Goal: Communication & Community: Participate in discussion

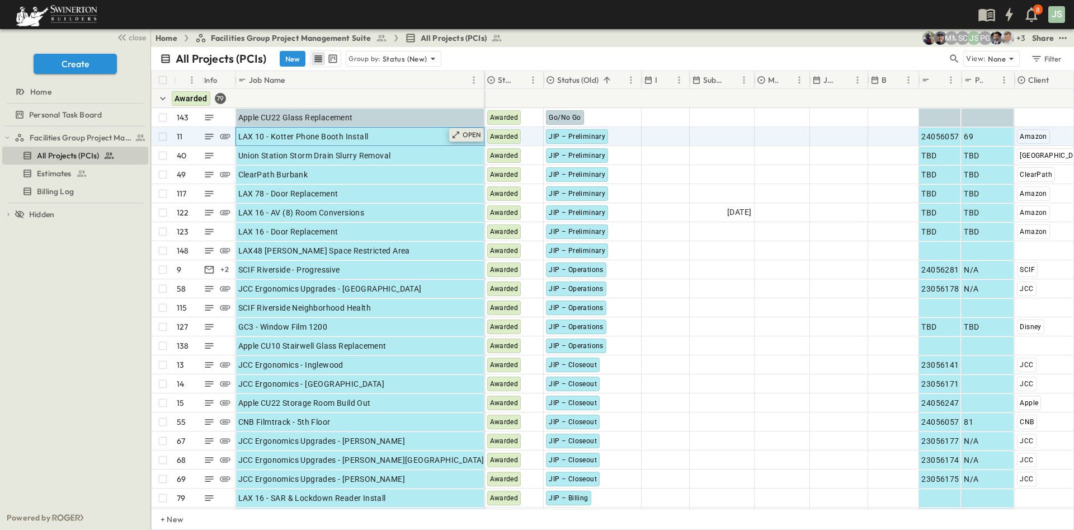
click at [460, 137] on icon at bounding box center [456, 134] width 9 height 9
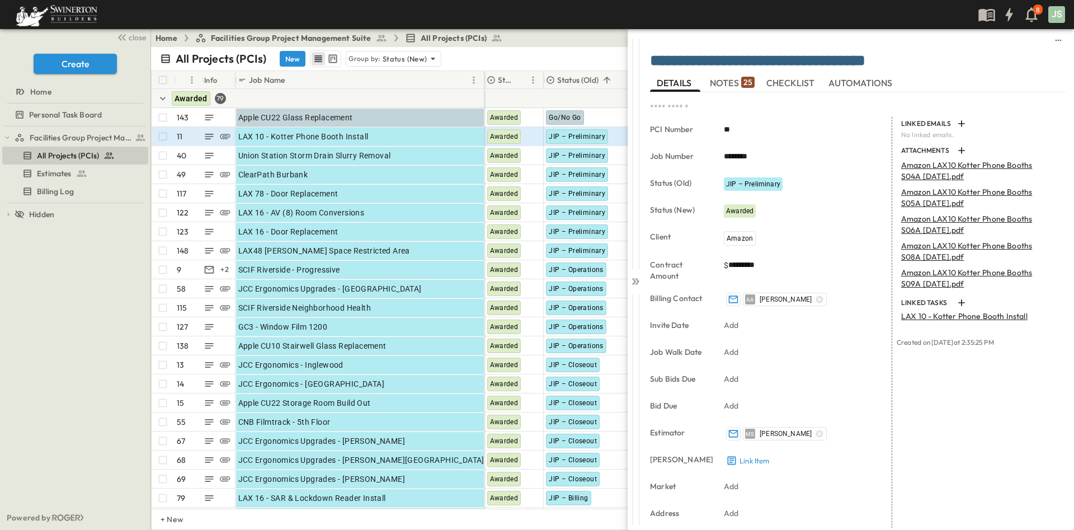
click at [730, 90] on button "NOTES 25" at bounding box center [732, 83] width 50 height 18
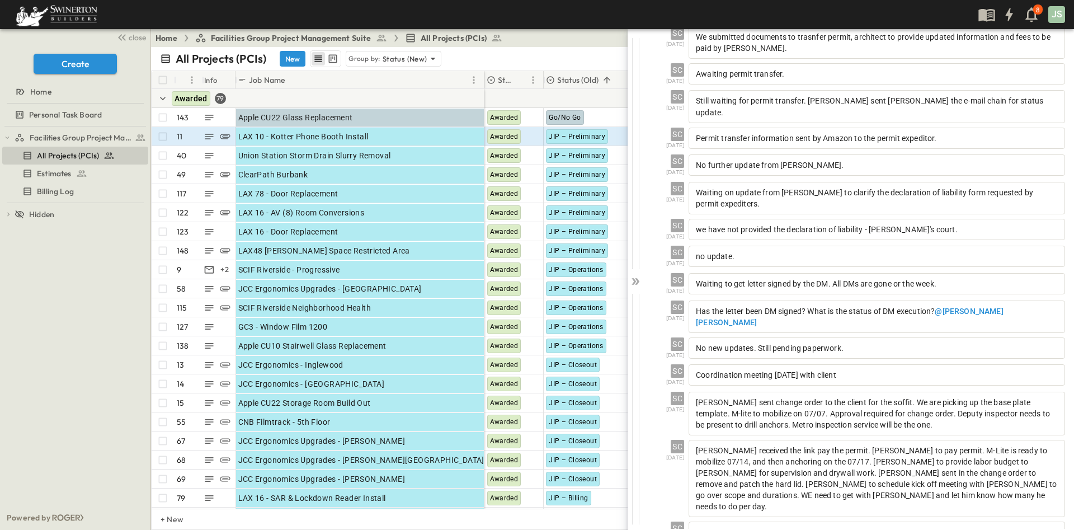
scroll to position [426, 0]
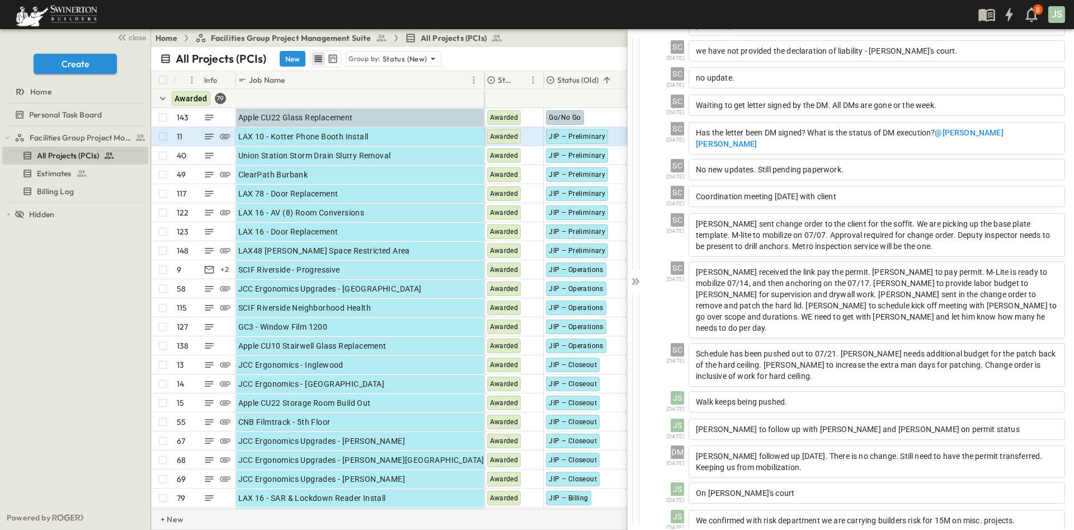
scroll to position [453, 0]
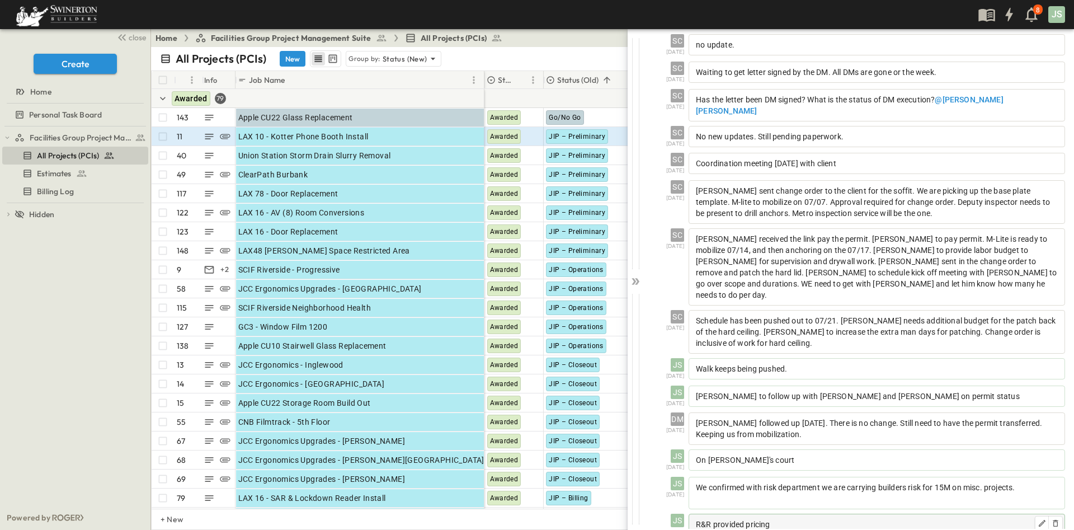
click at [807, 519] on p "R&R provided pricing" at bounding box center [877, 524] width 362 height 11
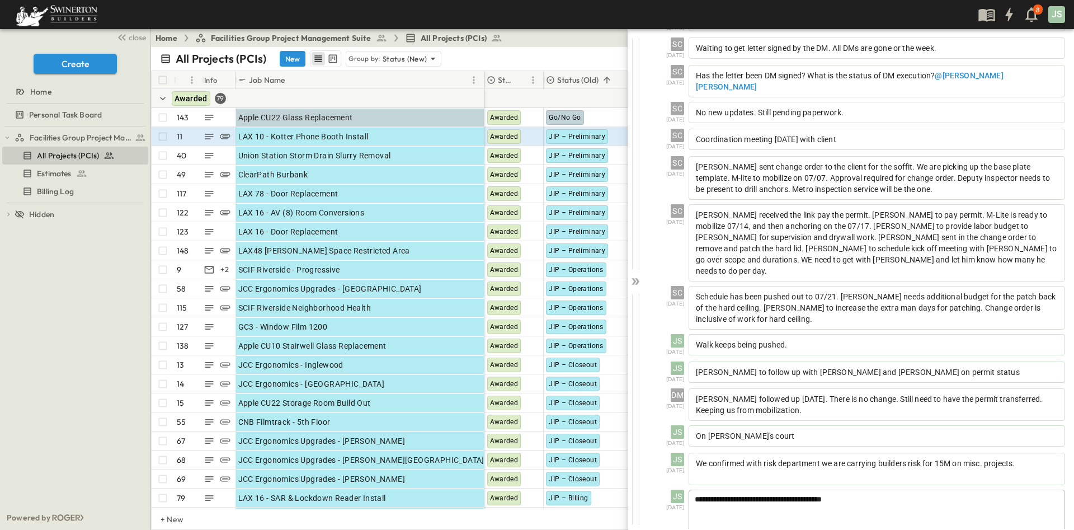
click at [869, 493] on p "**********" at bounding box center [877, 498] width 364 height 11
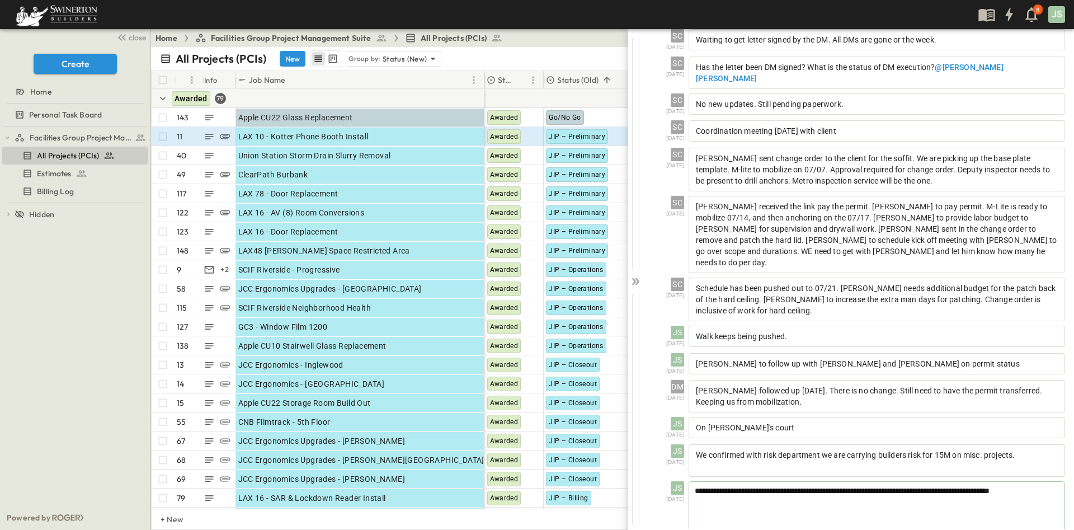
scroll to position [511, 0]
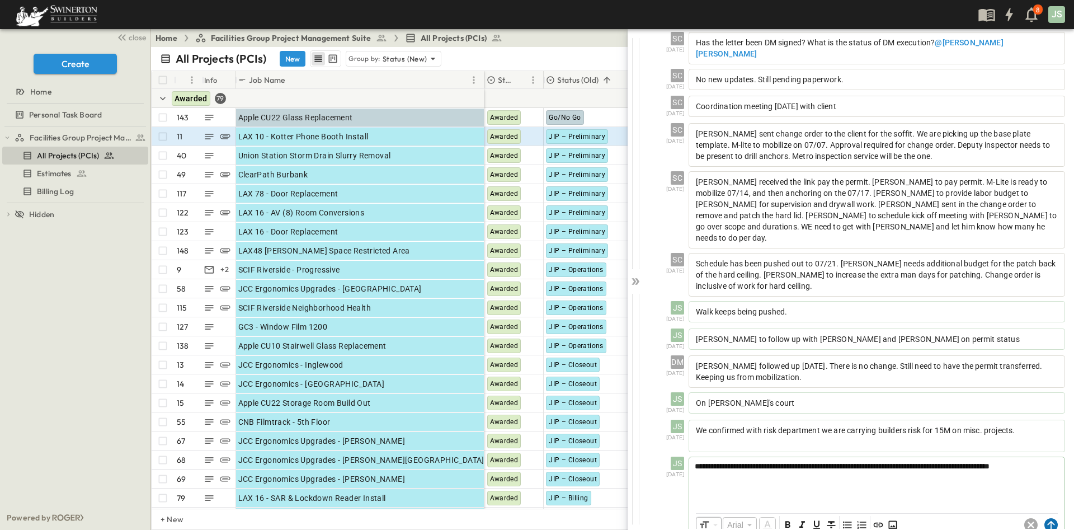
click at [1045, 518] on circle at bounding box center [1051, 524] width 13 height 13
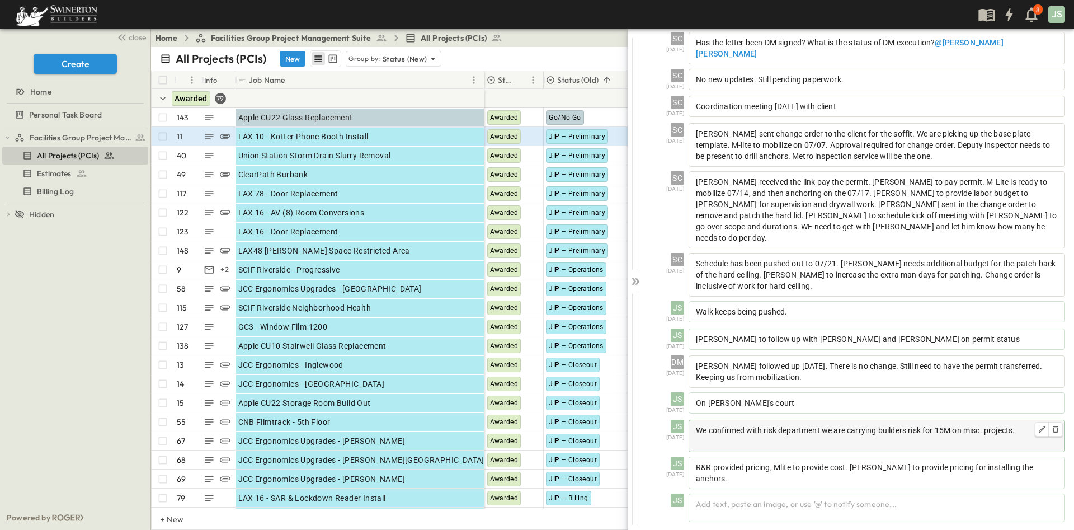
scroll to position [463, 0]
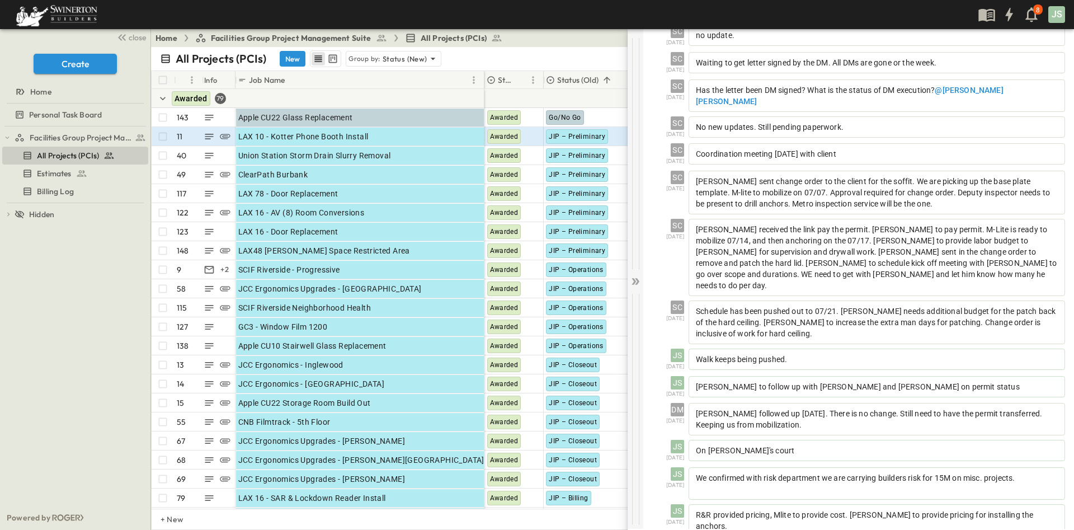
click at [637, 280] on icon at bounding box center [635, 281] width 11 height 11
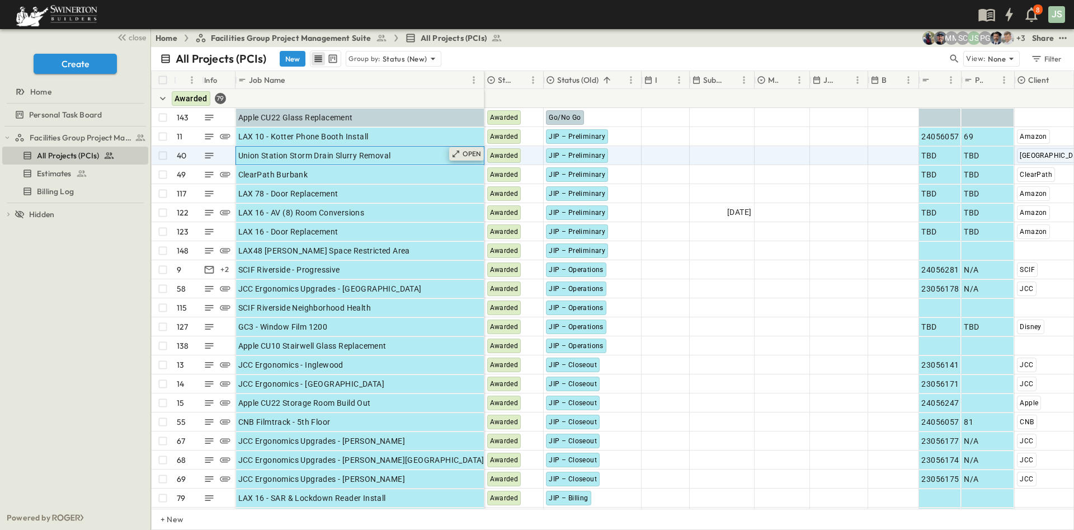
click at [459, 148] on div "OPEN" at bounding box center [466, 153] width 35 height 13
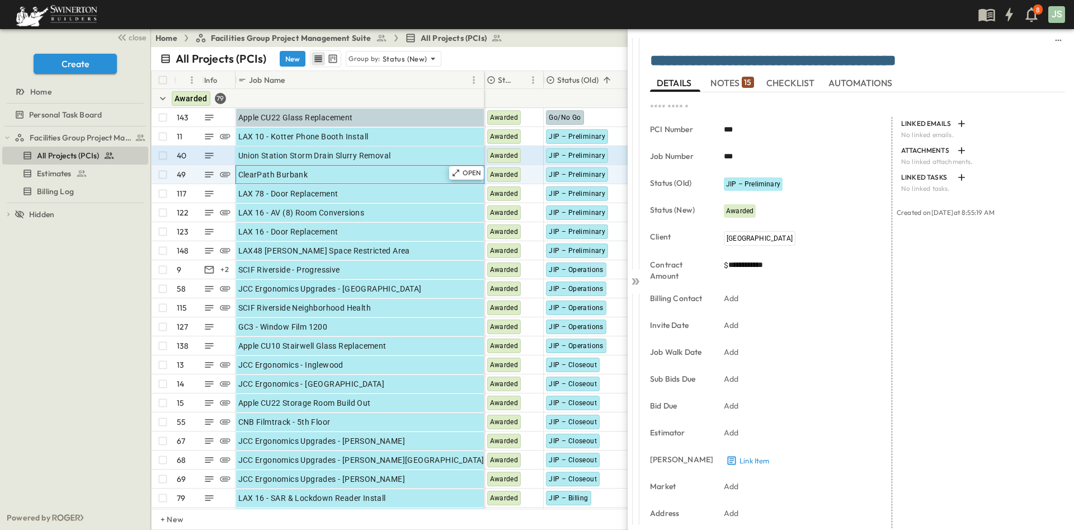
click at [417, 172] on div "ClearPath Burbank" at bounding box center [359, 175] width 243 height 16
click at [469, 171] on p "OPEN" at bounding box center [472, 172] width 19 height 9
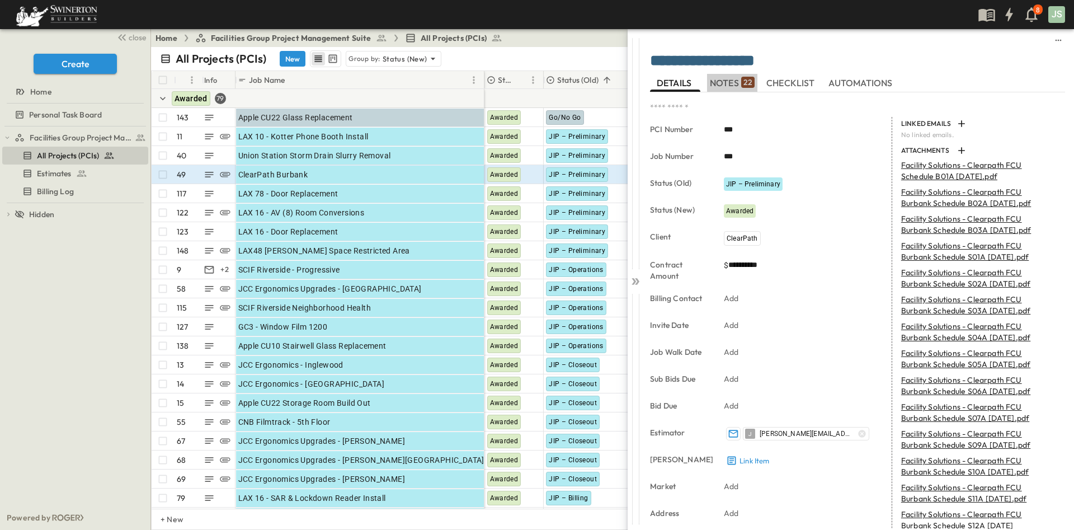
click at [723, 82] on span "NOTES 22" at bounding box center [732, 83] width 45 height 10
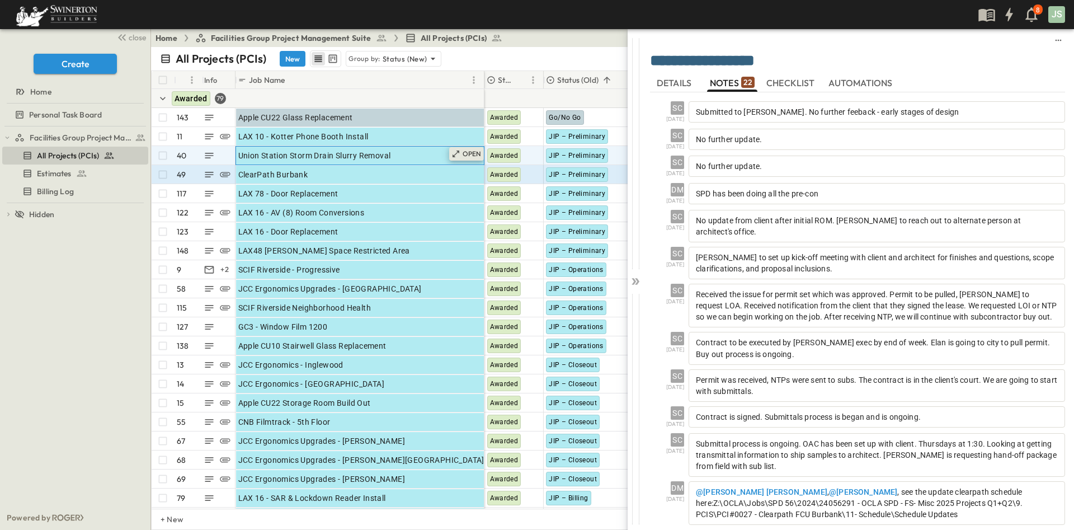
click at [472, 154] on p "OPEN" at bounding box center [472, 153] width 19 height 9
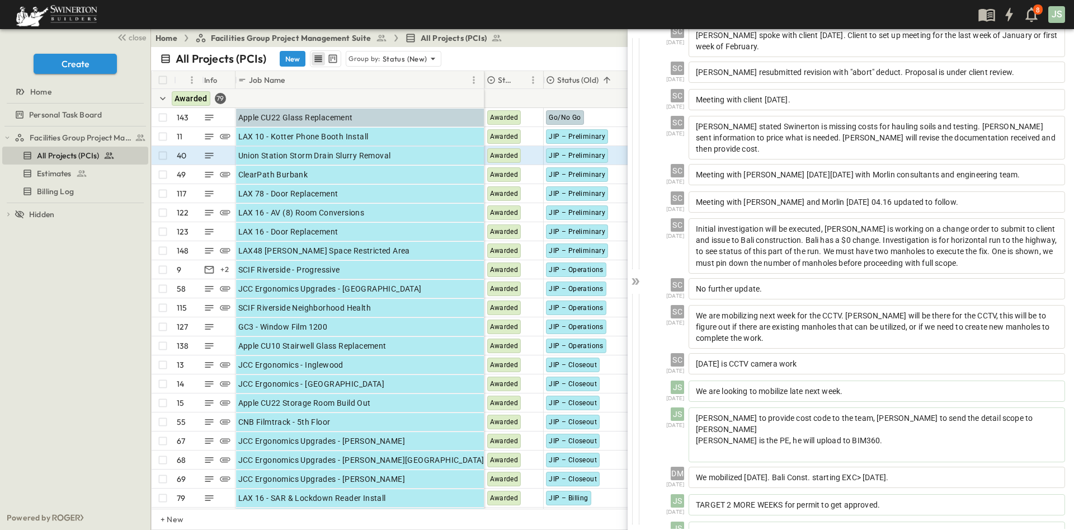
scroll to position [124, 0]
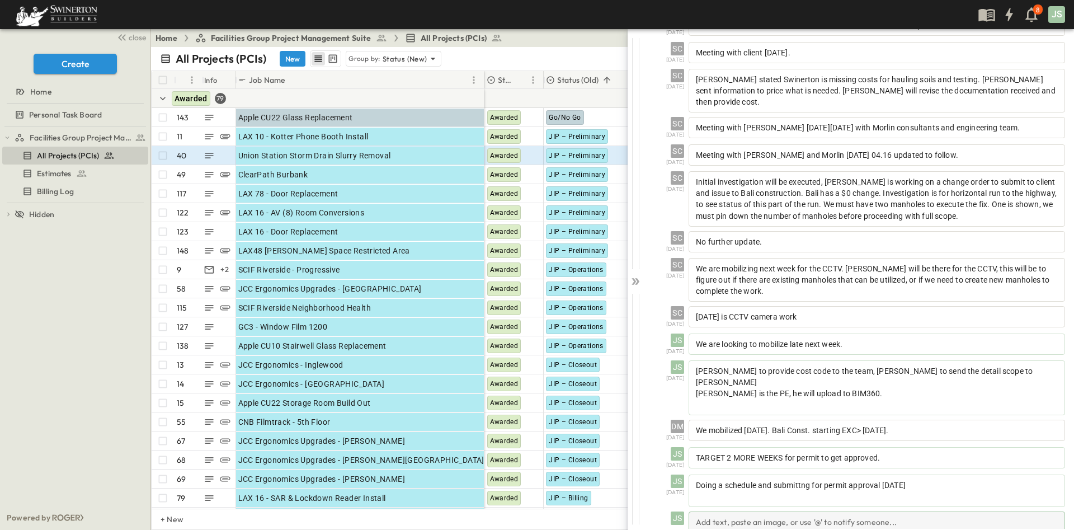
click at [782, 511] on div "Add text, paste an image, or use '@' to notify someone..." at bounding box center [877, 525] width 377 height 29
click at [755, 517] on span "**********" at bounding box center [734, 521] width 79 height 8
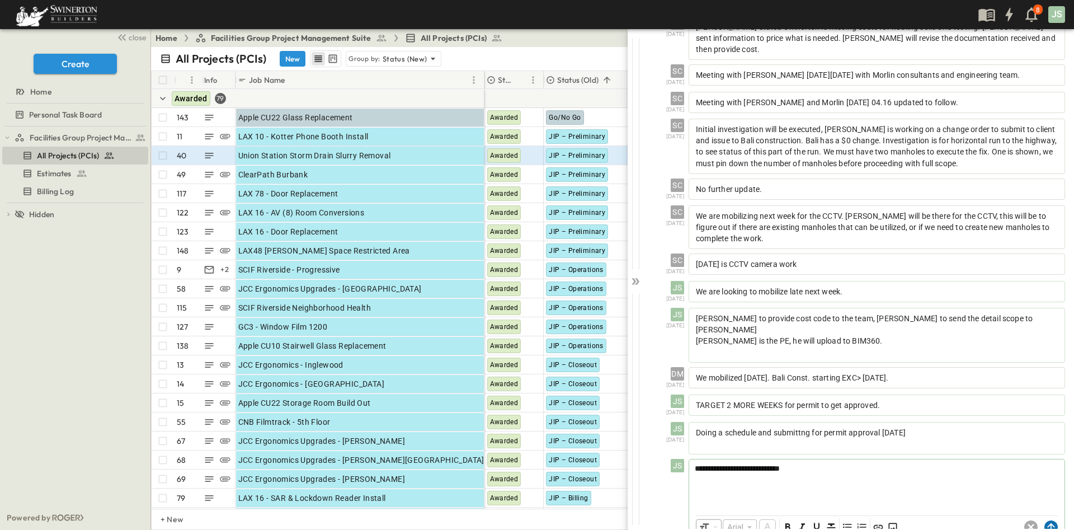
click at [1045, 516] on div "​ Arial ​ ​ ***** ​" at bounding box center [876, 527] width 375 height 22
click at [1045, 521] on circle at bounding box center [1051, 527] width 13 height 13
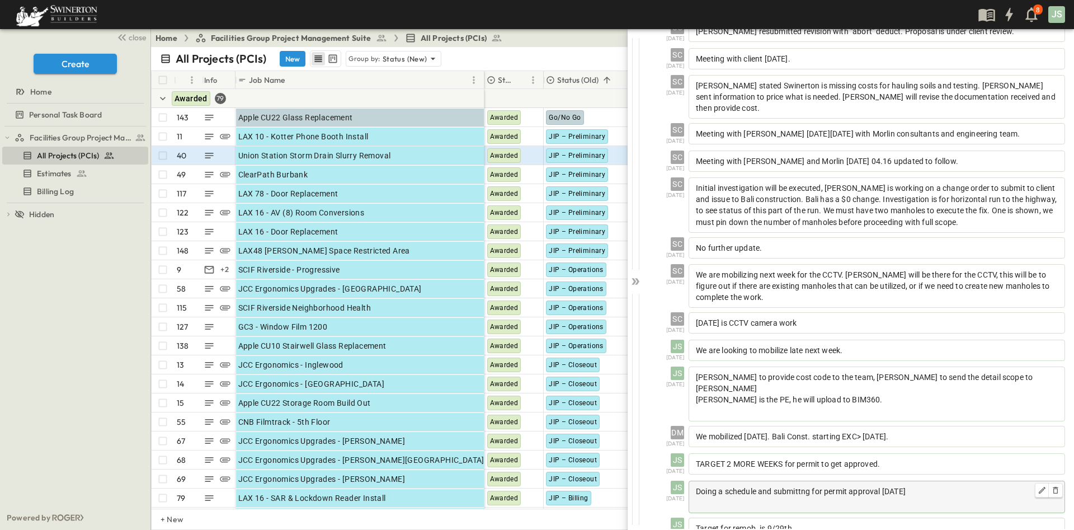
scroll to position [151, 0]
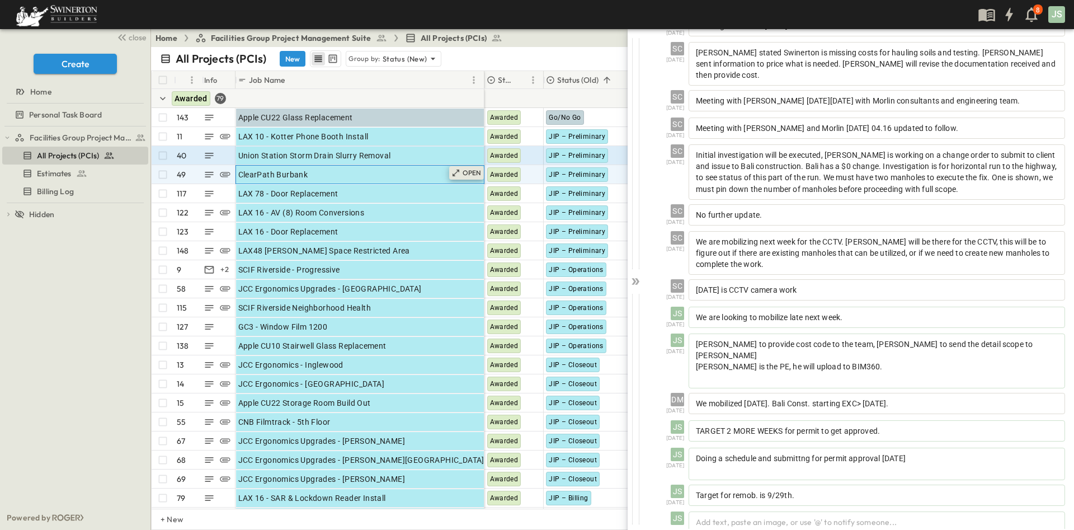
click at [467, 172] on p "OPEN" at bounding box center [472, 172] width 19 height 9
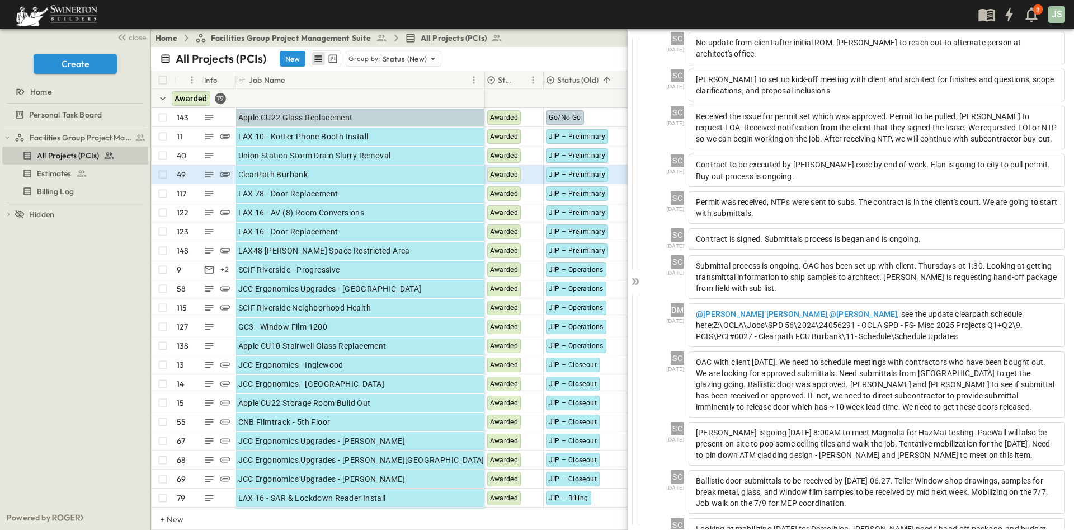
scroll to position [568, 0]
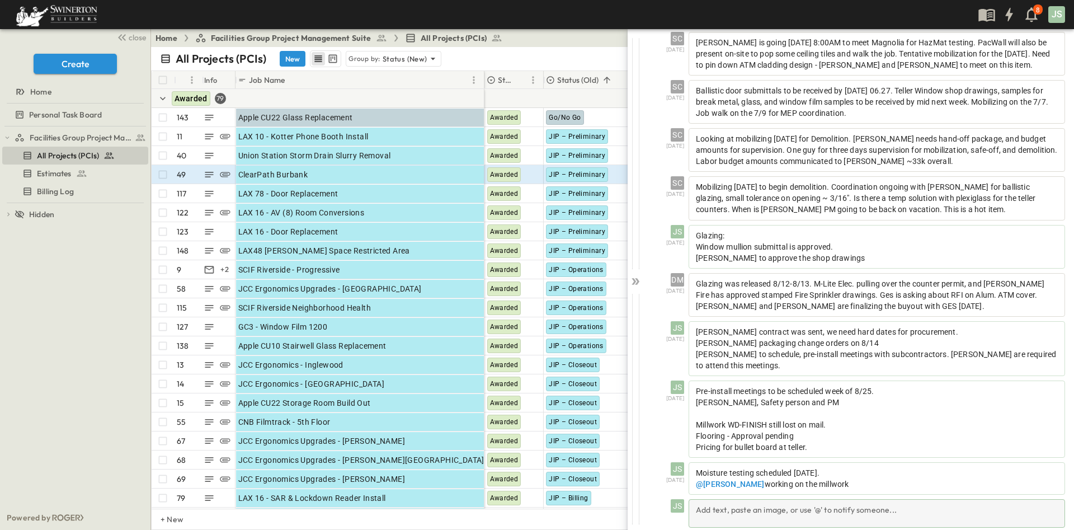
click at [819, 504] on div "Add text, paste an image, or use '@' to notify someone..." at bounding box center [877, 513] width 377 height 29
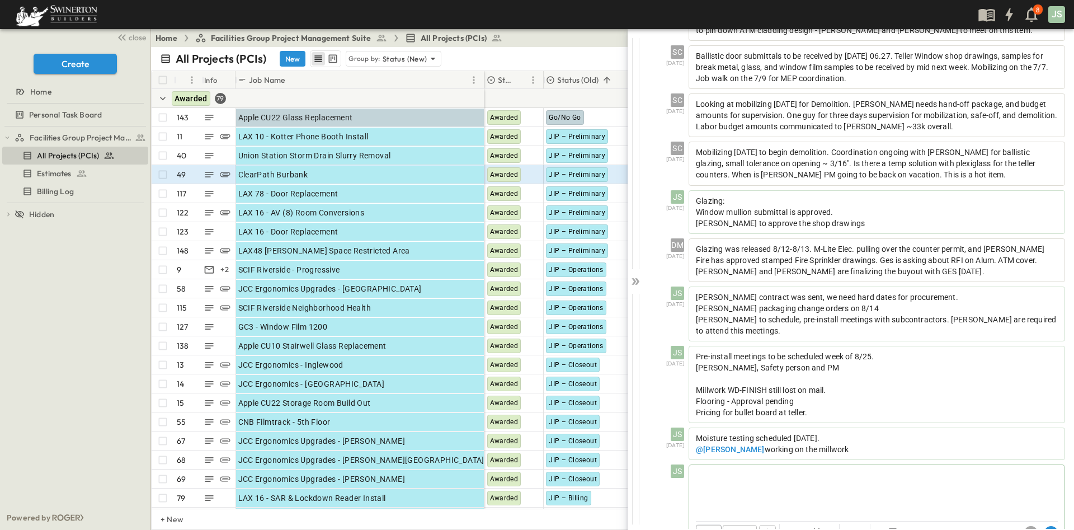
scroll to position [620, 0]
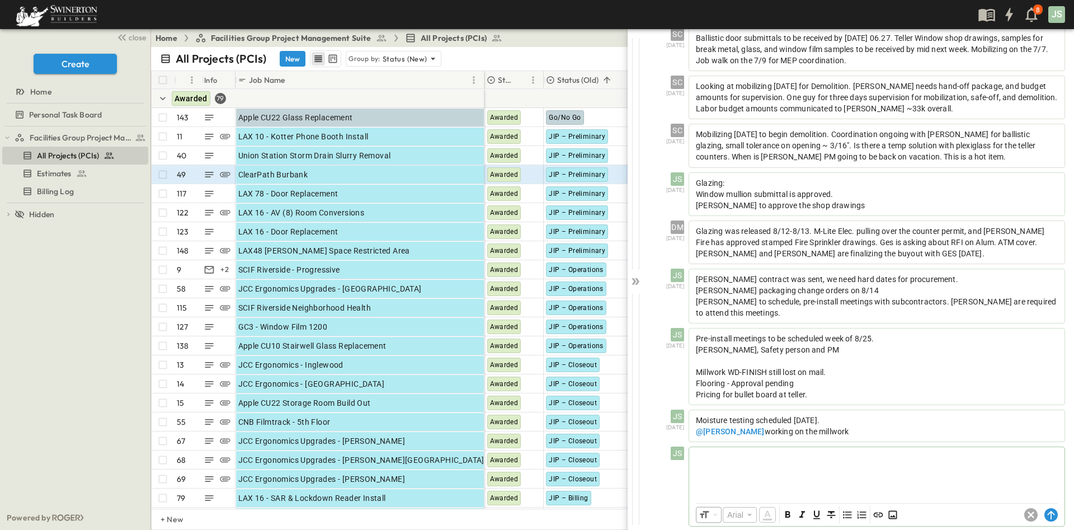
click at [843, 450] on p at bounding box center [877, 455] width 364 height 11
click at [1045, 509] on circle at bounding box center [1051, 515] width 13 height 13
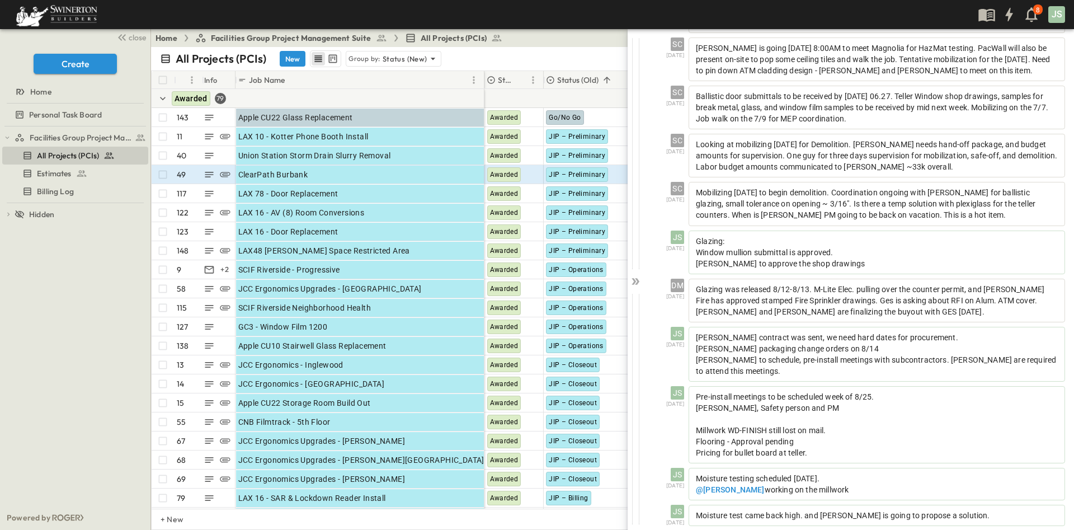
scroll to position [595, 0]
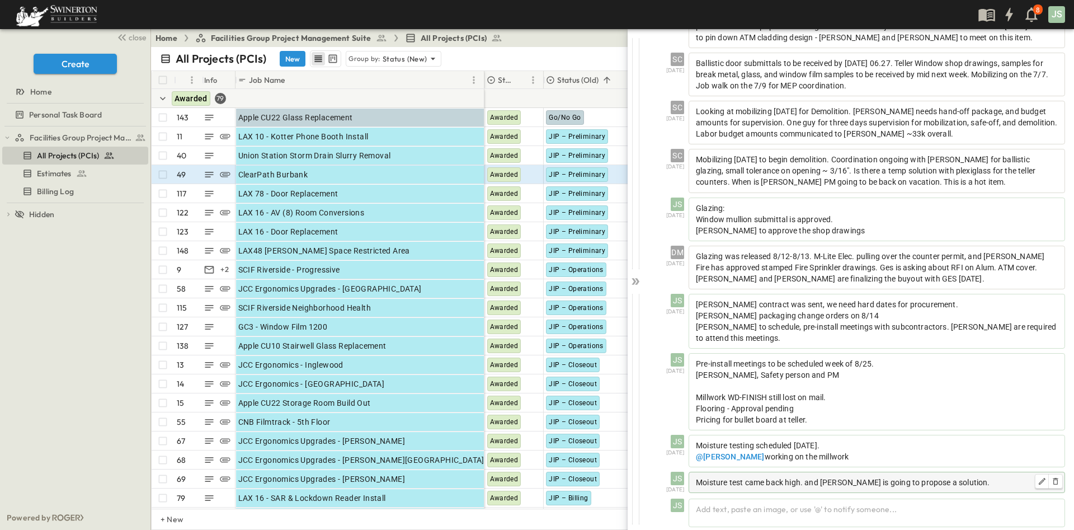
click at [959, 477] on p "Moisture test came back high. and [PERSON_NAME] is going to propose a solution." at bounding box center [877, 482] width 362 height 11
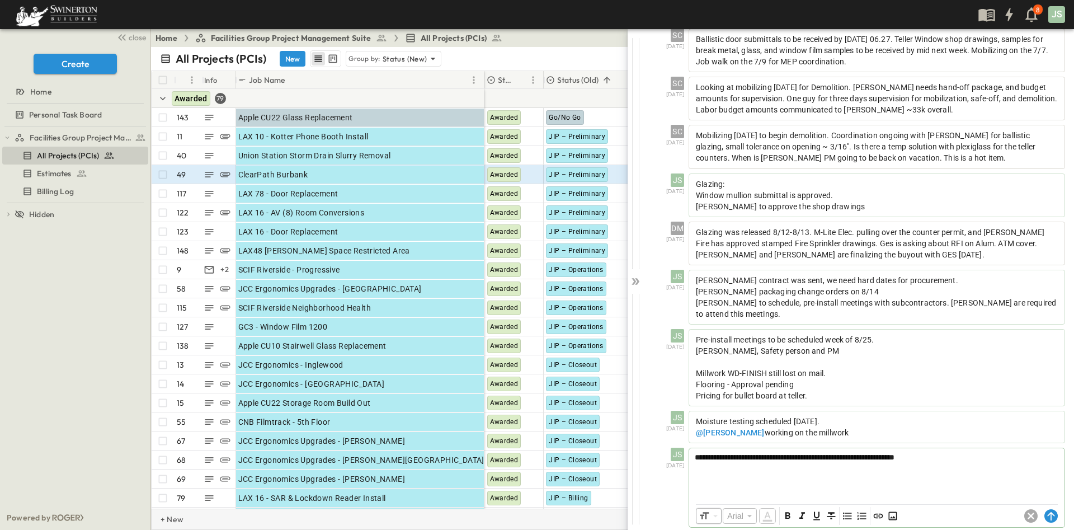
scroll to position [619, 0]
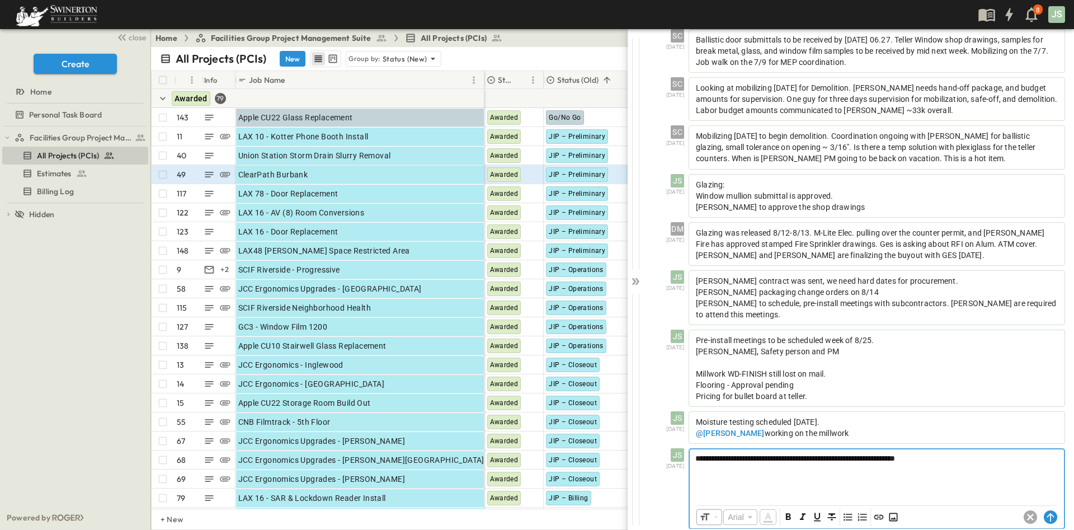
click at [895, 454] on span "**********" at bounding box center [795, 458] width 200 height 8
click at [978, 452] on p "**********" at bounding box center [876, 457] width 363 height 11
click at [919, 476] on div "**********" at bounding box center [877, 473] width 374 height 49
click at [986, 452] on p "**********" at bounding box center [876, 457] width 363 height 11
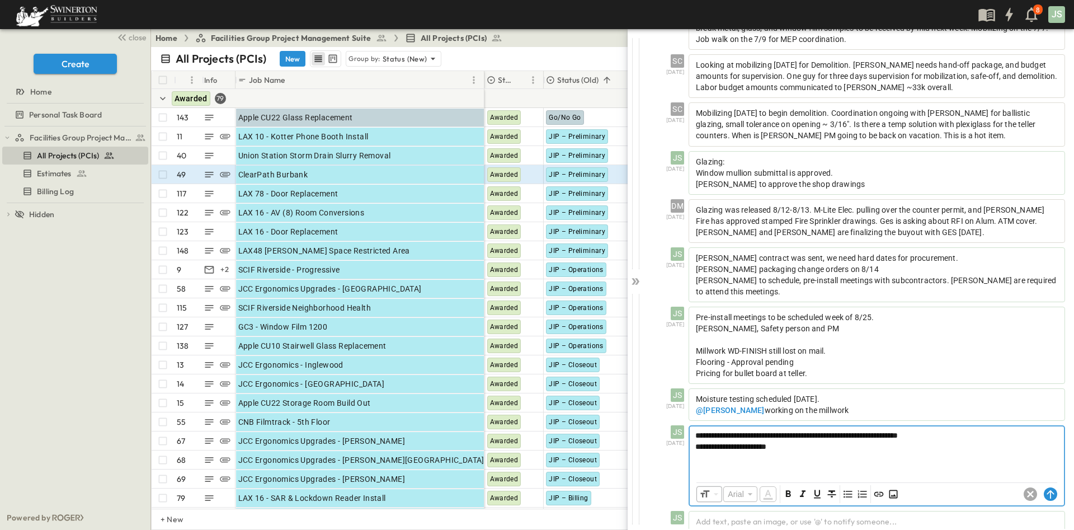
scroll to position [653, 0]
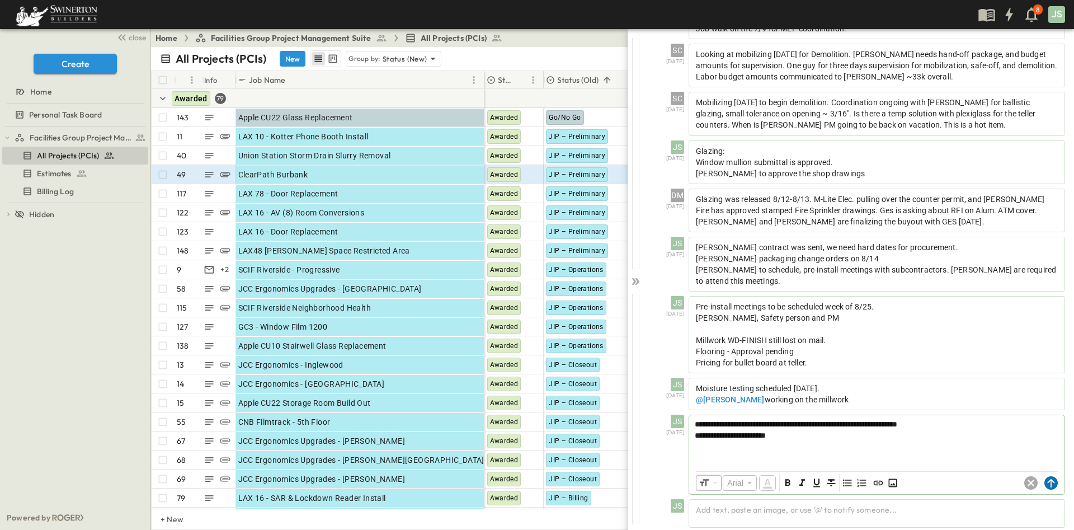
click at [1047, 479] on icon at bounding box center [1050, 483] width 7 height 8
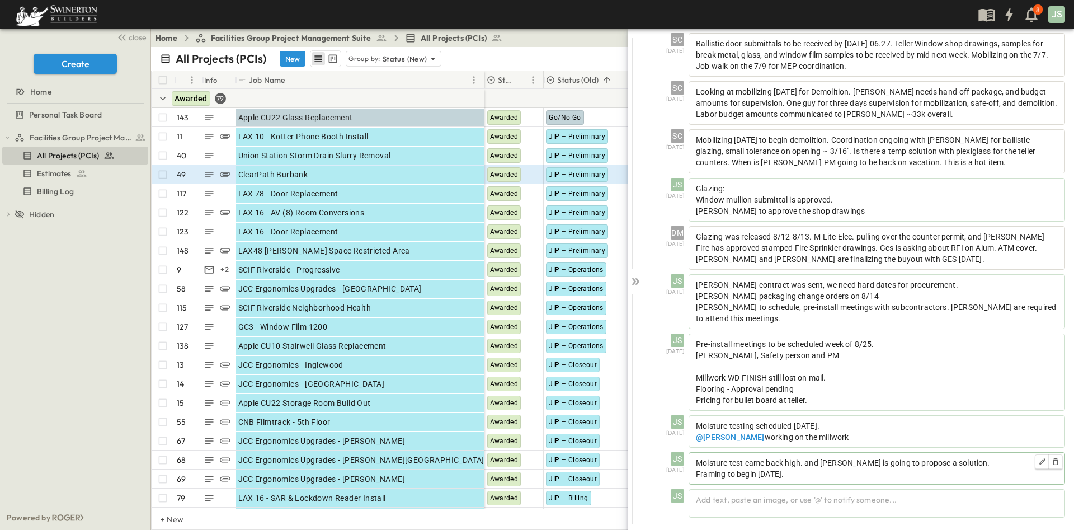
scroll to position [605, 0]
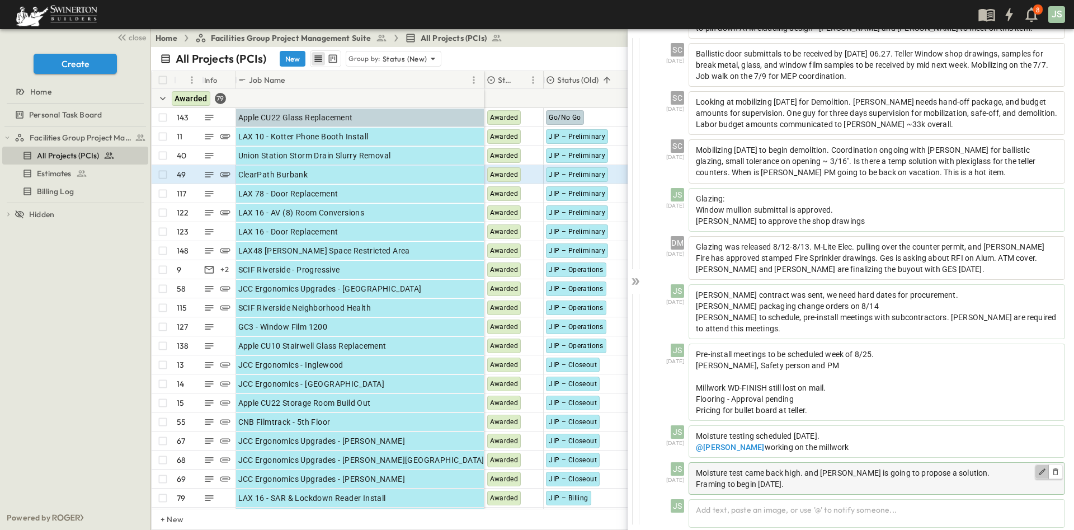
click at [1038, 467] on icon "button" at bounding box center [1042, 471] width 9 height 9
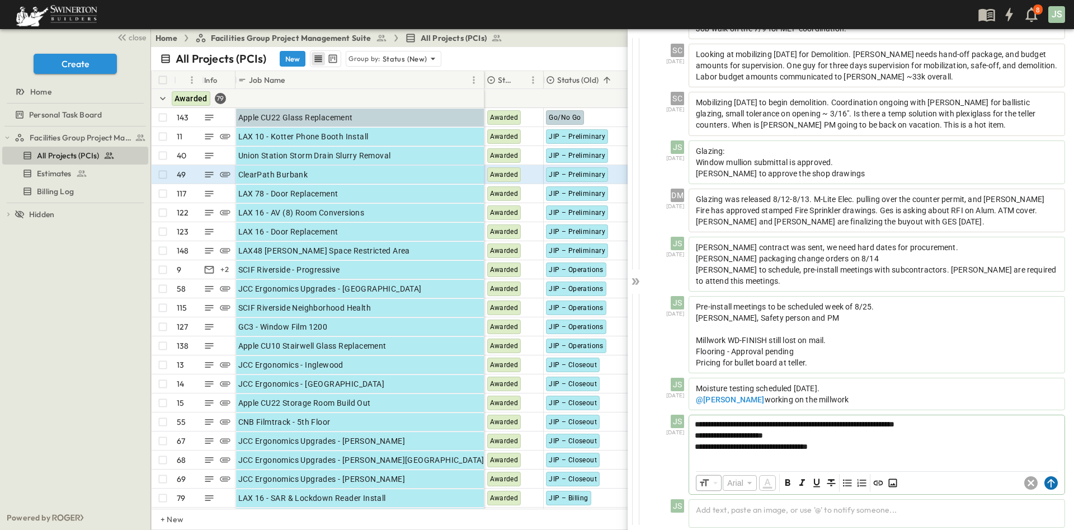
click at [1045, 477] on icon at bounding box center [1051, 482] width 13 height 13
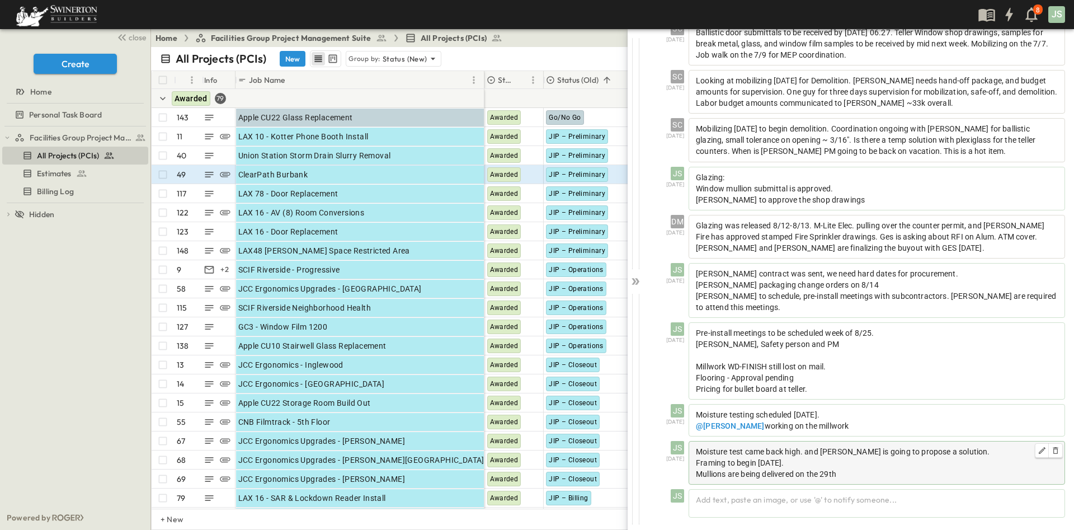
scroll to position [616, 0]
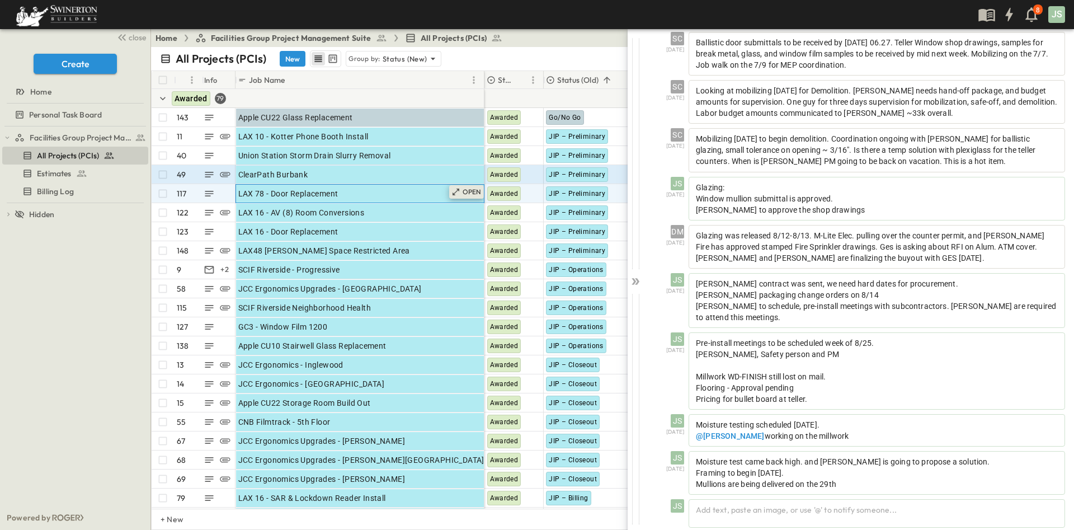
click at [474, 191] on p "OPEN" at bounding box center [472, 191] width 19 height 9
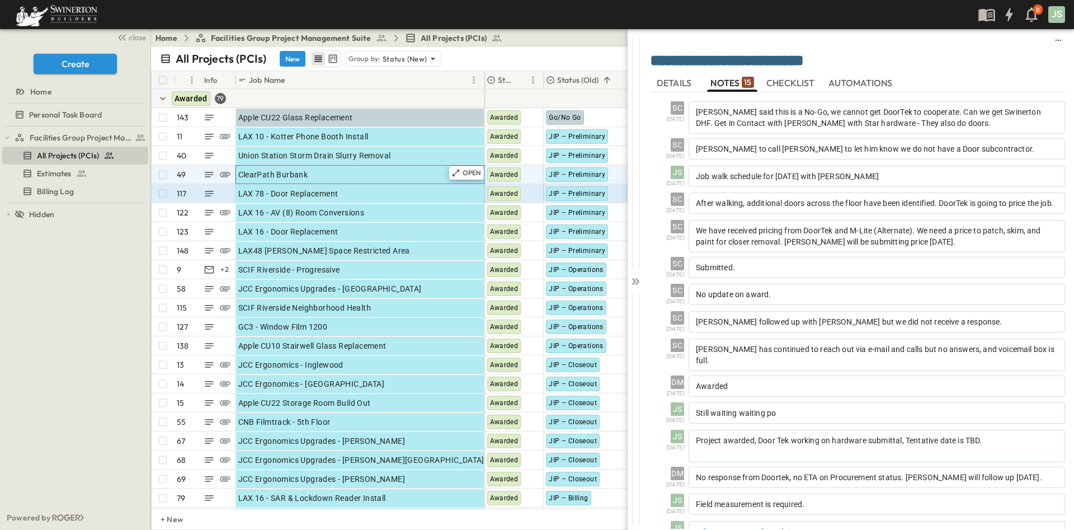
click at [356, 176] on div "ClearPath Burbank" at bounding box center [359, 175] width 243 height 16
click at [467, 173] on p "OPEN" at bounding box center [472, 172] width 19 height 9
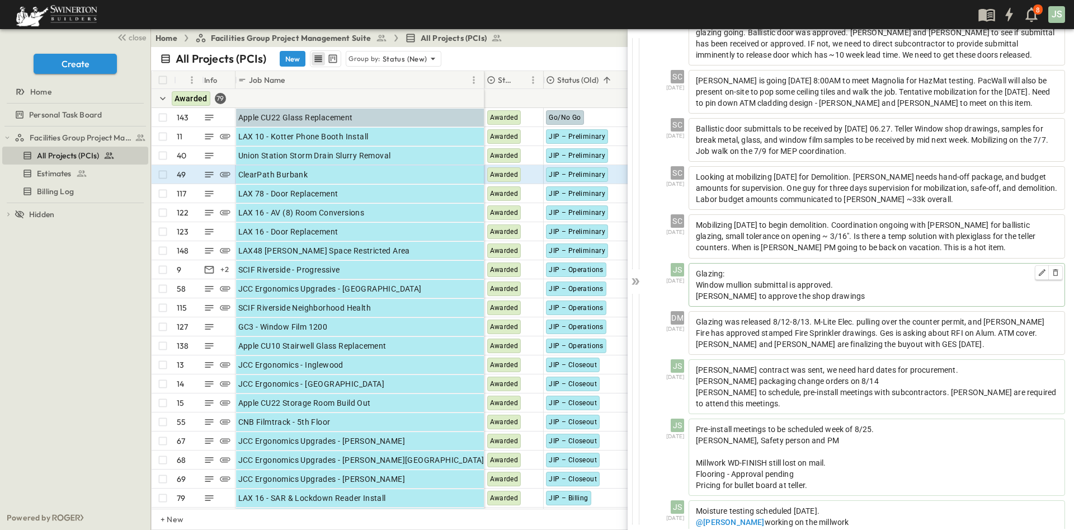
scroll to position [616, 0]
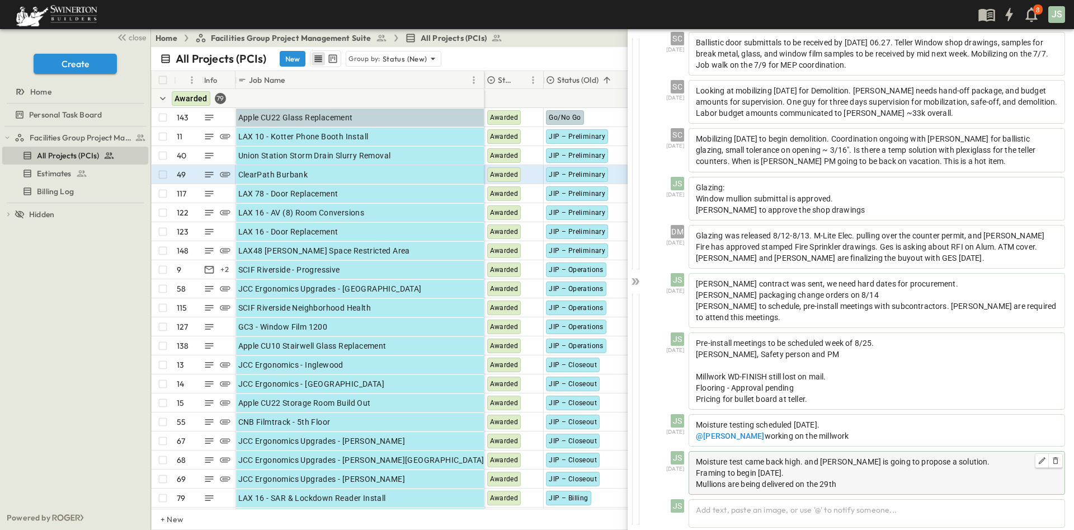
click at [911, 478] on p "Mullions are being delivered on the 29th" at bounding box center [877, 483] width 362 height 11
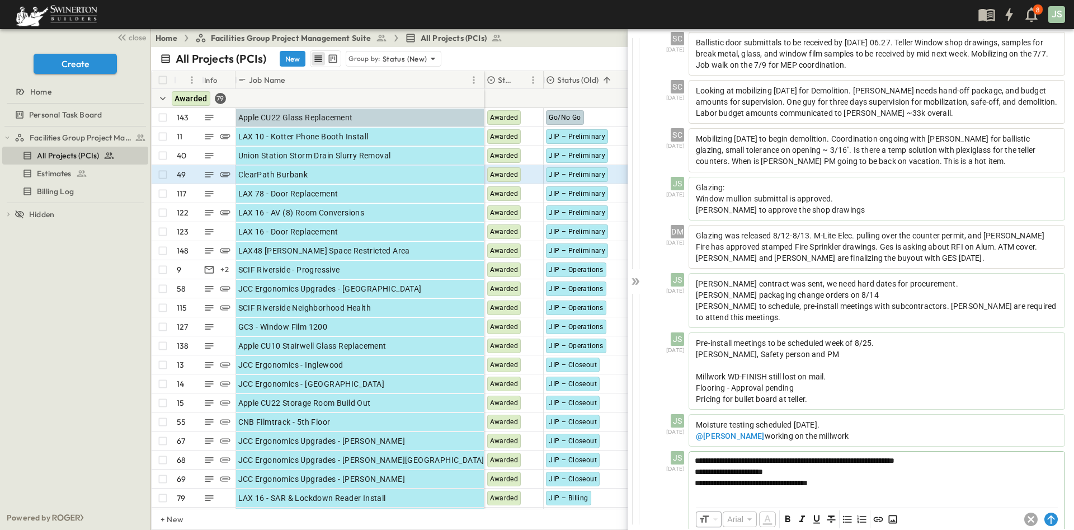
click at [1039, 517] on div "​ Arial ​ ​ ***** ​" at bounding box center [876, 519] width 375 height 22
click at [369, 189] on div "LAX 78 - Door Replacement" at bounding box center [359, 194] width 243 height 16
click at [464, 194] on p "OPEN" at bounding box center [472, 191] width 19 height 9
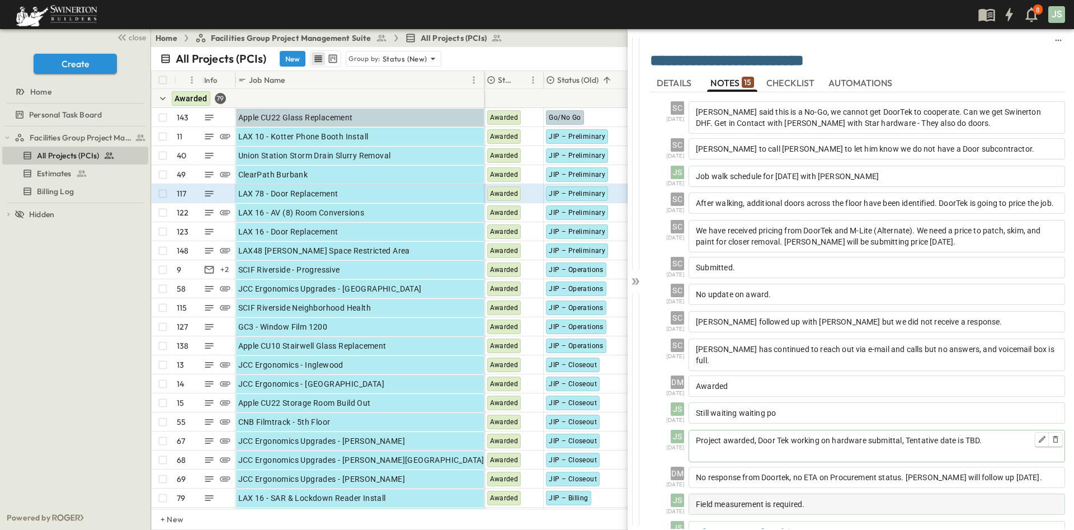
scroll to position [59, 0]
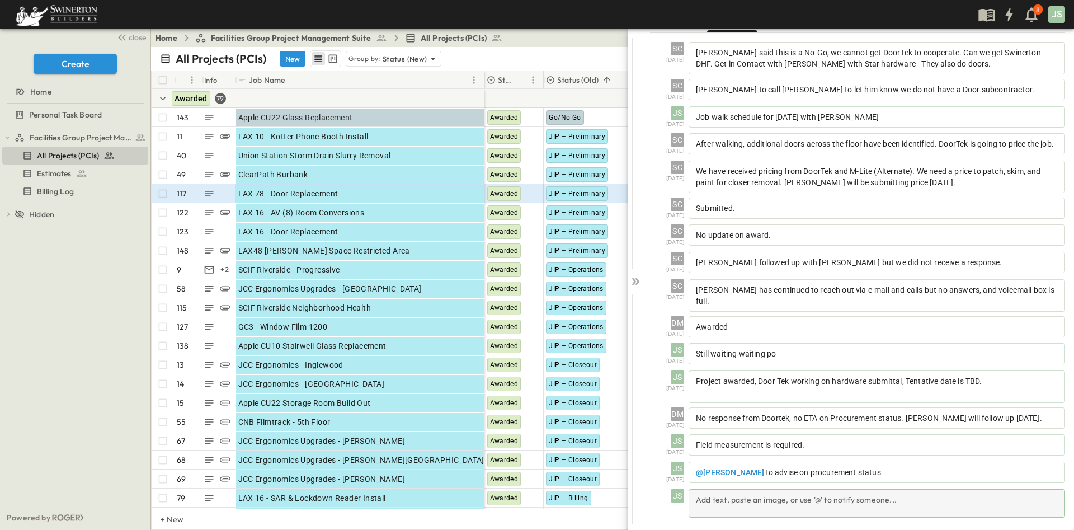
click at [820, 492] on div "Add text, paste an image, or use '@' to notify someone..." at bounding box center [877, 503] width 377 height 29
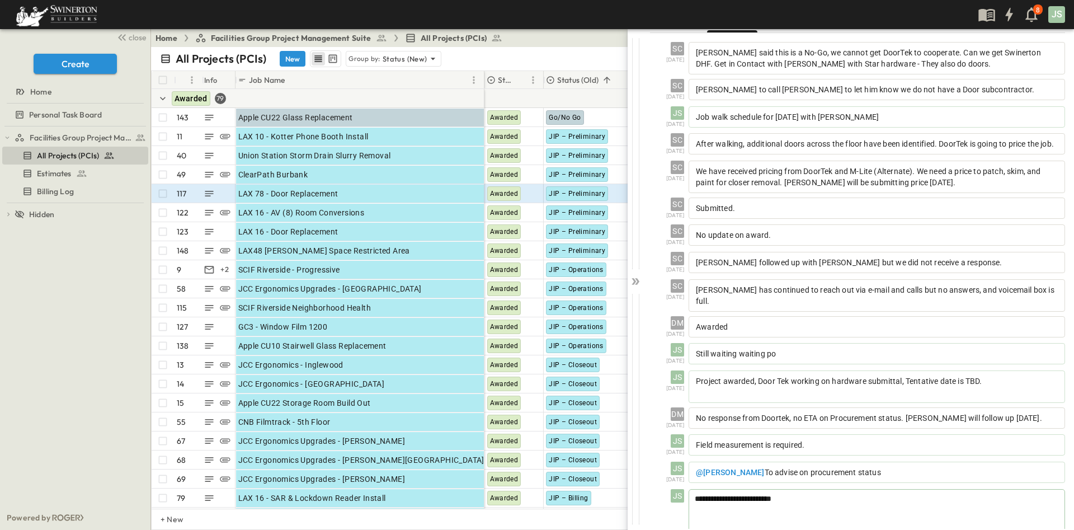
scroll to position [112, 0]
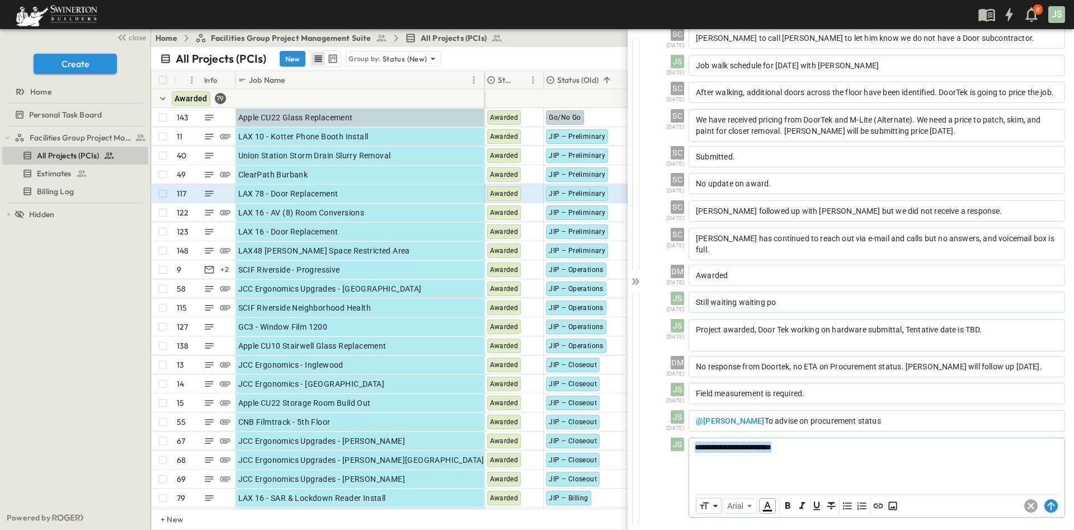
drag, startPoint x: 812, startPoint y: 449, endPoint x: 687, endPoint y: 449, distance: 125.3
click at [687, 449] on div "**********" at bounding box center [860, 478] width 411 height 80
click at [784, 472] on div at bounding box center [877, 462] width 374 height 49
click at [794, 447] on span "**********" at bounding box center [744, 447] width 99 height 8
click at [1047, 502] on icon at bounding box center [1050, 506] width 7 height 8
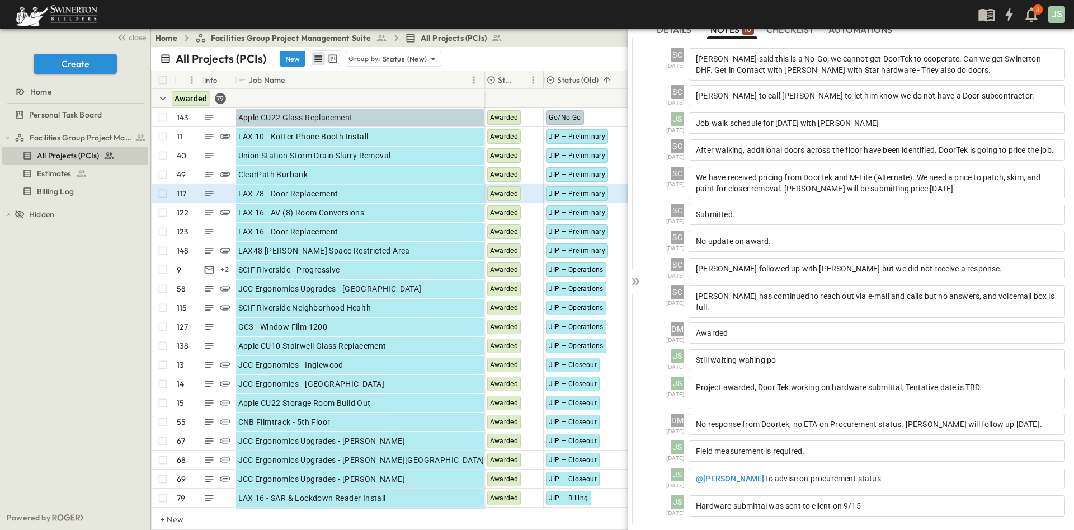
scroll to position [86, 0]
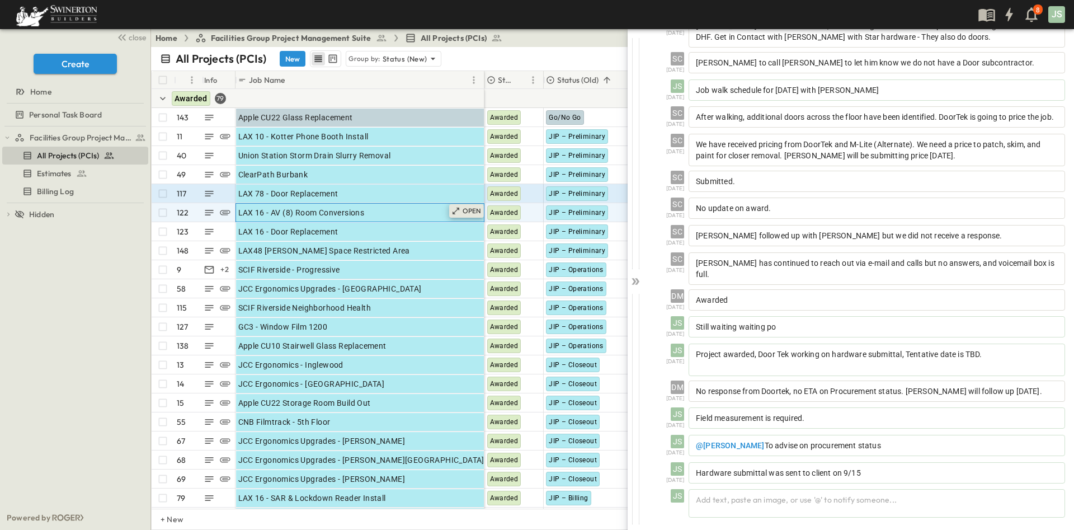
click at [464, 212] on p "OPEN" at bounding box center [472, 210] width 19 height 9
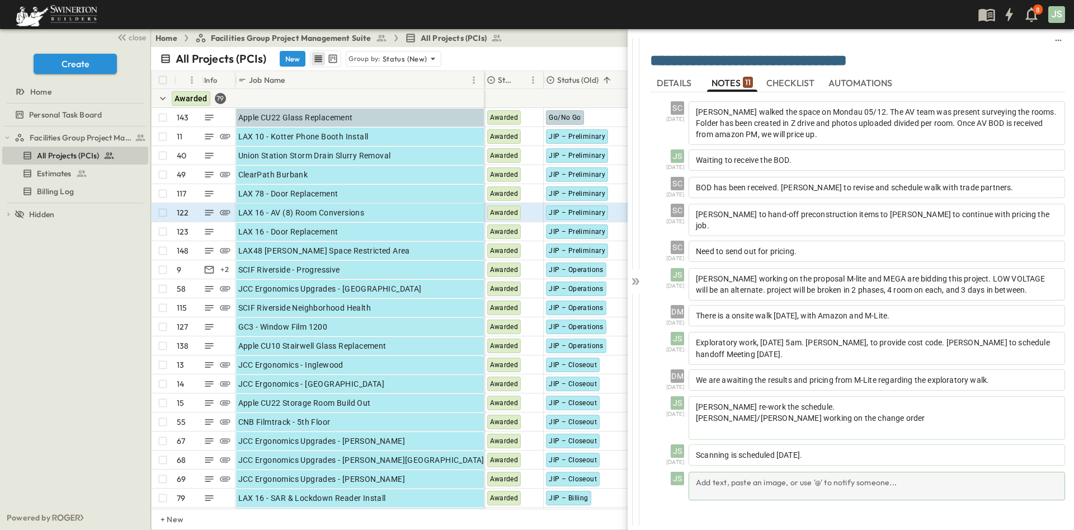
click at [794, 473] on div "Add text, paste an image, or use '@' to notify someone..." at bounding box center [877, 486] width 377 height 29
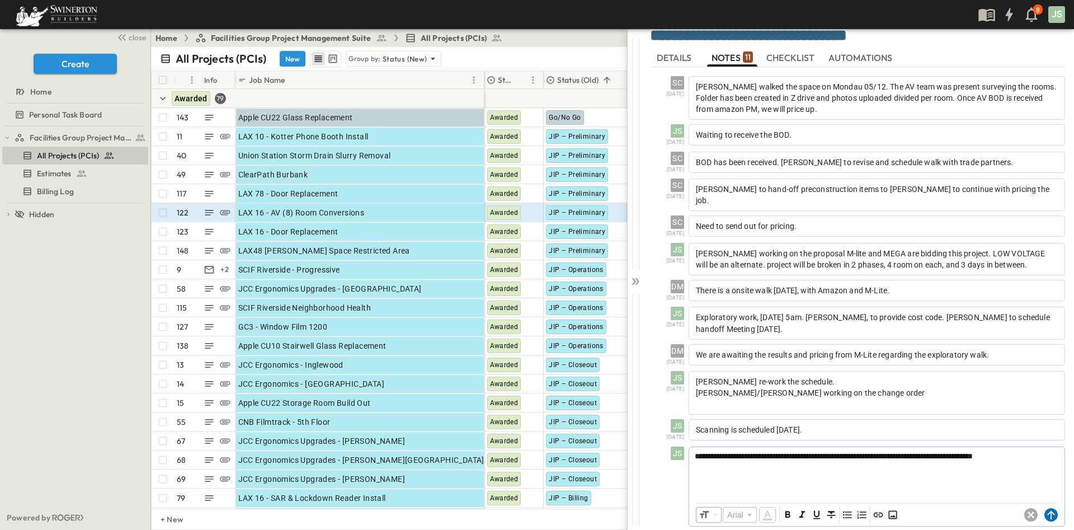
scroll to position [24, 0]
click at [1047, 512] on icon at bounding box center [1050, 516] width 7 height 8
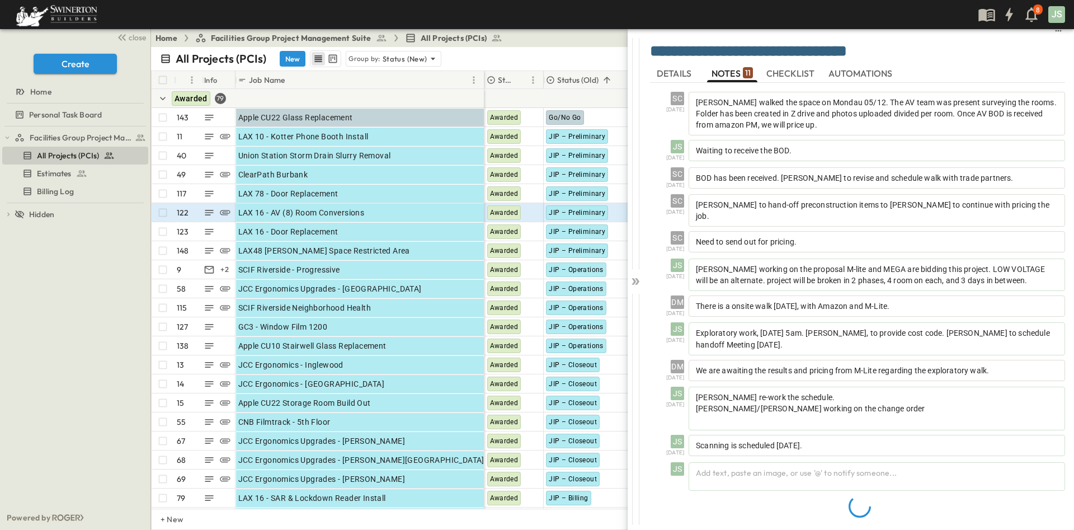
scroll to position [0, 0]
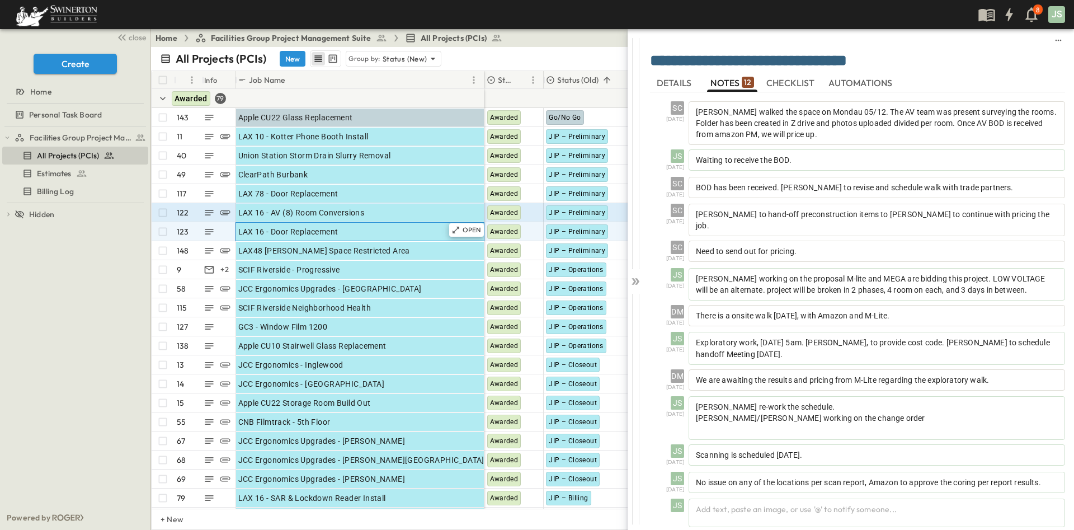
click at [394, 232] on div "LAX 16 - Door Replacement" at bounding box center [359, 232] width 243 height 16
click at [581, 231] on span "JIP – Preliminary" at bounding box center [577, 232] width 57 height 8
click at [581, 231] on body "8 JS close Create Home Personal Task Board Facilities Group Project Management …" at bounding box center [537, 265] width 1074 height 530
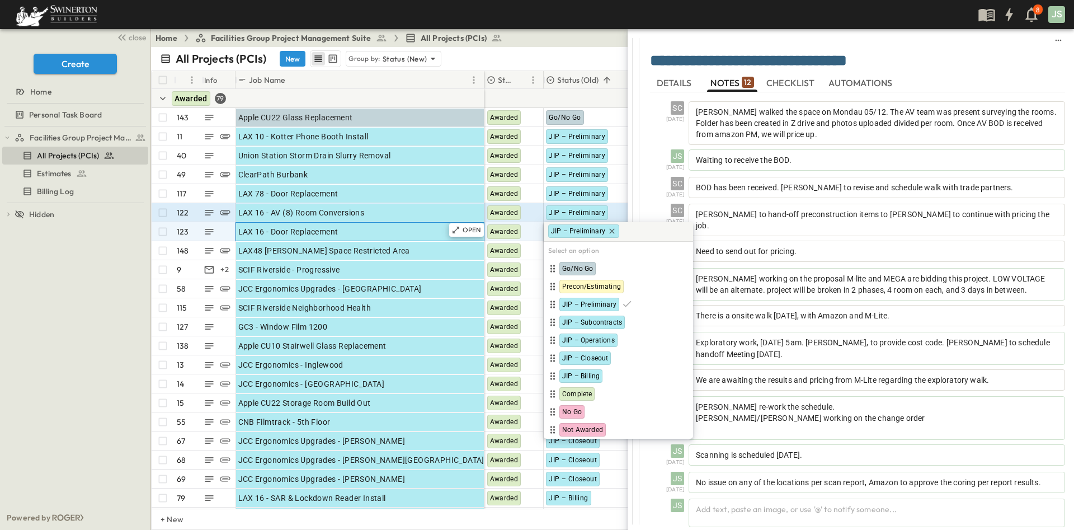
click at [270, 234] on span "LAX 16 - Door Replacement" at bounding box center [288, 231] width 100 height 11
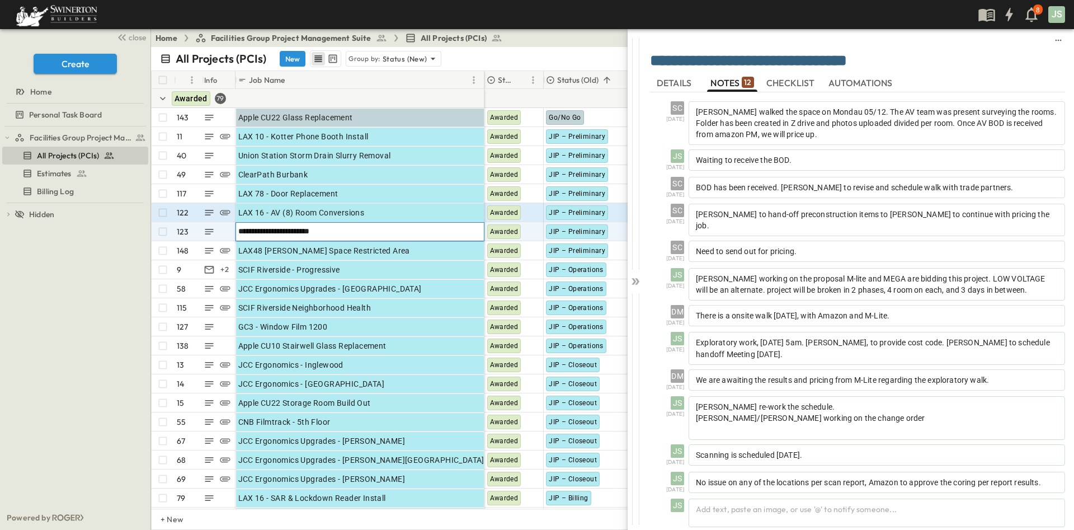
click at [335, 232] on input "**********" at bounding box center [359, 230] width 247 height 13
click at [450, 272] on div "OPEN" at bounding box center [466, 267] width 35 height 13
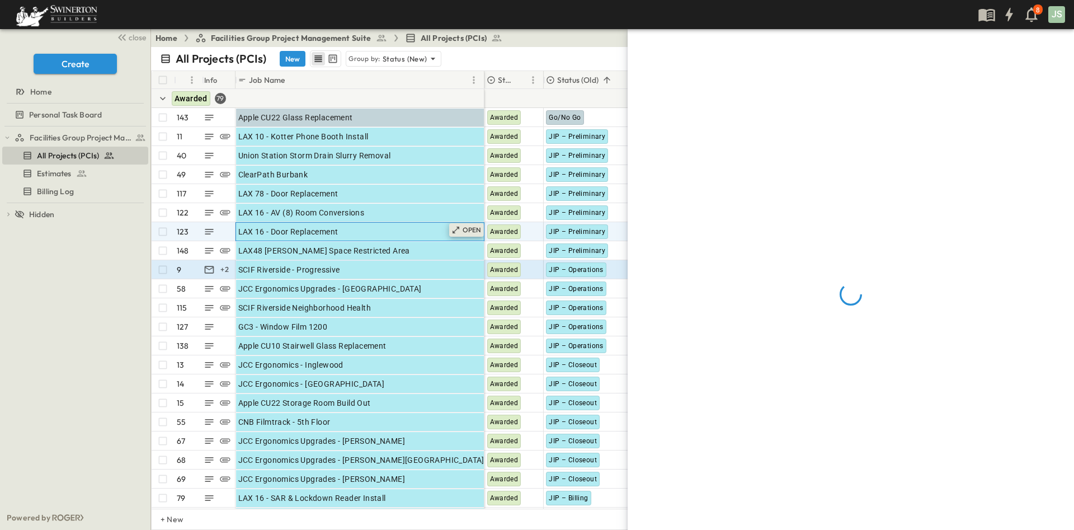
click at [464, 230] on p "OPEN" at bounding box center [472, 229] width 19 height 9
click at [571, 236] on div "JIP – Preliminary" at bounding box center [577, 231] width 62 height 15
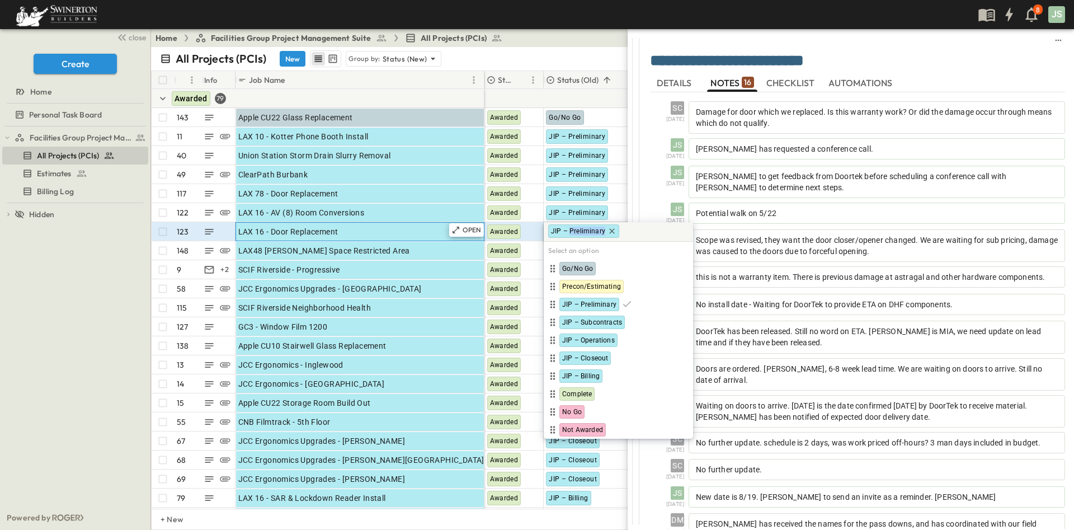
click at [439, 234] on div "LAX 16 - Door Replacement" at bounding box center [359, 232] width 243 height 16
click at [468, 231] on p "OPEN" at bounding box center [472, 229] width 19 height 9
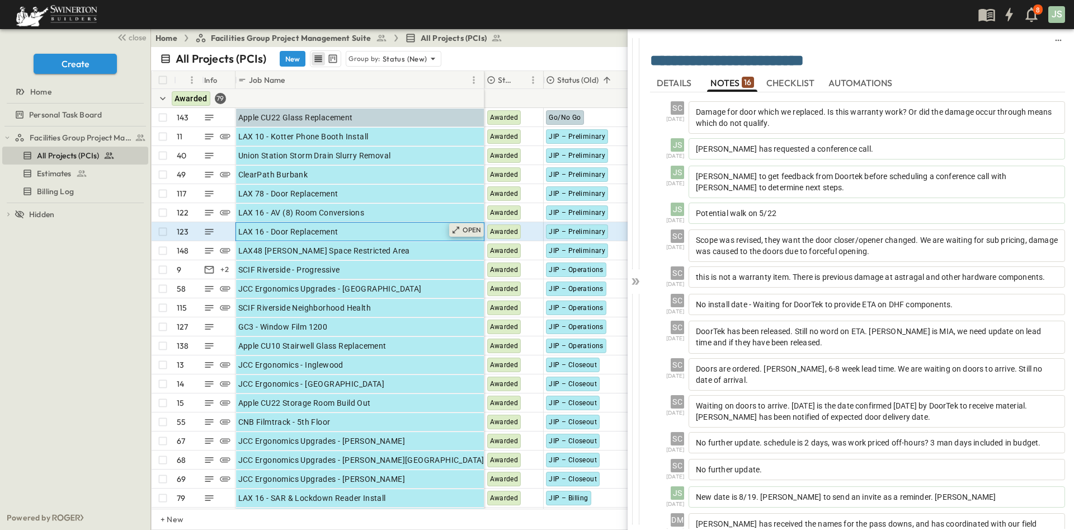
click at [471, 231] on p "OPEN" at bounding box center [472, 229] width 19 height 9
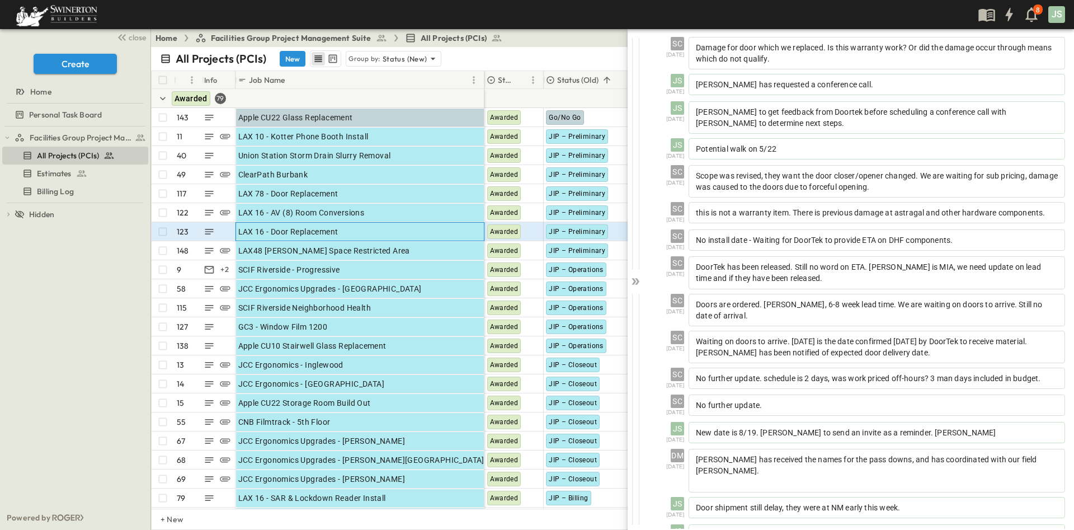
scroll to position [125, 0]
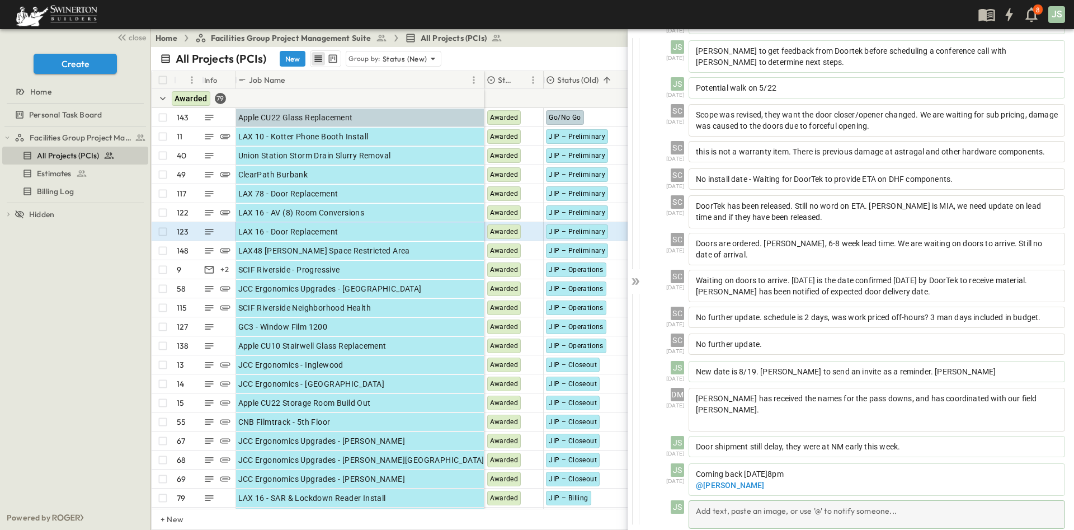
click at [739, 510] on div "Add text, paste an image, or use '@' to notify someone..." at bounding box center [877, 514] width 377 height 29
drag, startPoint x: 739, startPoint y: 510, endPoint x: 750, endPoint y: 503, distance: 13.3
click at [750, 504] on p at bounding box center [877, 509] width 364 height 11
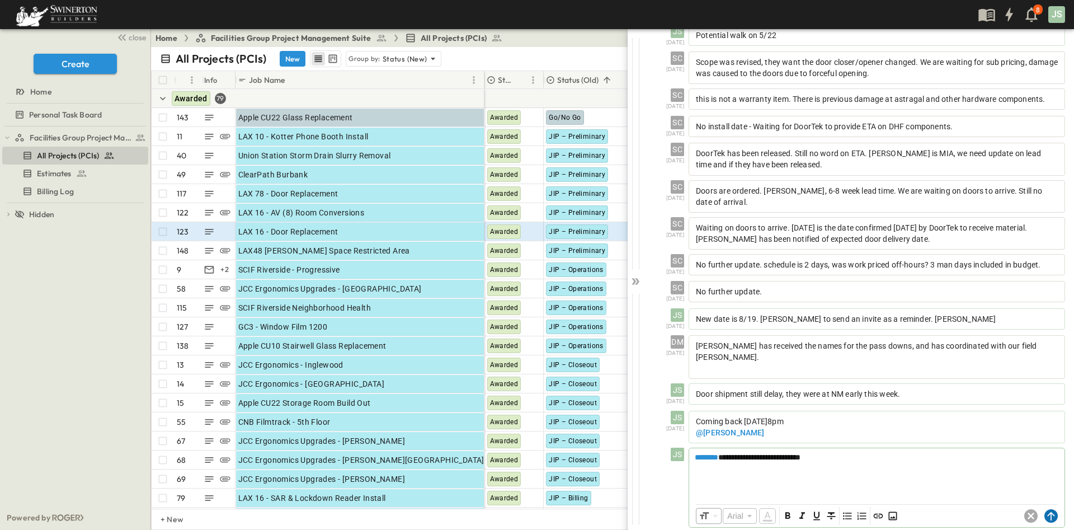
click at [1045, 509] on circle at bounding box center [1051, 515] width 13 height 13
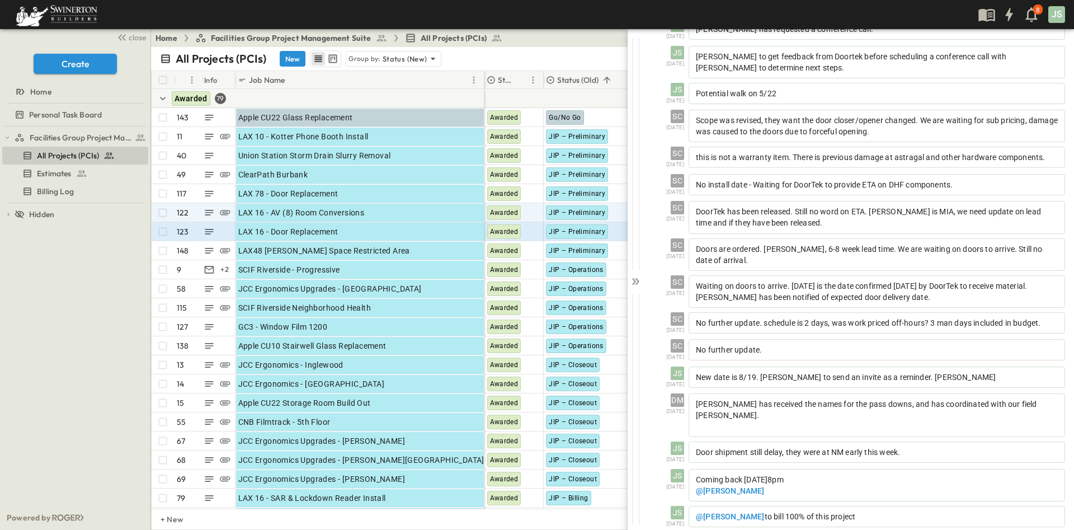
scroll to position [153, 0]
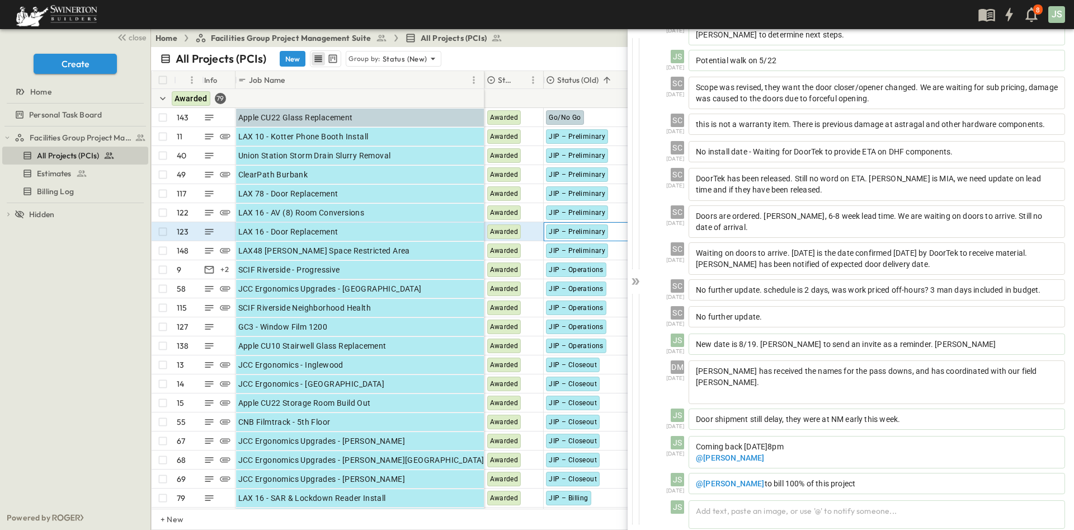
click at [561, 232] on span "JIP – Preliminary" at bounding box center [577, 232] width 57 height 8
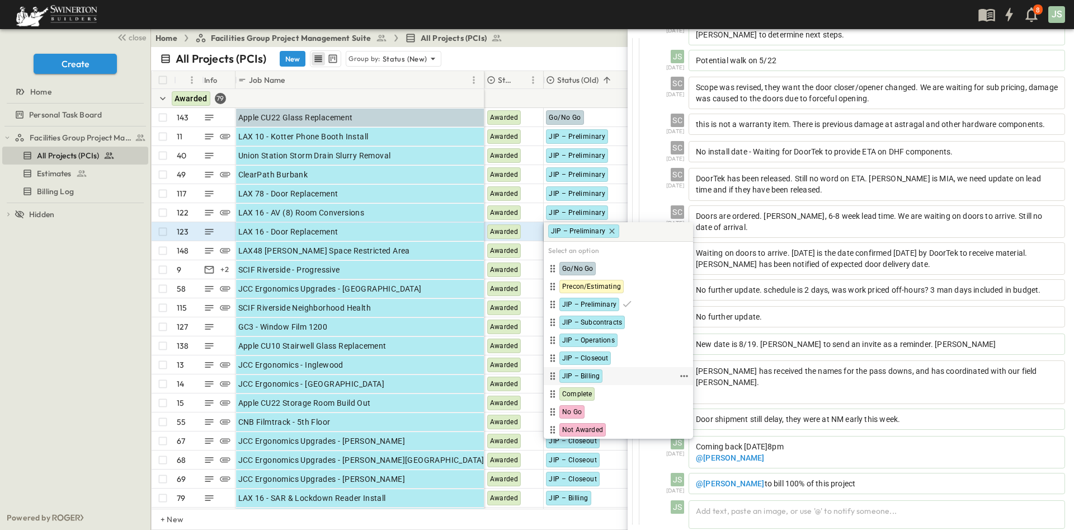
click at [586, 375] on span "JIP – Billing" at bounding box center [580, 375] width 37 height 9
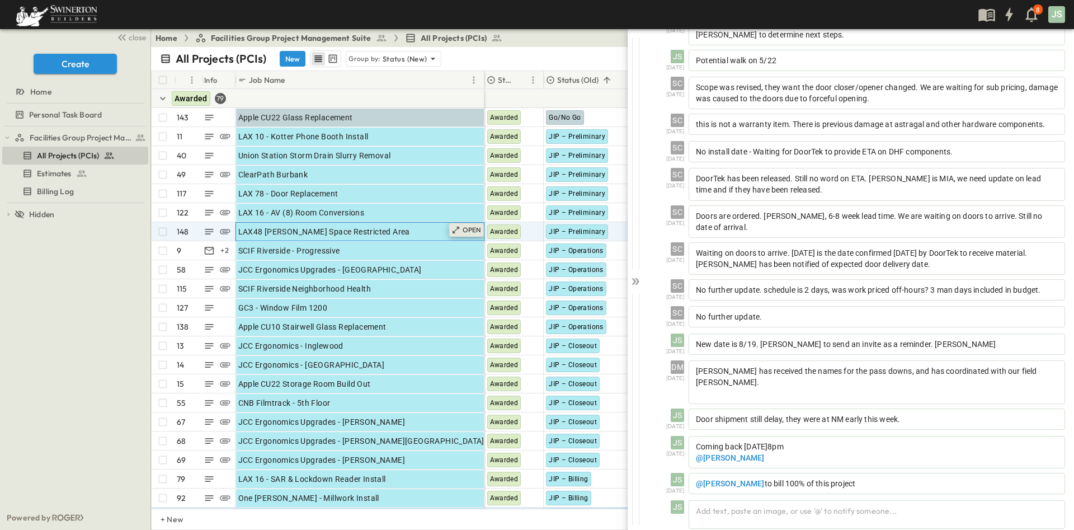
click at [463, 226] on p "OPEN" at bounding box center [472, 229] width 19 height 9
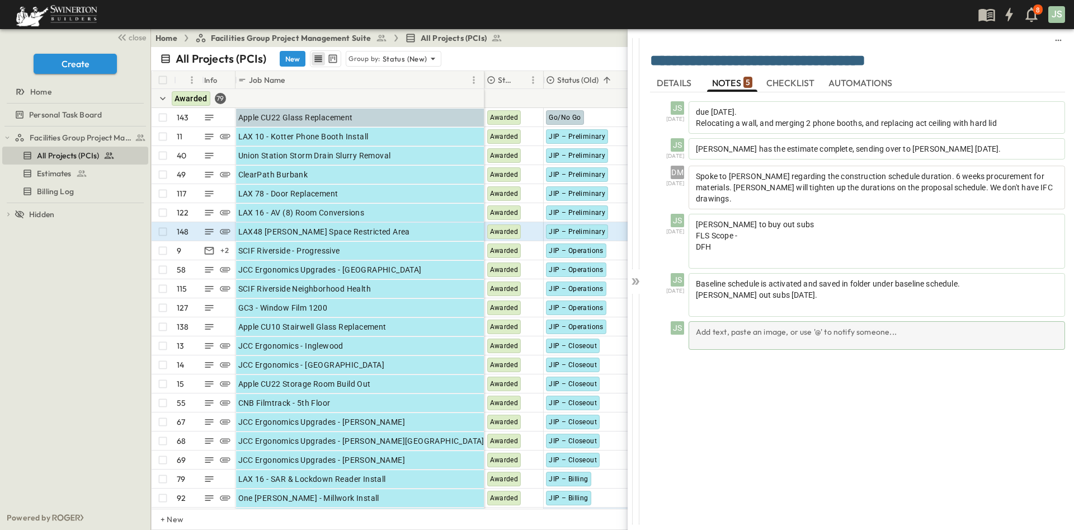
click at [753, 321] on div "Add text, paste an image, or use '@' to notify someone..." at bounding box center [877, 335] width 377 height 29
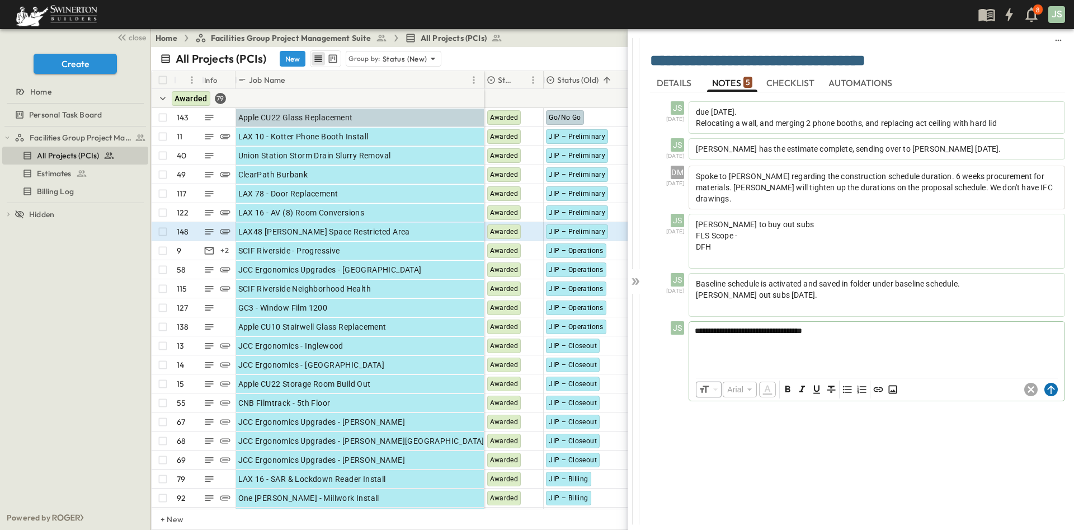
click at [1051, 384] on circle at bounding box center [1051, 389] width 13 height 13
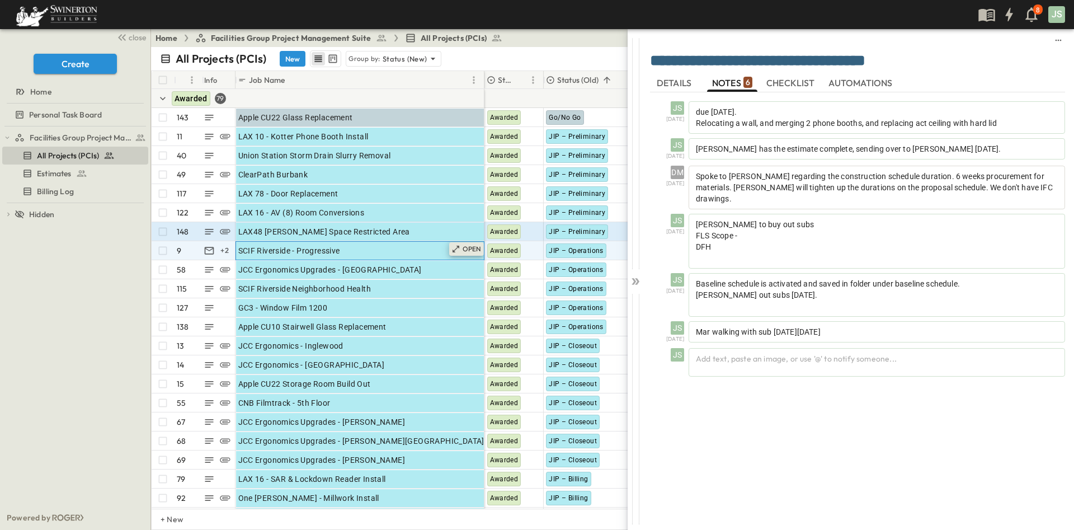
click at [468, 244] on p "OPEN" at bounding box center [472, 248] width 19 height 9
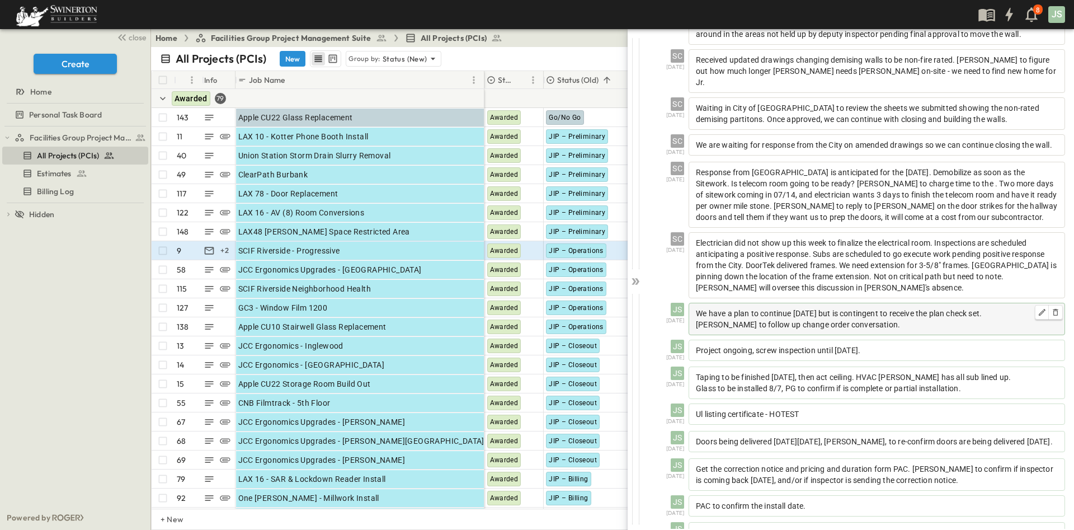
scroll to position [806, 0]
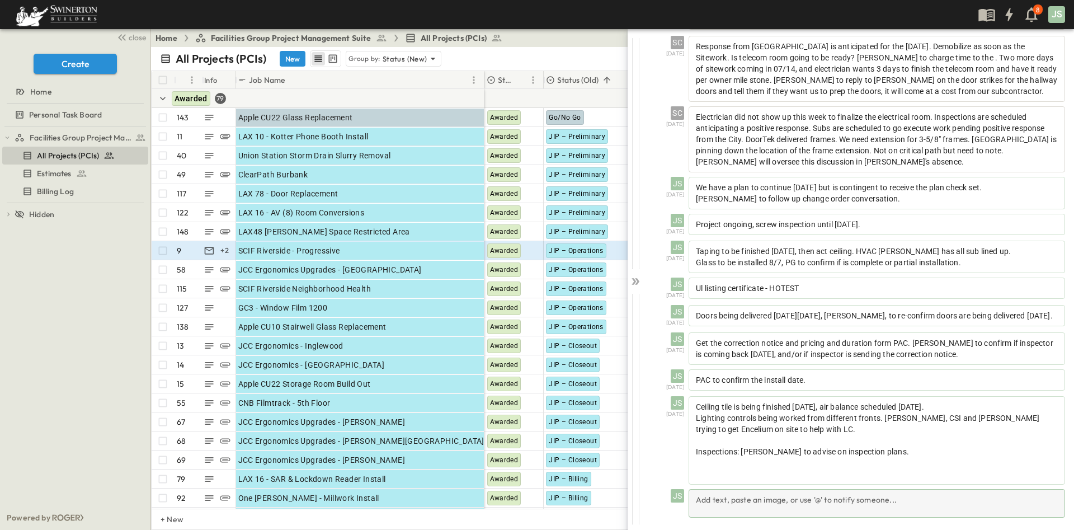
click at [778, 505] on div "Add text, paste an image, or use '@' to notify someone..." at bounding box center [877, 503] width 377 height 29
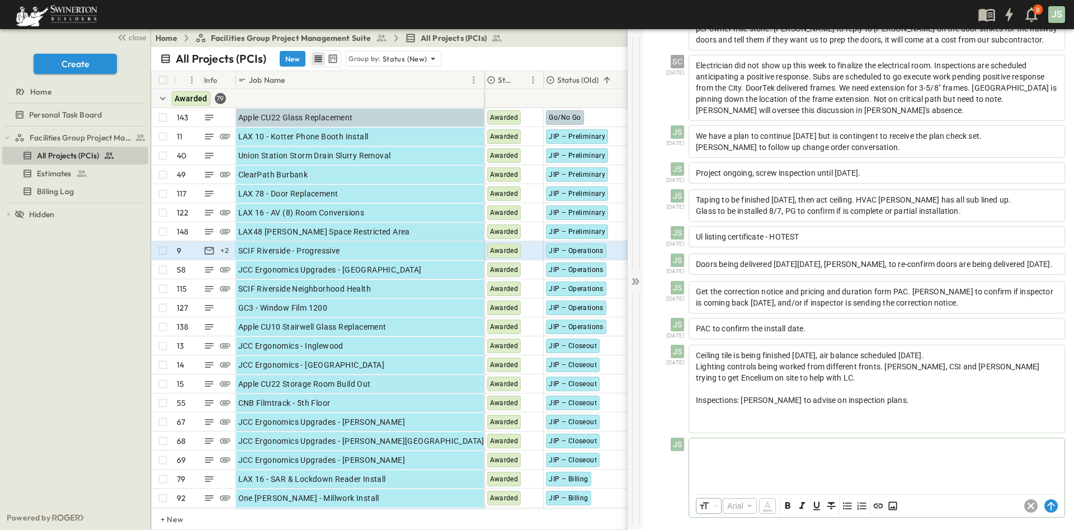
scroll to position [857, 0]
click at [638, 284] on div at bounding box center [636, 279] width 16 height 500
click at [634, 283] on icon at bounding box center [634, 281] width 4 height 7
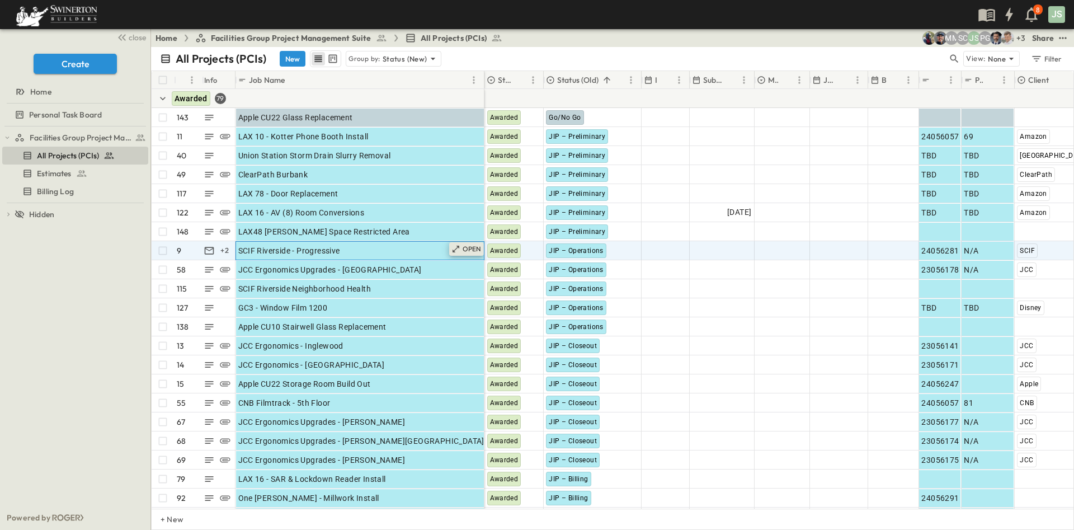
click at [475, 250] on p "OPEN" at bounding box center [472, 248] width 19 height 9
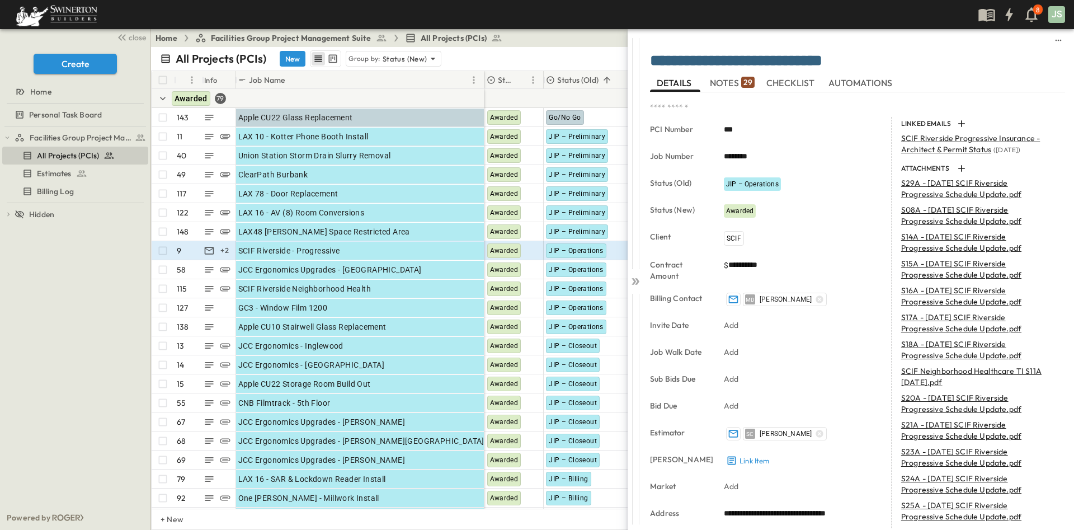
click at [724, 88] on span "NOTES 29" at bounding box center [732, 83] width 45 height 10
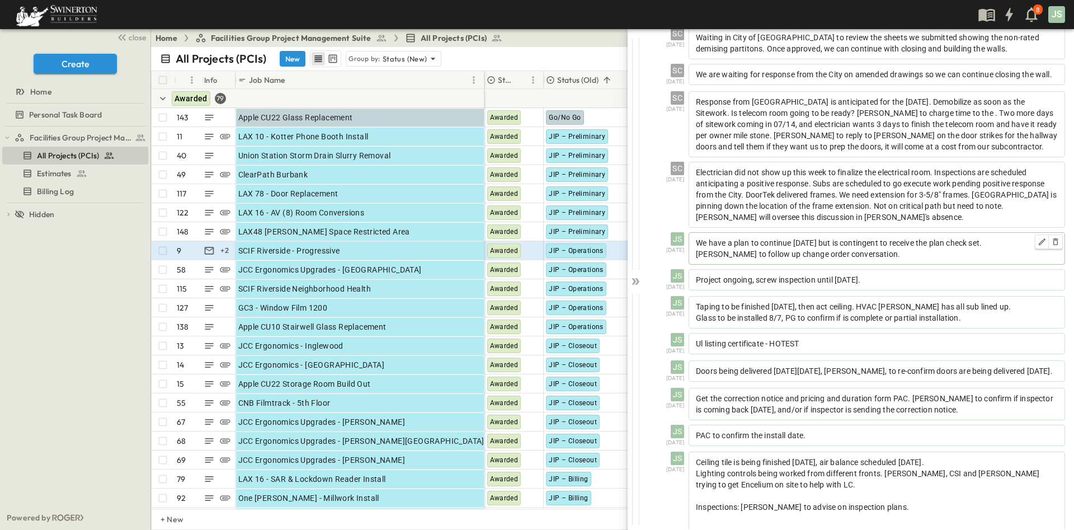
scroll to position [806, 0]
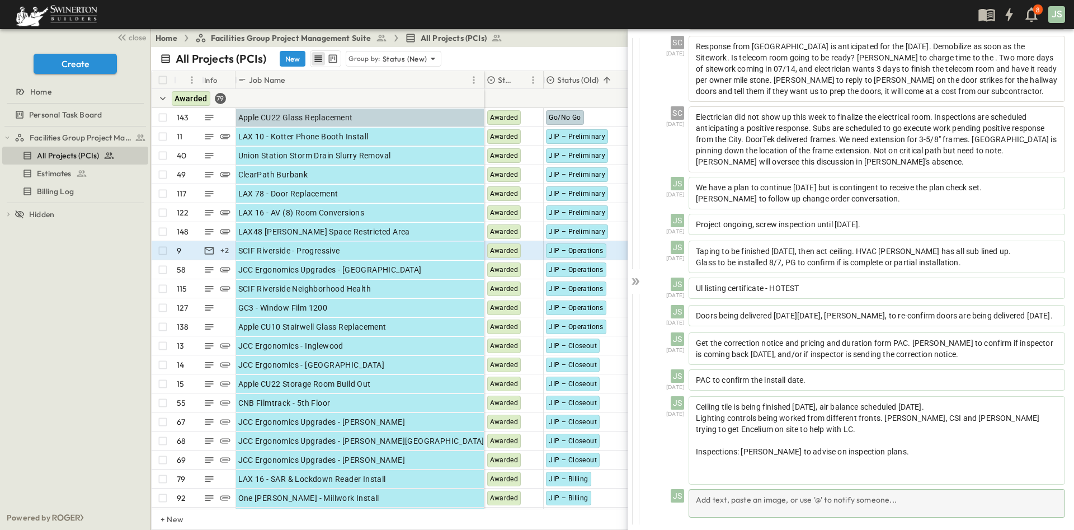
click at [832, 495] on div "Add text, paste an image, or use '@' to notify someone..." at bounding box center [877, 503] width 377 height 29
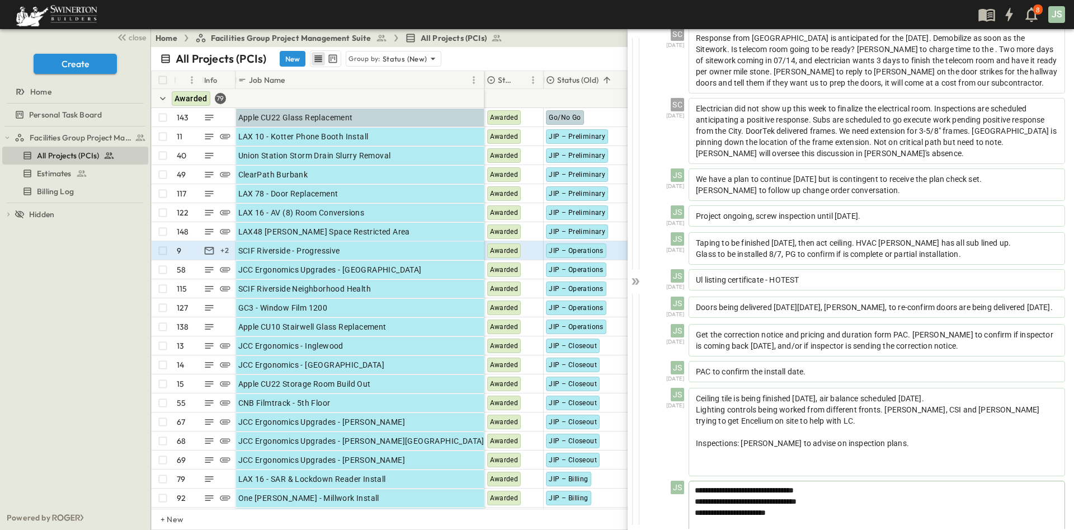
click at [749, 516] on span "**********" at bounding box center [730, 513] width 71 height 8
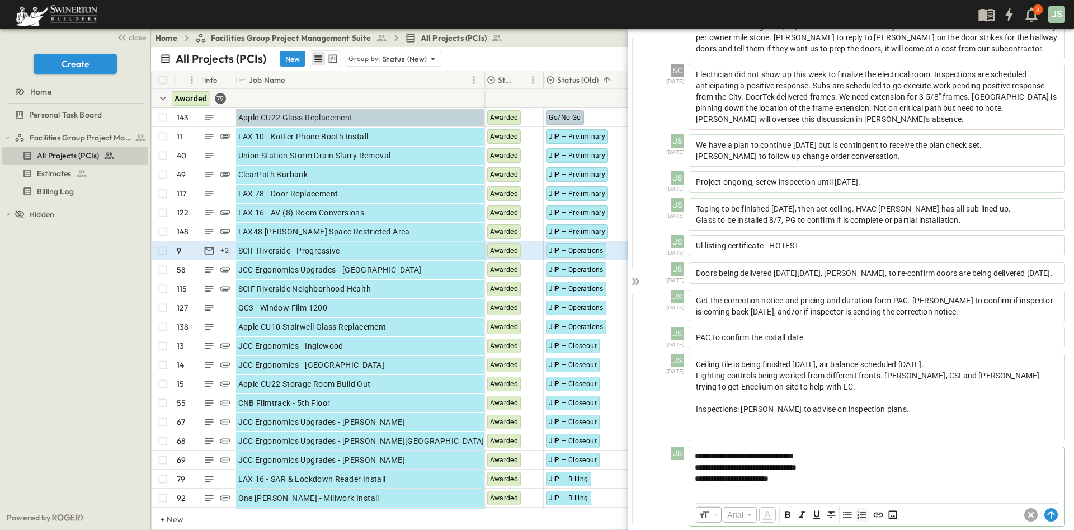
scroll to position [858, 0]
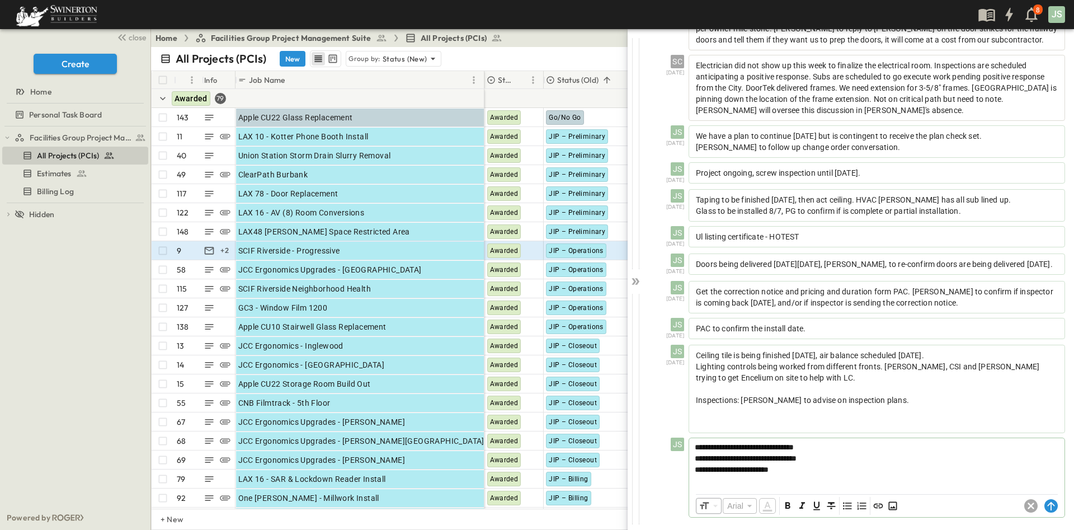
click at [833, 470] on p "**********" at bounding box center [877, 469] width 364 height 11
click at [1045, 505] on circle at bounding box center [1051, 505] width 13 height 13
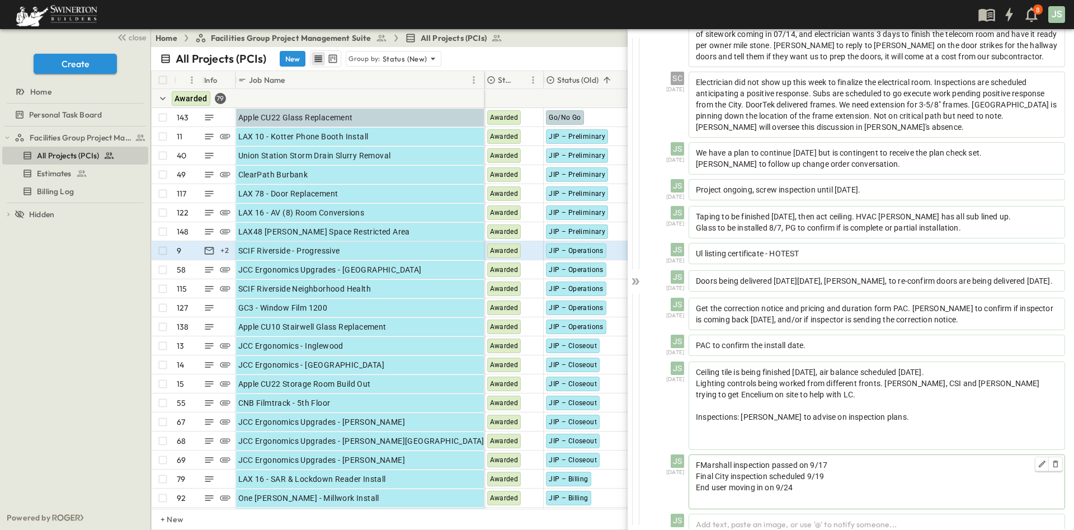
scroll to position [857, 0]
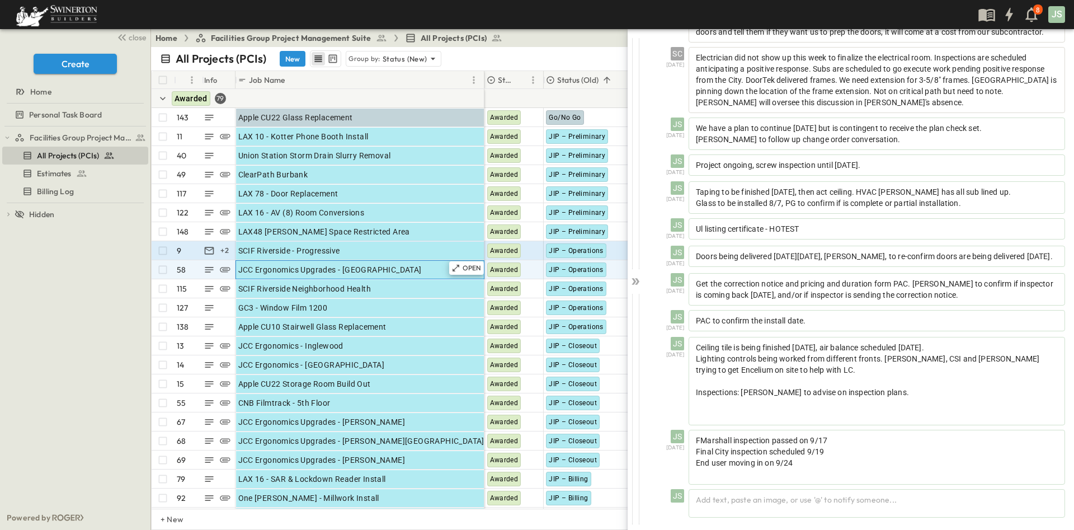
click at [382, 275] on div "JCC Ergonomics Upgrades - [GEOGRAPHIC_DATA]" at bounding box center [359, 270] width 243 height 16
click at [470, 271] on p "OPEN" at bounding box center [472, 268] width 19 height 9
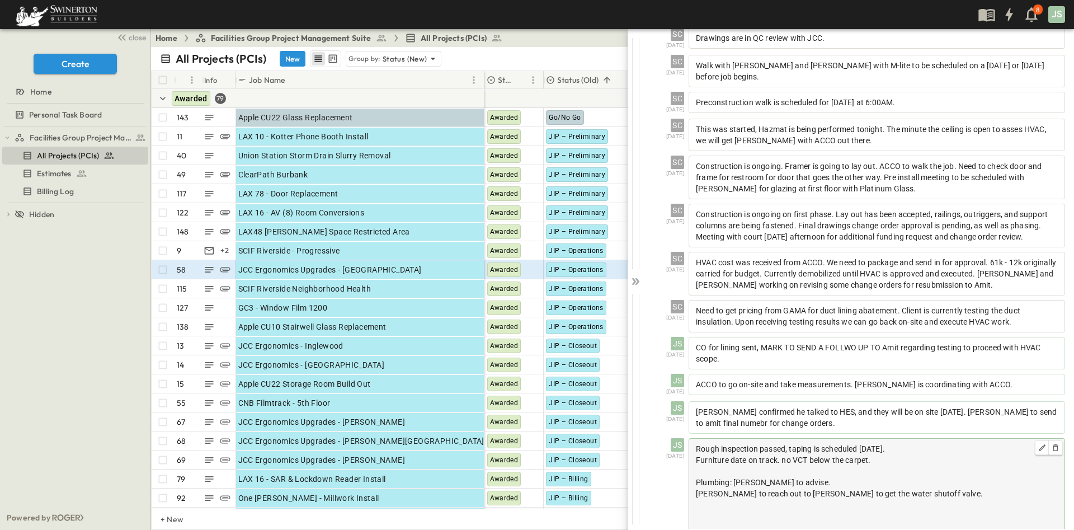
scroll to position [526, 0]
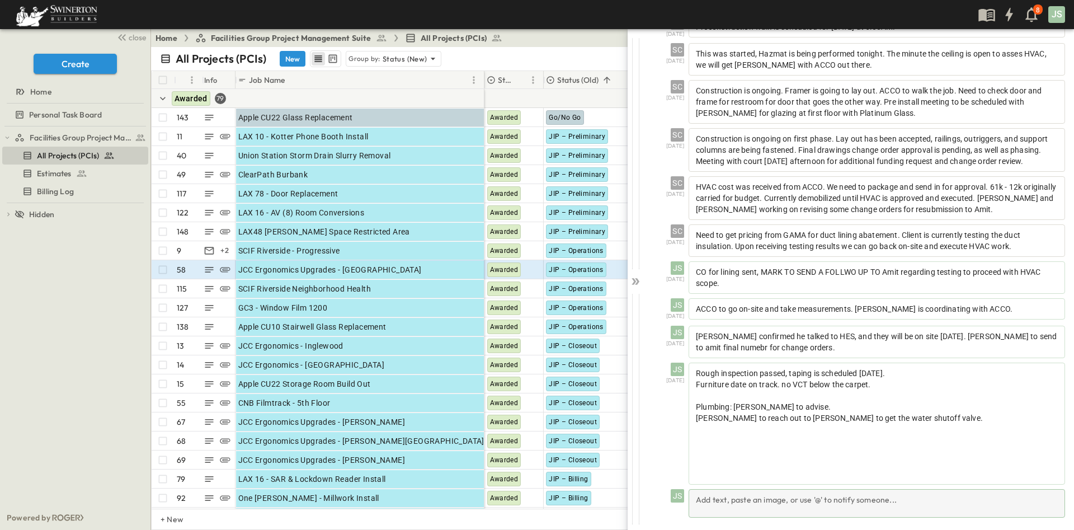
click at [792, 500] on div "Add text, paste an image, or use '@' to notify someone..." at bounding box center [877, 503] width 377 height 29
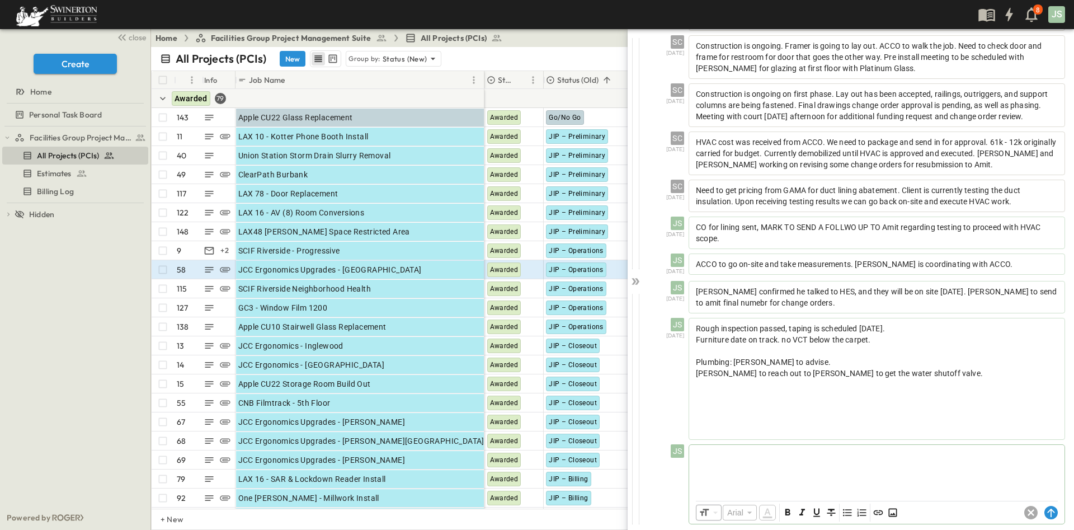
scroll to position [579, 0]
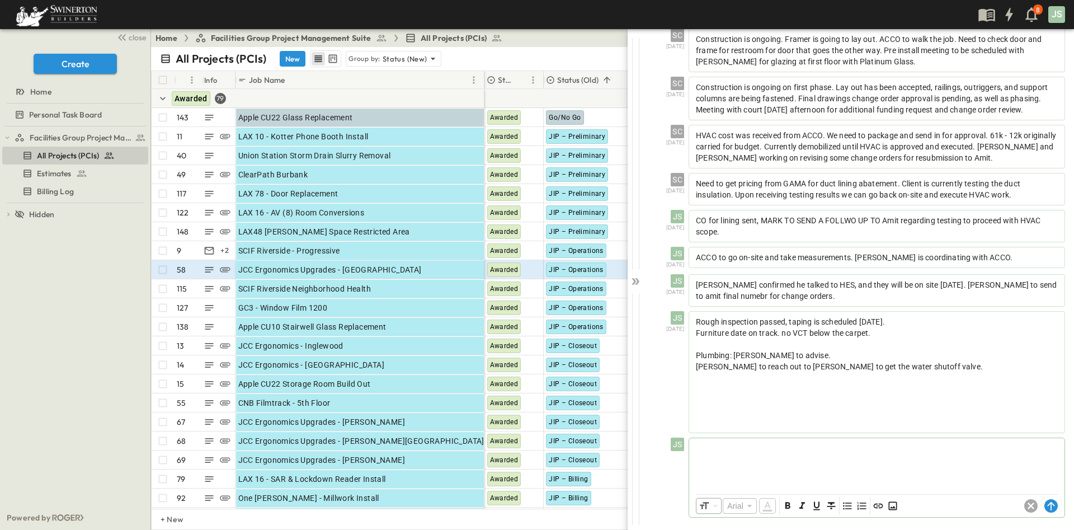
click at [811, 459] on div at bounding box center [876, 462] width 375 height 49
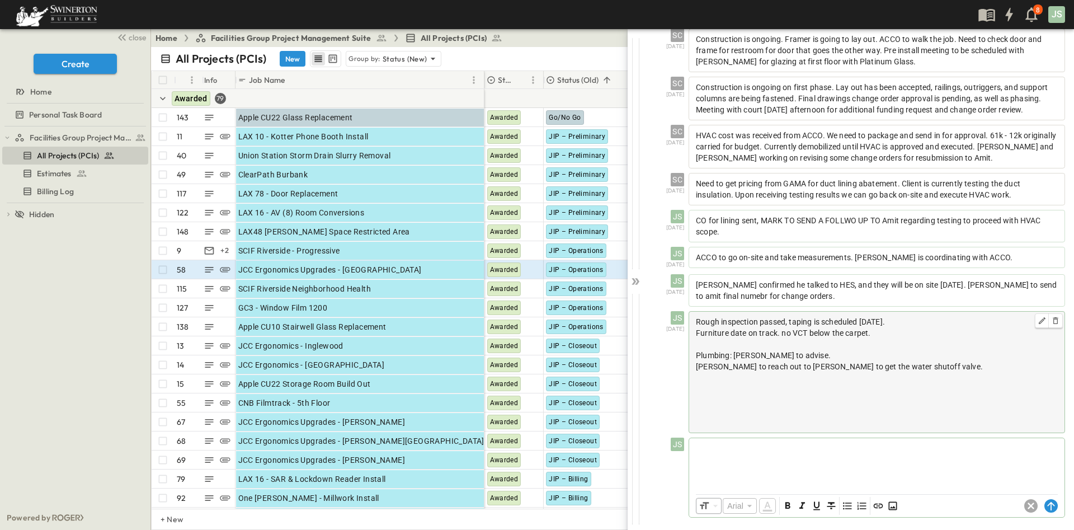
click at [911, 398] on p at bounding box center [877, 399] width 362 height 11
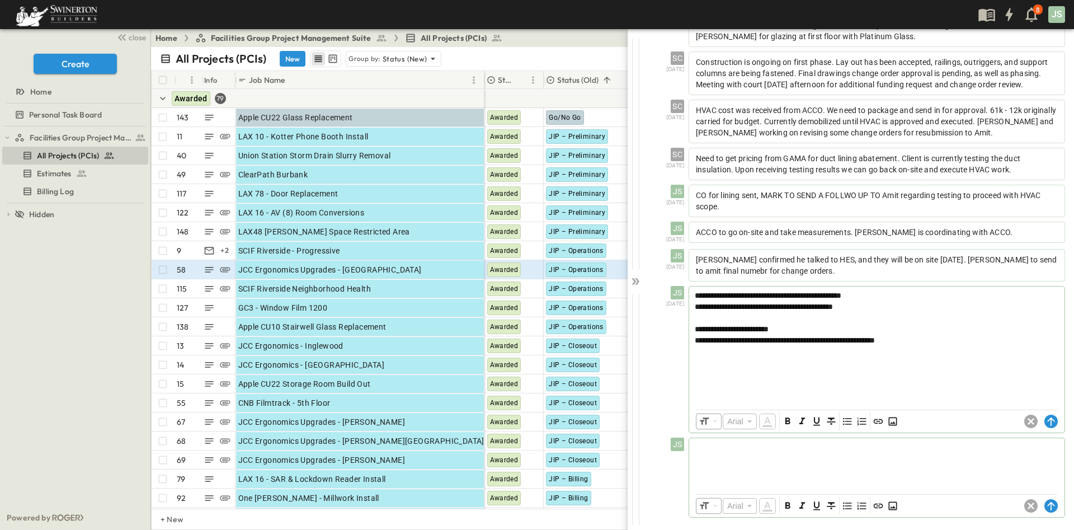
scroll to position [604, 0]
click at [1024, 506] on icon at bounding box center [1030, 505] width 13 height 13
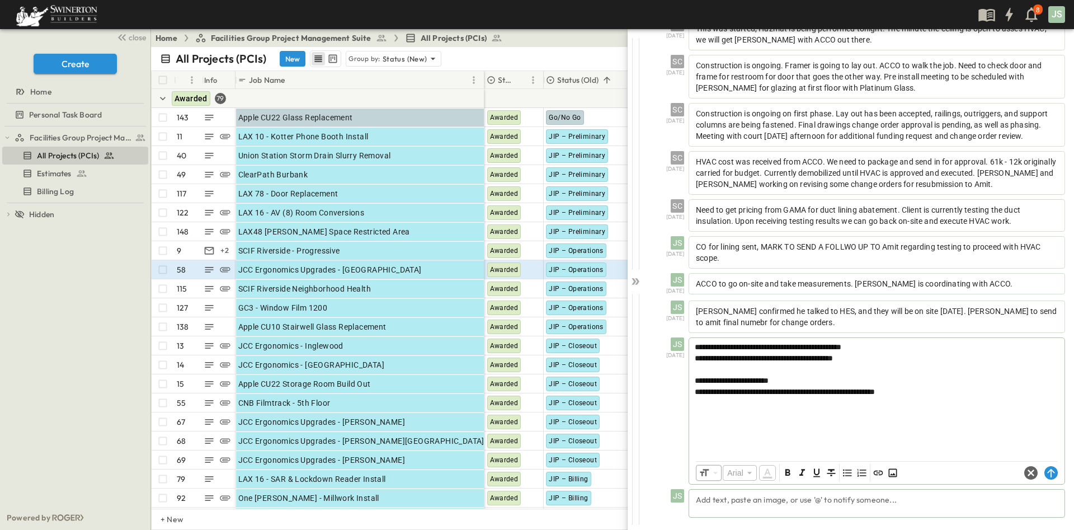
scroll to position [551, 0]
click at [454, 268] on icon at bounding box center [456, 268] width 9 height 9
click at [778, 504] on div "Add text, paste an image, or use '@' to notify someone..." at bounding box center [877, 503] width 377 height 29
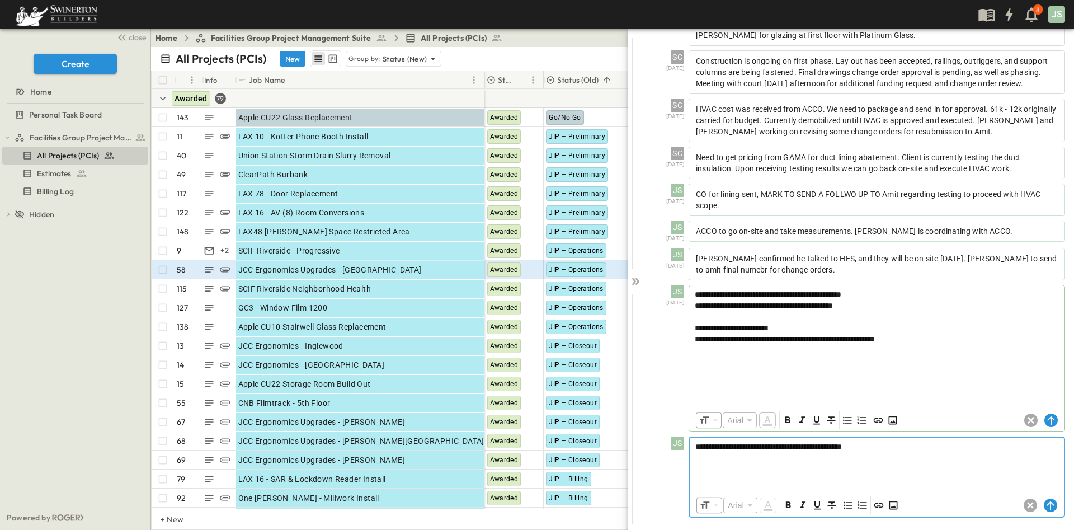
scroll to position [603, 0]
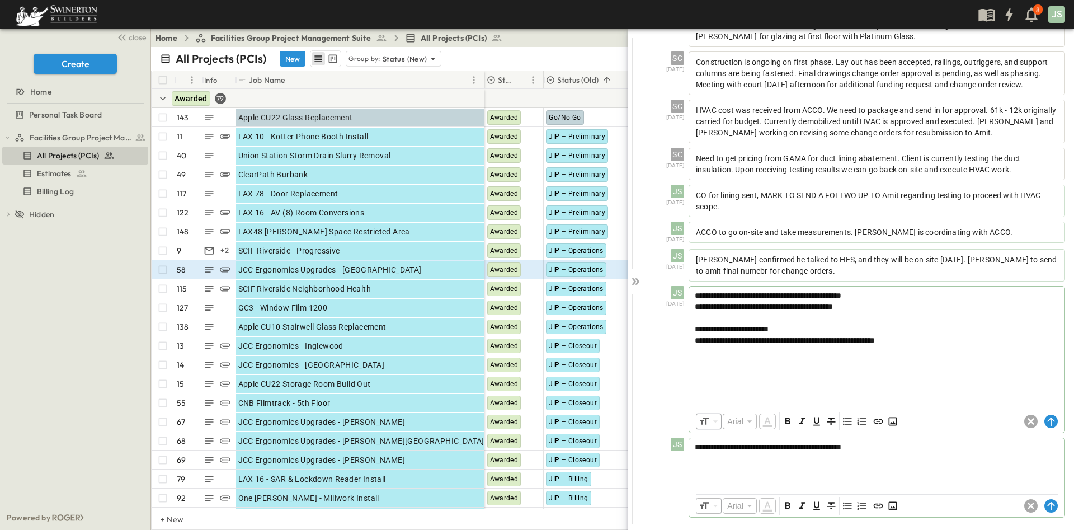
click at [1026, 507] on div at bounding box center [1041, 505] width 34 height 13
click at [1048, 510] on div "​ Arial ​ ​ ***** ​" at bounding box center [876, 506] width 375 height 22
click at [1045, 507] on circle at bounding box center [1051, 505] width 13 height 13
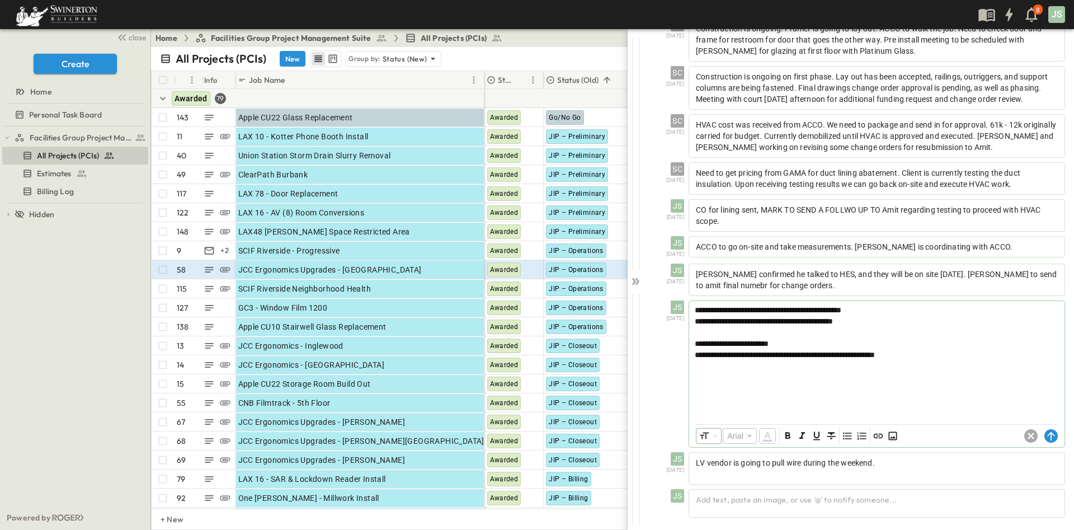
scroll to position [588, 0]
click at [388, 283] on div "SCIF Riverside Neighborhood Health" at bounding box center [359, 289] width 243 height 16
click at [571, 286] on span "JIP – Operations" at bounding box center [576, 289] width 54 height 8
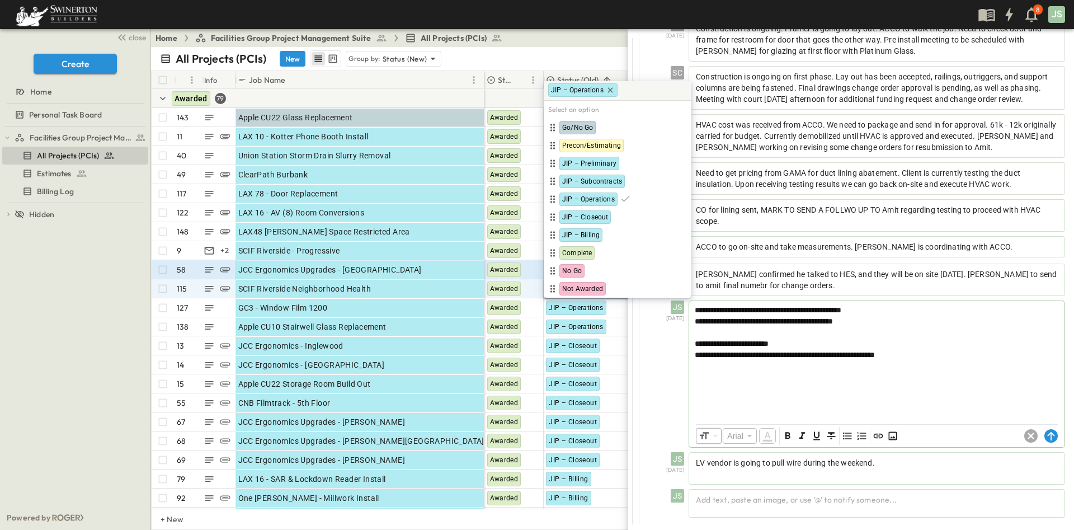
click at [571, 286] on span "Not Awarded" at bounding box center [582, 288] width 41 height 9
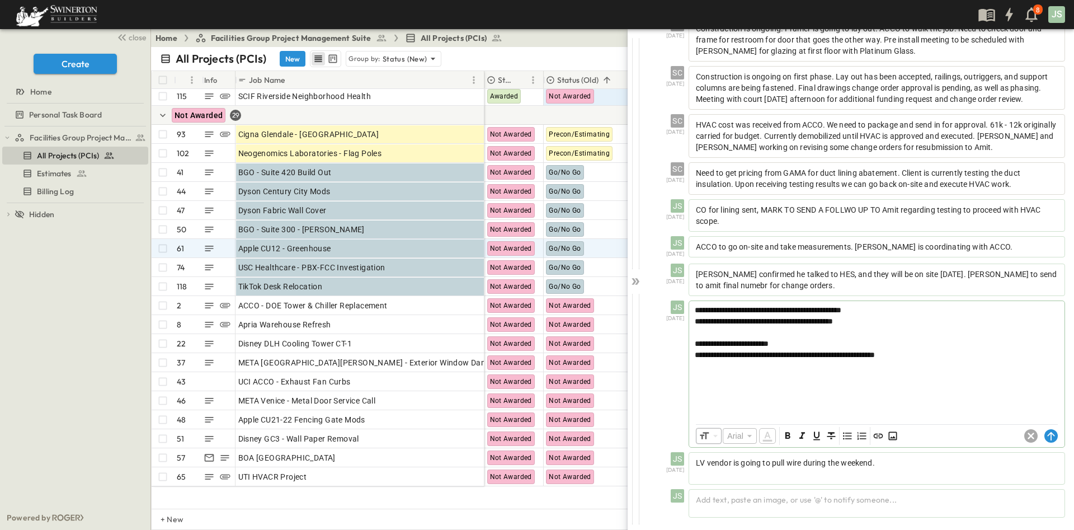
scroll to position [1427, 0]
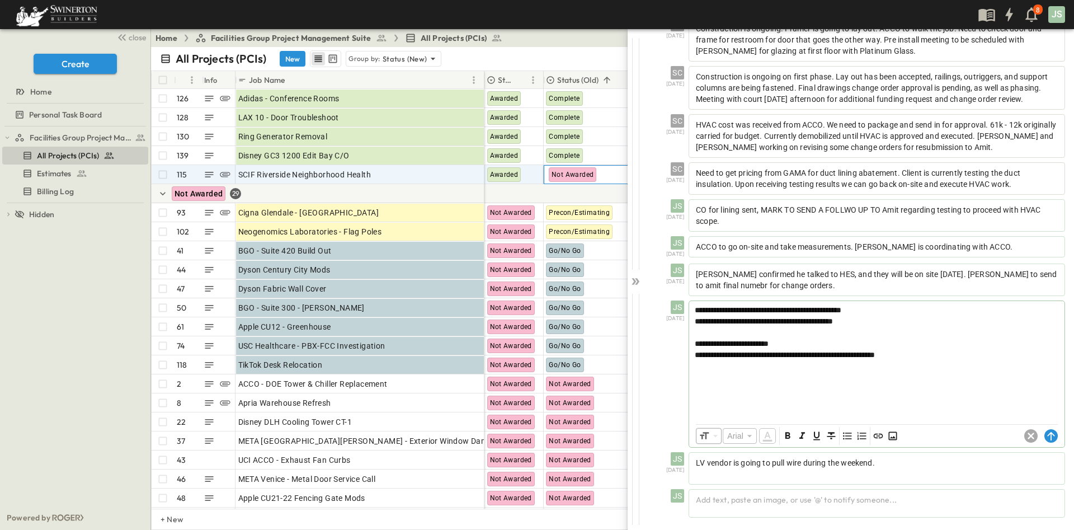
click at [566, 176] on body "8 JS close Create Home Personal Task Board Facilities Group Project Management …" at bounding box center [537, 265] width 1074 height 530
click at [561, 175] on span "Not Awarded" at bounding box center [573, 175] width 42 height 8
click at [595, 194] on div "**********" at bounding box center [832, 265] width 483 height 530
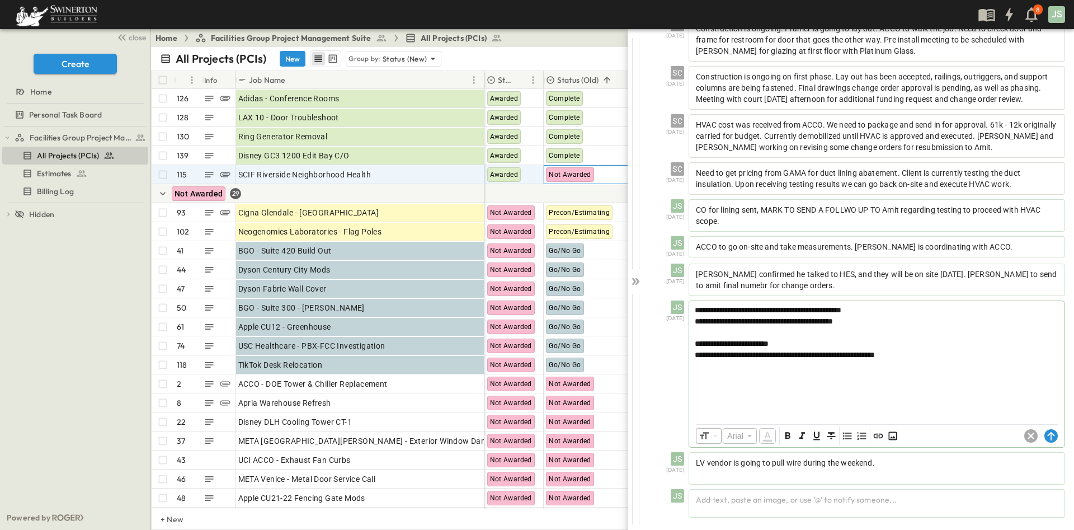
click at [551, 175] on span "Not Awarded" at bounding box center [570, 175] width 42 height 8
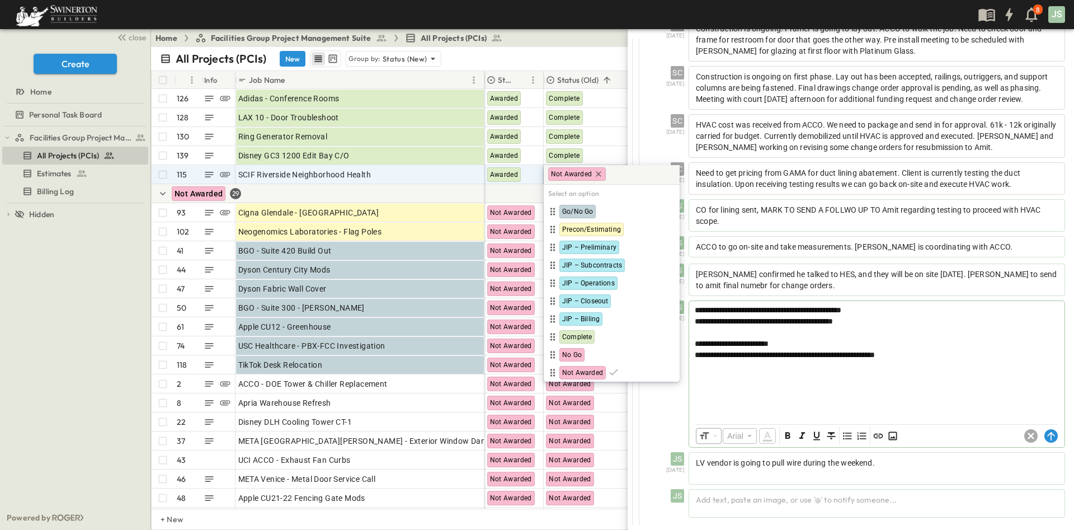
click at [551, 175] on div "Not Awarded Select an option Go/No Go Precon/Estimating JIP – Preliminary JIP –…" at bounding box center [612, 273] width 136 height 217
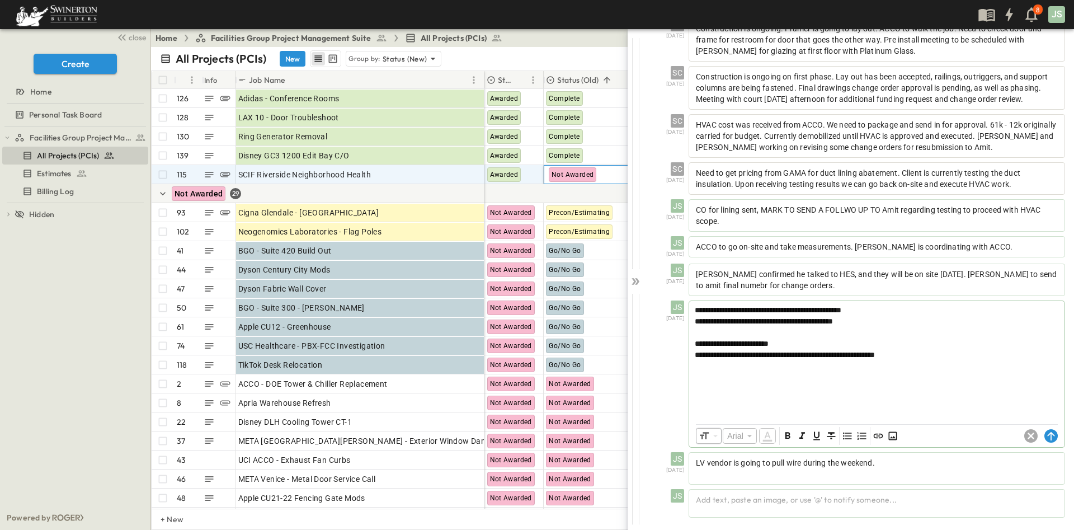
click at [541, 200] on div at bounding box center [933, 193] width 896 height 19
click at [572, 176] on span "Not Awarded" at bounding box center [570, 175] width 42 height 8
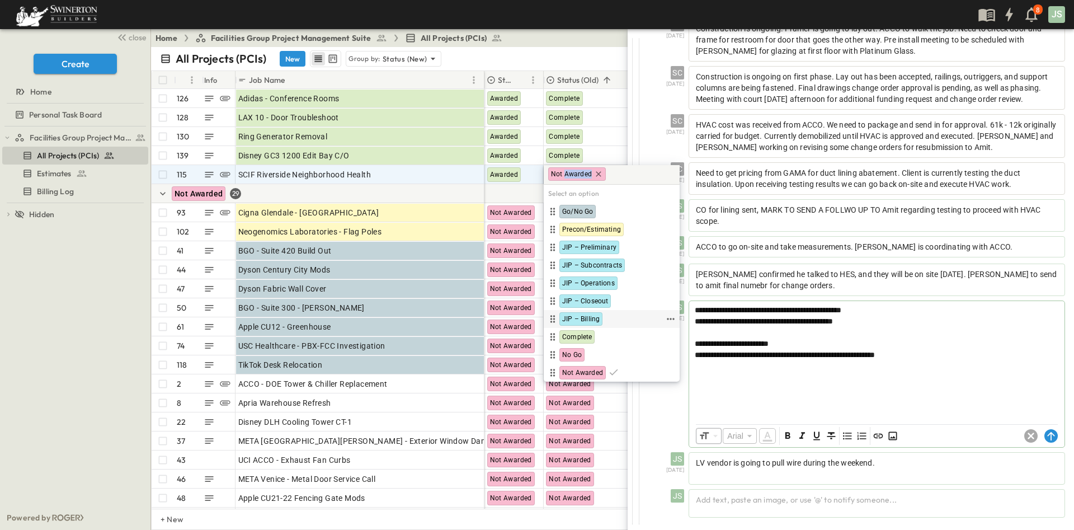
click at [592, 314] on span "JIP – Billing" at bounding box center [580, 318] width 37 height 9
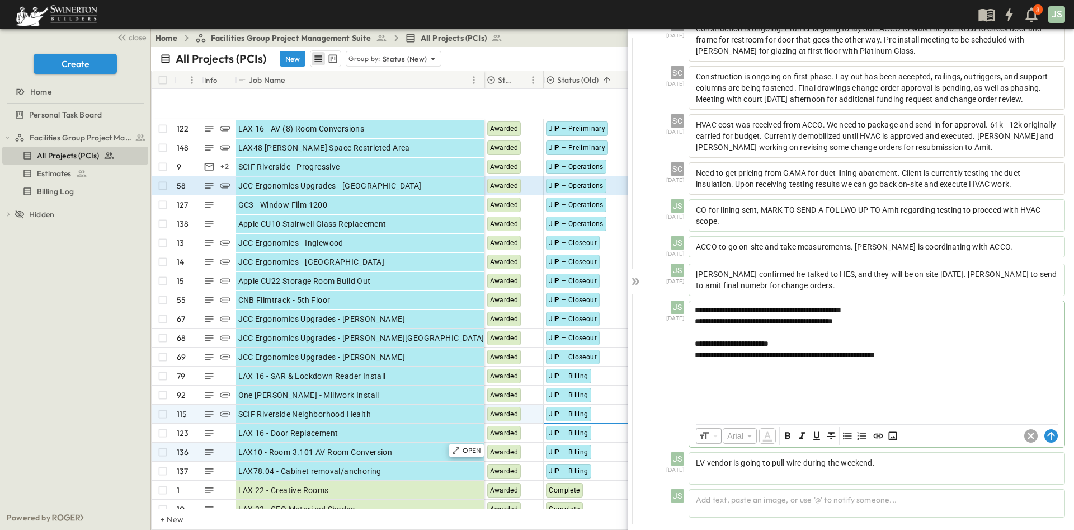
scroll to position [168, 0]
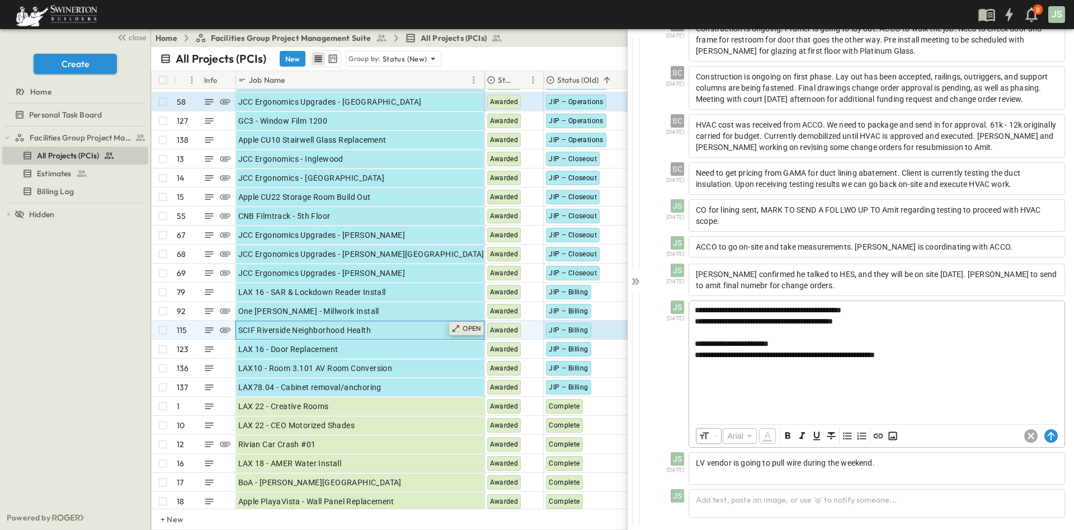
click at [467, 330] on p "OPEN" at bounding box center [472, 328] width 19 height 9
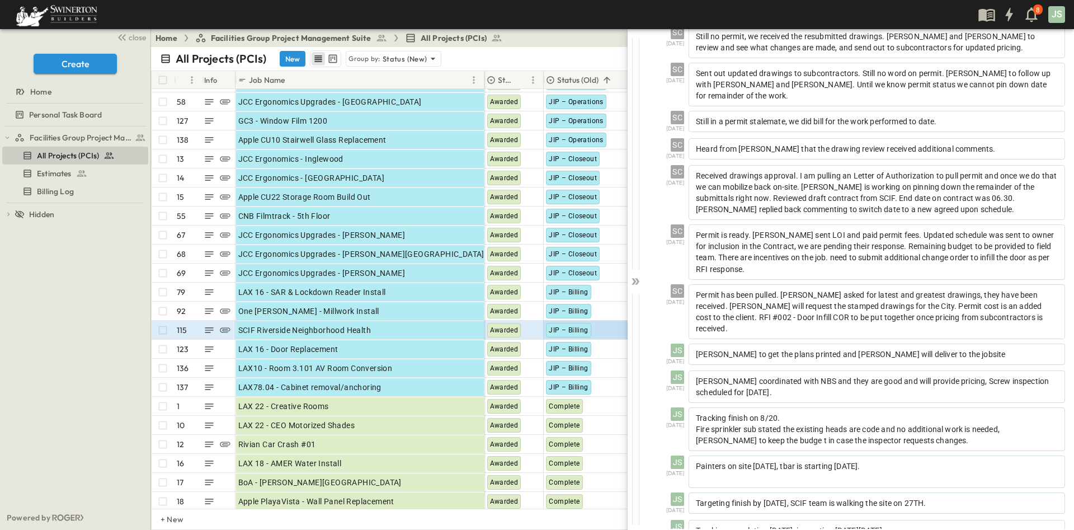
scroll to position [297, 0]
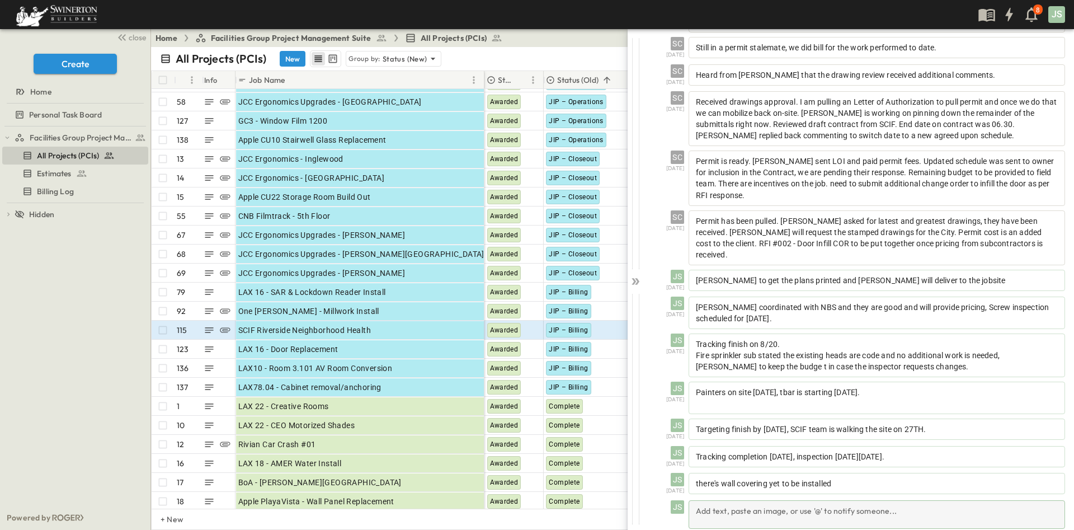
click at [769, 501] on div "Add text, paste an image, or use '@' to notify someone..." at bounding box center [877, 514] width 377 height 29
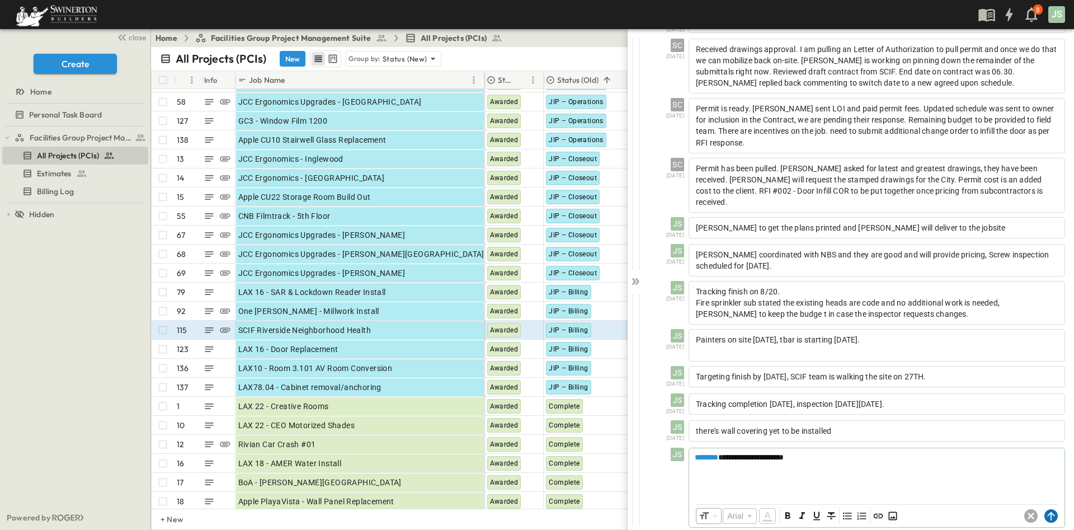
click at [1047, 512] on icon at bounding box center [1050, 516] width 7 height 8
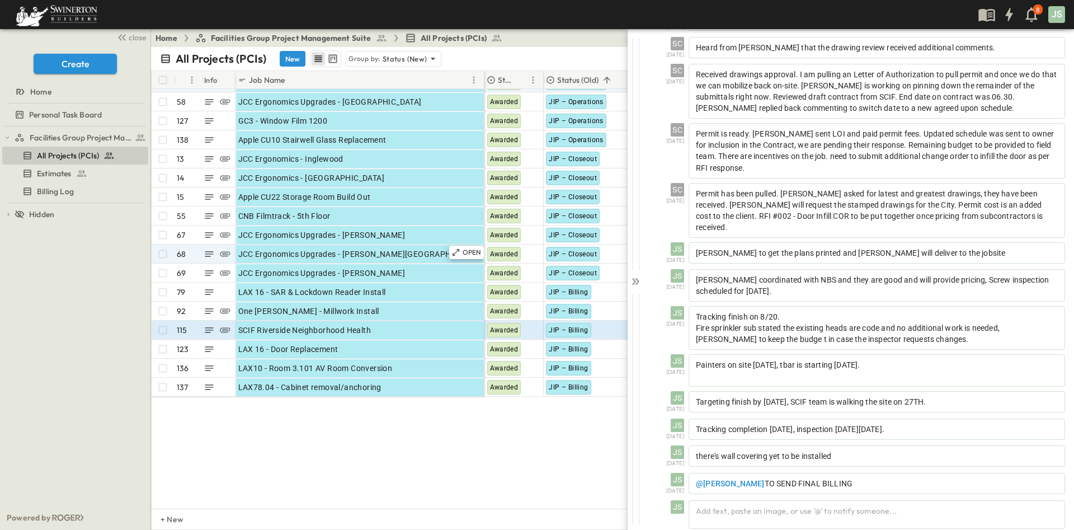
scroll to position [0, 0]
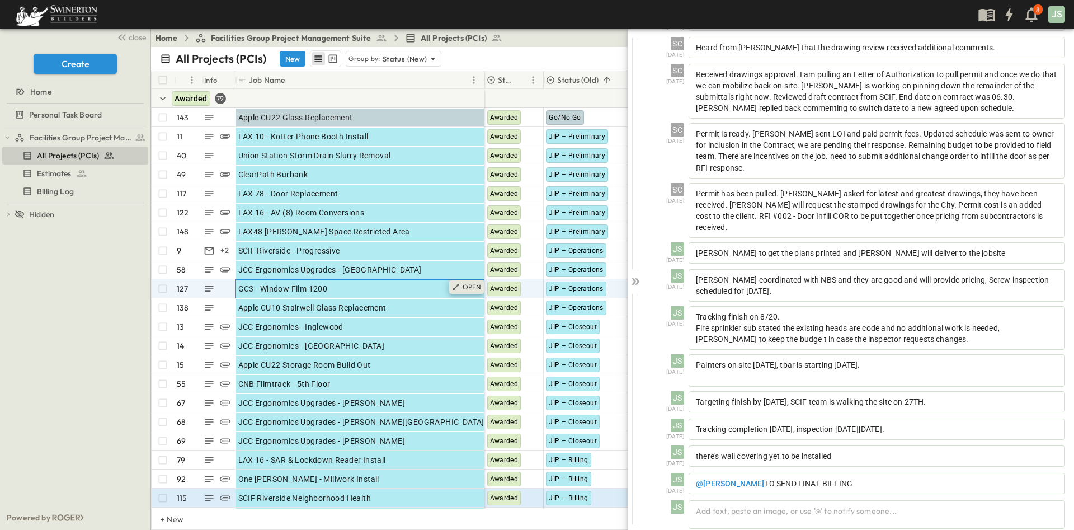
click at [466, 285] on p "OPEN" at bounding box center [472, 287] width 19 height 9
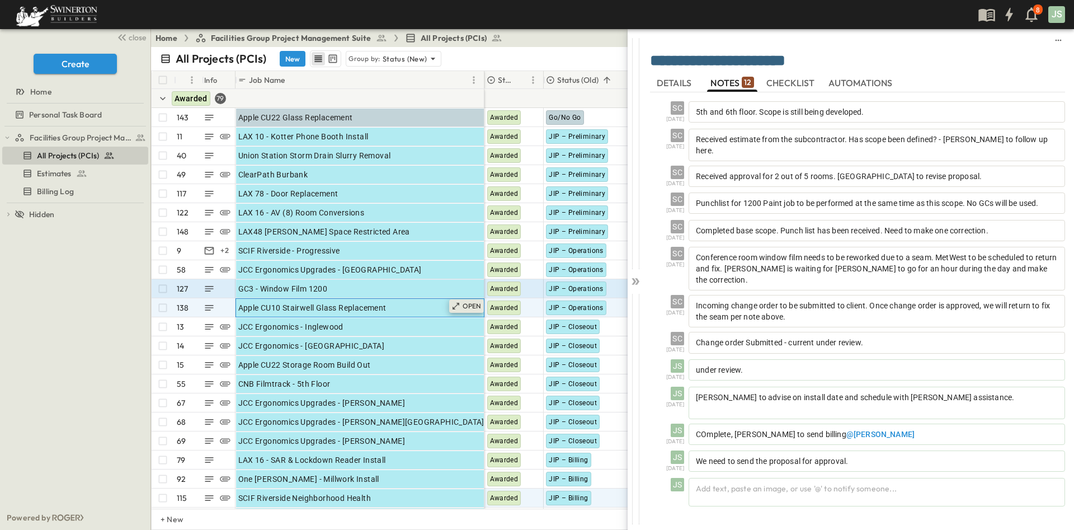
click at [465, 307] on p "OPEN" at bounding box center [472, 306] width 19 height 9
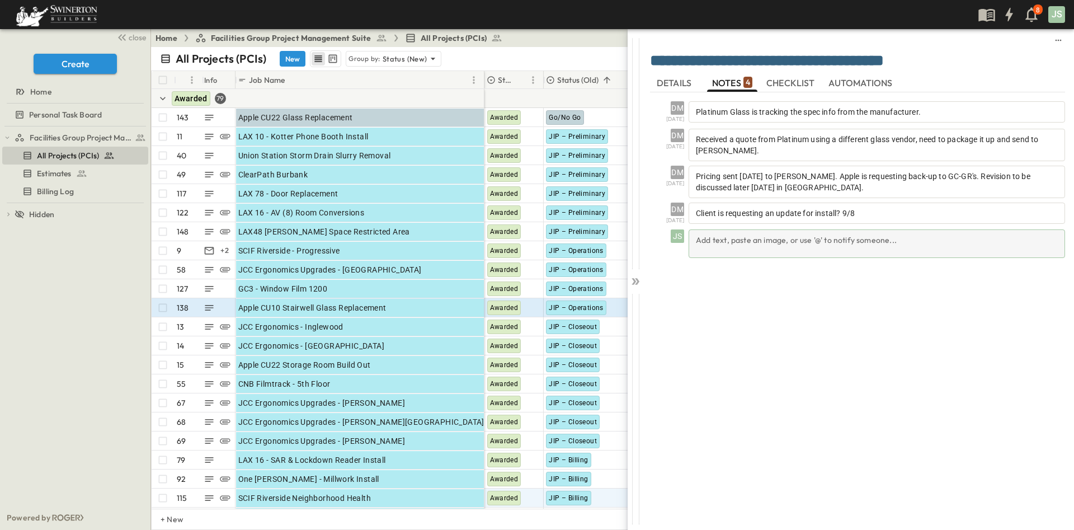
click at [850, 243] on div "Add text, paste an image, or use '@' to notify someone..." at bounding box center [877, 243] width 377 height 29
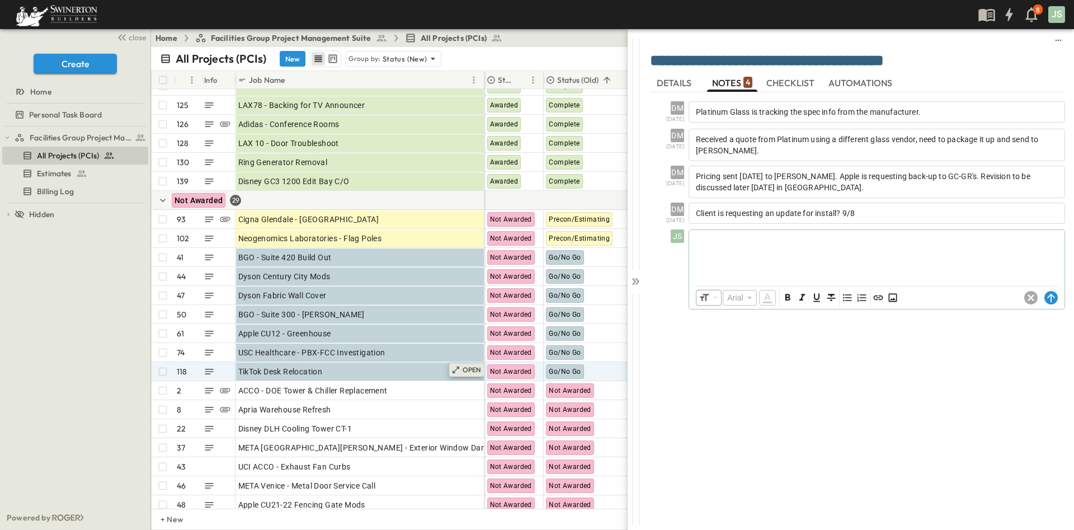
scroll to position [1427, 0]
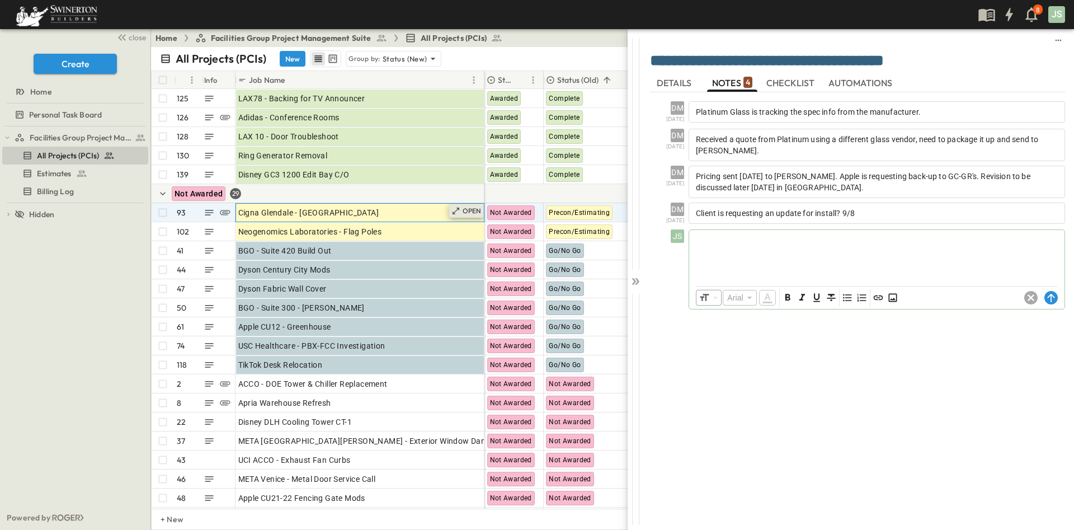
click at [466, 210] on p "OPEN" at bounding box center [472, 210] width 19 height 9
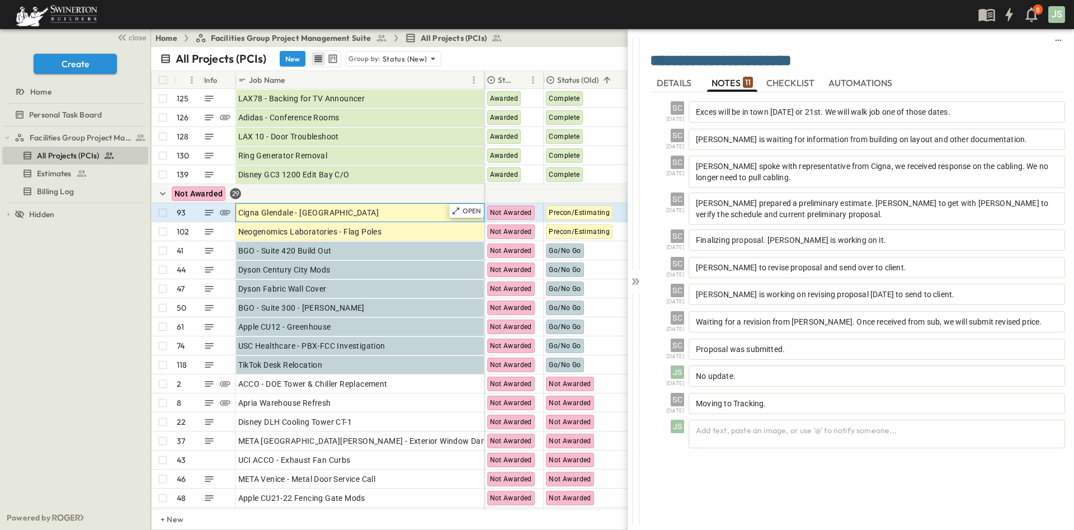
click at [397, 210] on div "Cigna Glendale - [GEOGRAPHIC_DATA]" at bounding box center [359, 213] width 243 height 16
click at [473, 213] on p "OPEN" at bounding box center [472, 210] width 19 height 9
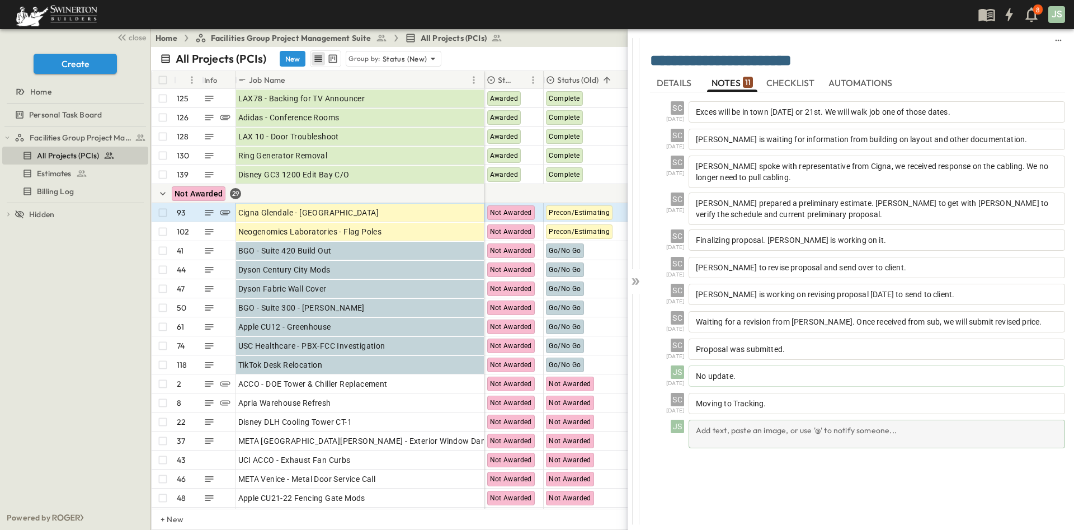
click at [823, 432] on div "Add text, paste an image, or use '@' to notify someone..." at bounding box center [877, 434] width 377 height 29
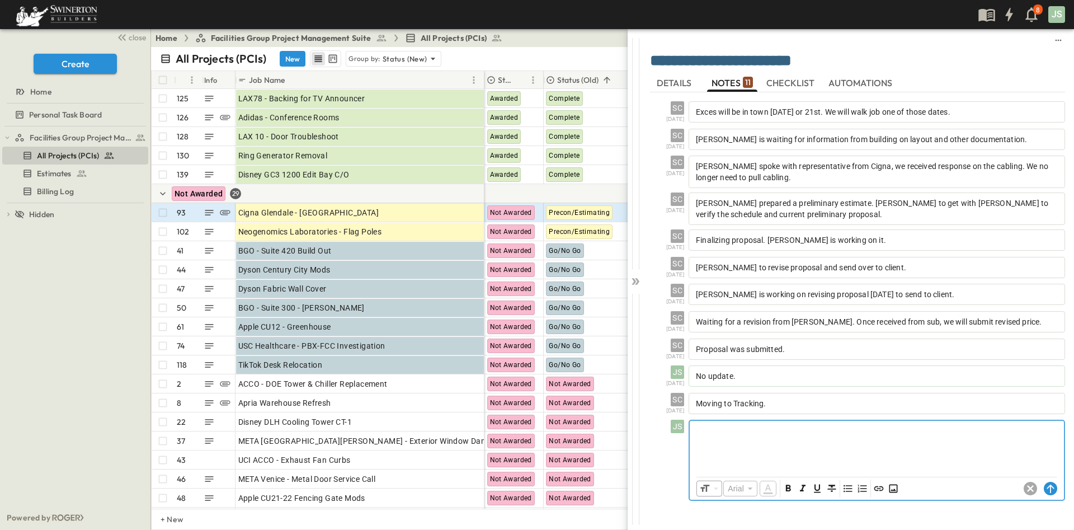
click at [737, 446] on div at bounding box center [877, 445] width 374 height 49
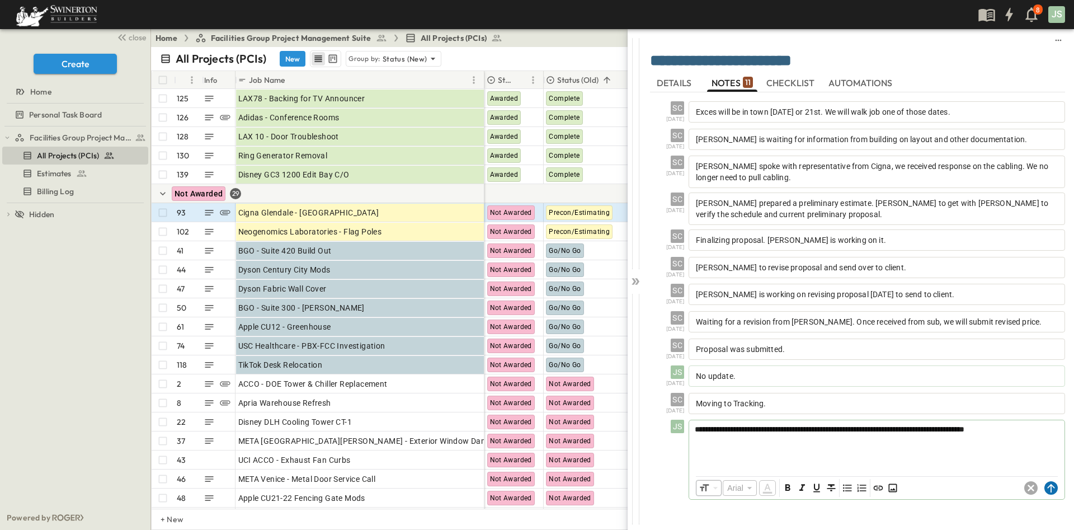
click at [1055, 491] on circle at bounding box center [1051, 487] width 13 height 13
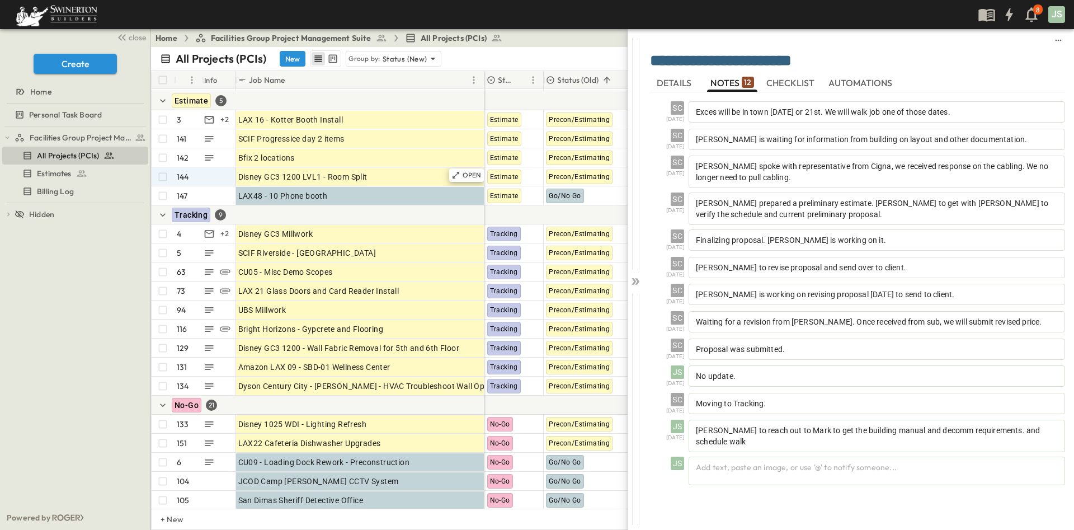
scroll to position [2098, 0]
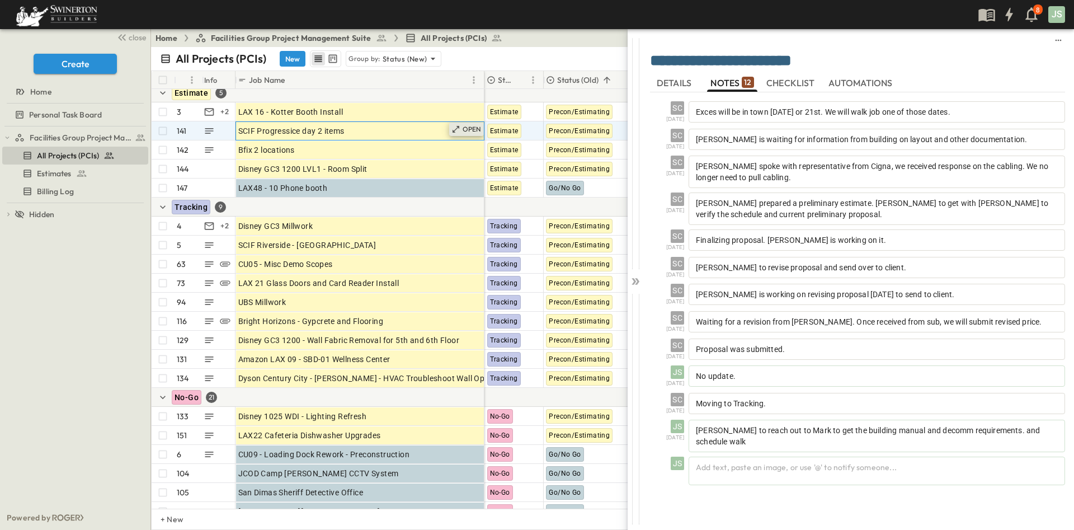
click at [465, 129] on p "OPEN" at bounding box center [472, 129] width 19 height 9
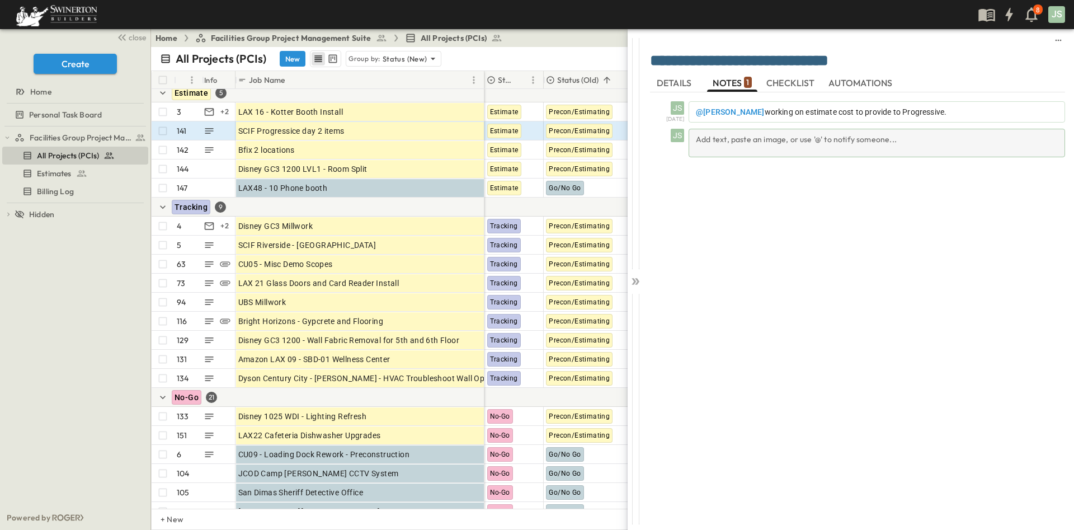
click at [753, 138] on div "Add text, paste an image, or use '@' to notify someone..." at bounding box center [877, 143] width 377 height 29
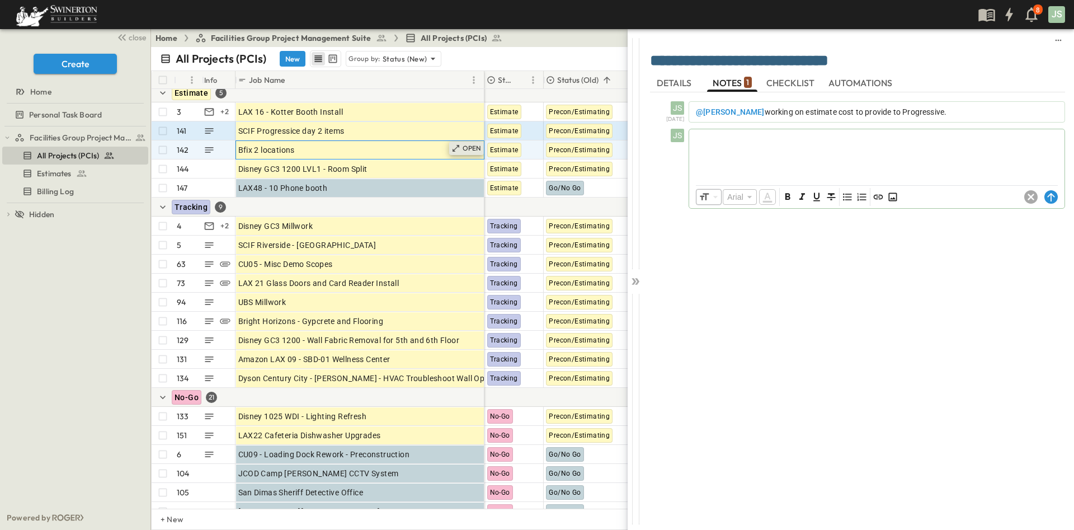
click at [457, 147] on icon at bounding box center [456, 148] width 9 height 9
click at [465, 145] on p "OPEN" at bounding box center [472, 148] width 19 height 9
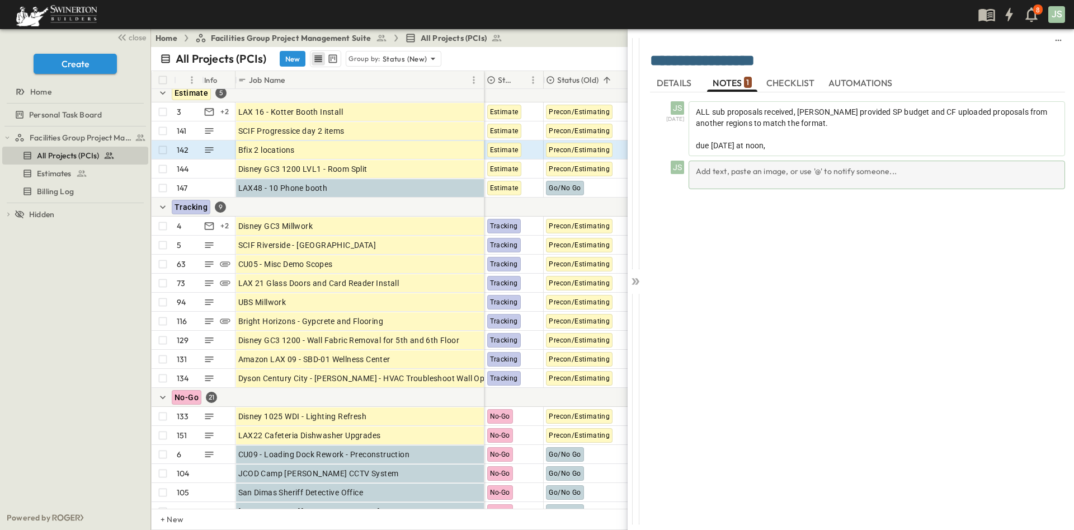
click at [745, 171] on div "Add text, paste an image, or use '@' to notify someone..." at bounding box center [877, 175] width 377 height 29
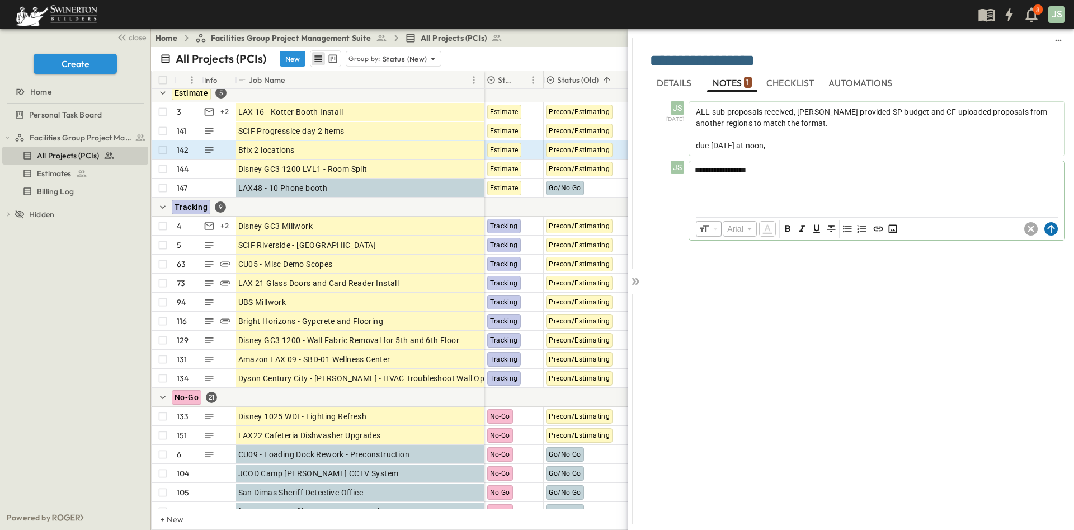
click at [1055, 229] on circle at bounding box center [1051, 228] width 13 height 13
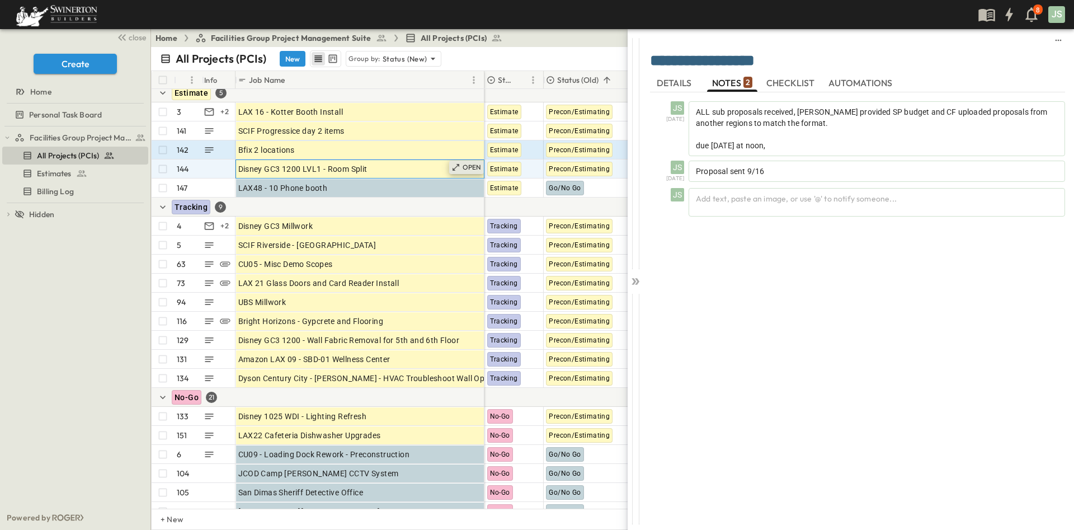
click at [474, 167] on p "OPEN" at bounding box center [472, 167] width 19 height 9
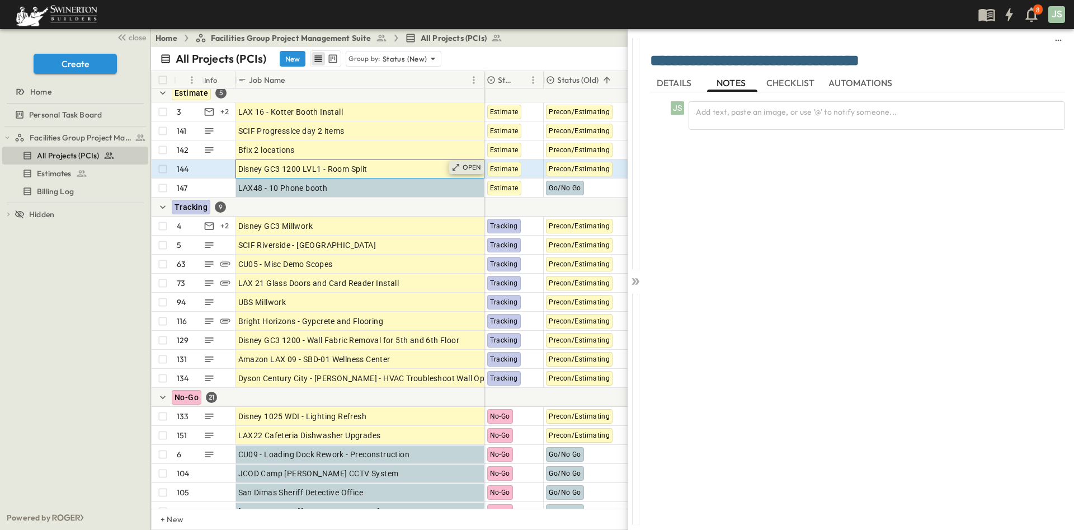
click at [467, 163] on p "OPEN" at bounding box center [472, 167] width 19 height 9
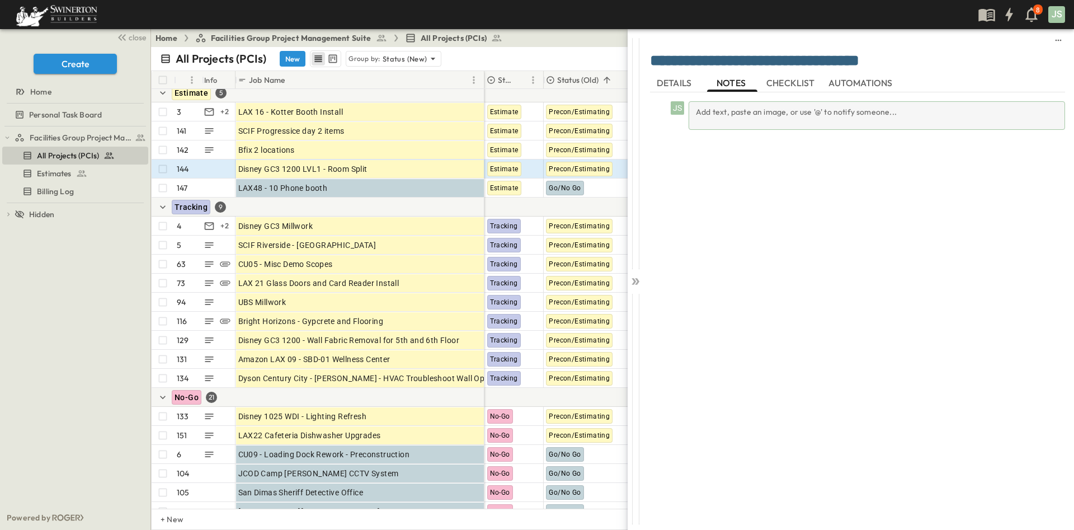
click at [733, 112] on div "Add text, paste an image, or use '@' to notify someone..." at bounding box center [877, 115] width 377 height 29
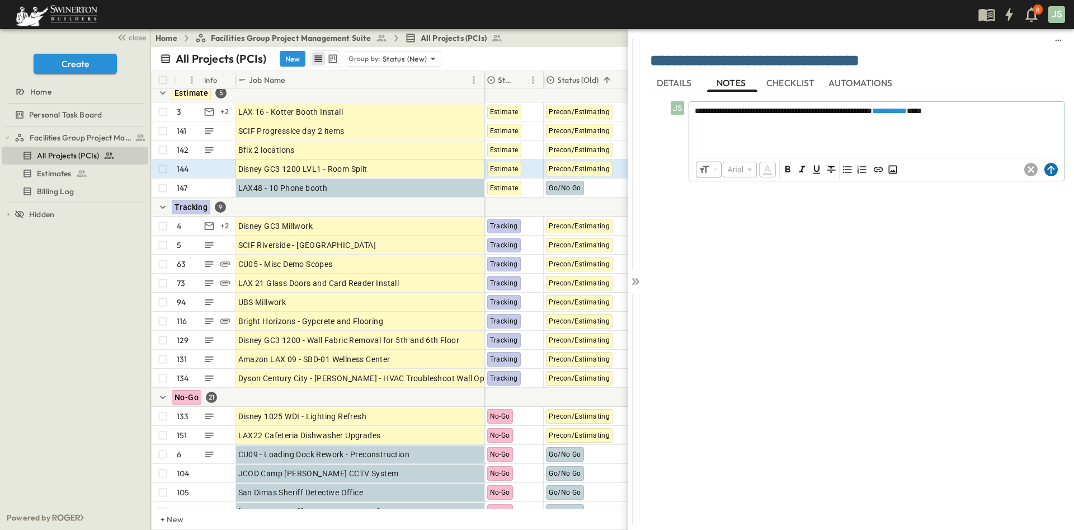
click at [1050, 167] on icon at bounding box center [1050, 170] width 7 height 8
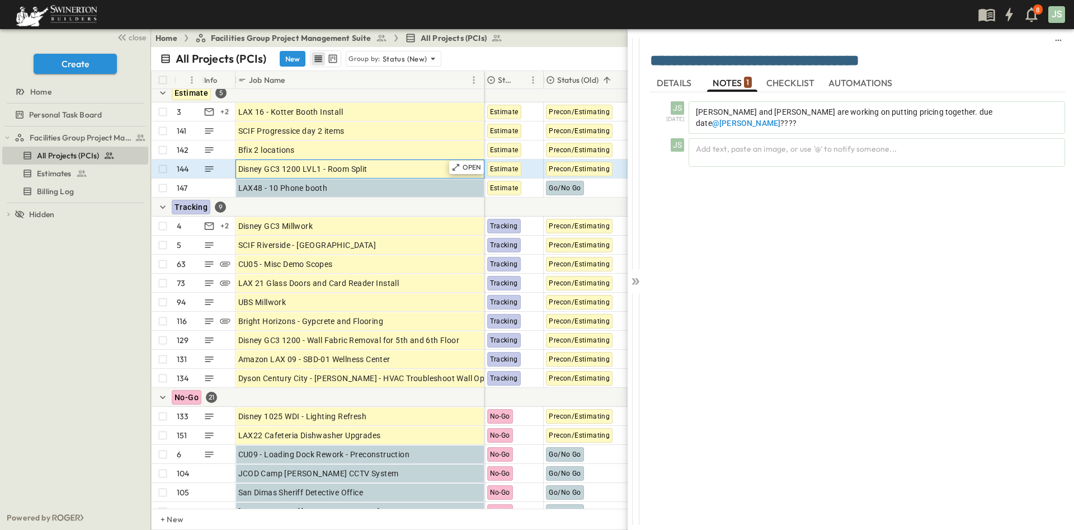
drag, startPoint x: 387, startPoint y: 170, endPoint x: 322, endPoint y: 168, distance: 64.9
click at [322, 168] on div "Disney GC3 1200 LVL1 - Room Split" at bounding box center [359, 169] width 243 height 16
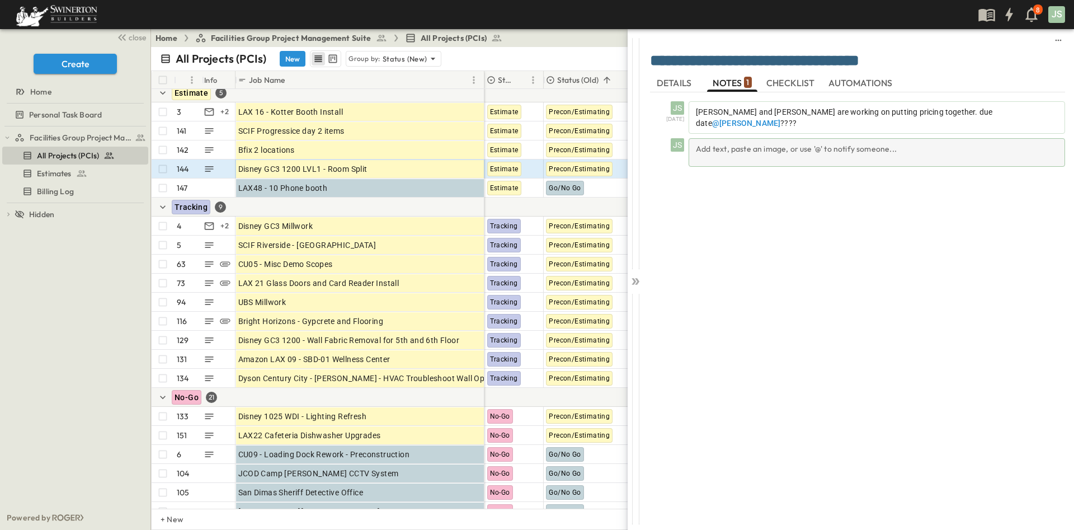
click at [731, 147] on div "Add text, paste an image, or use '@' to notify someone..." at bounding box center [877, 152] width 377 height 29
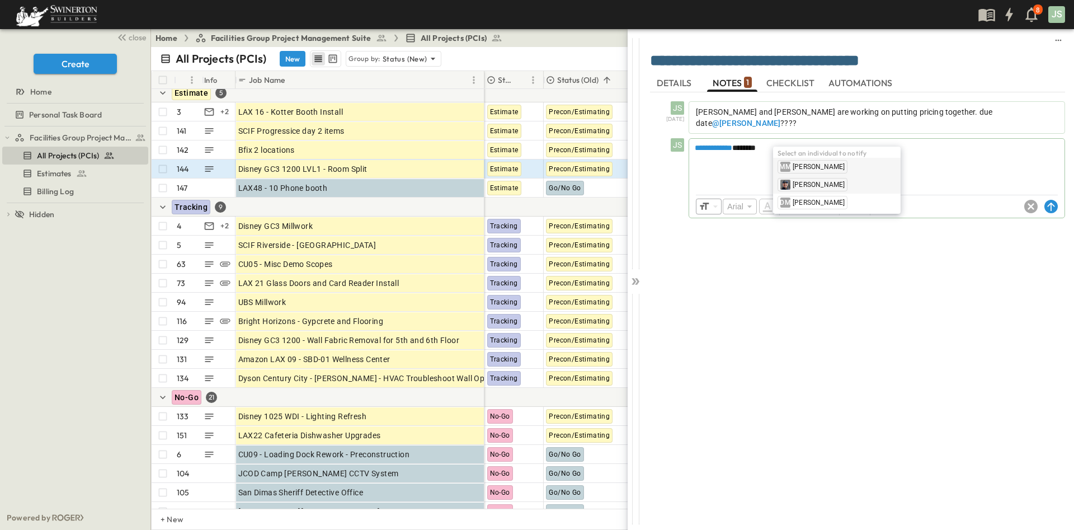
click at [800, 185] on span "[PERSON_NAME]" at bounding box center [819, 184] width 52 height 9
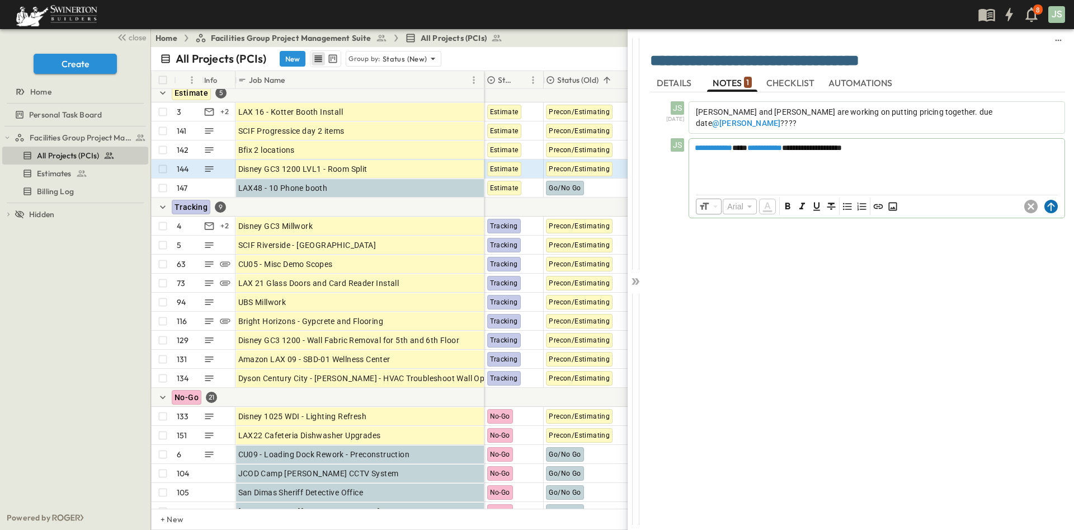
click at [1052, 200] on circle at bounding box center [1051, 206] width 13 height 13
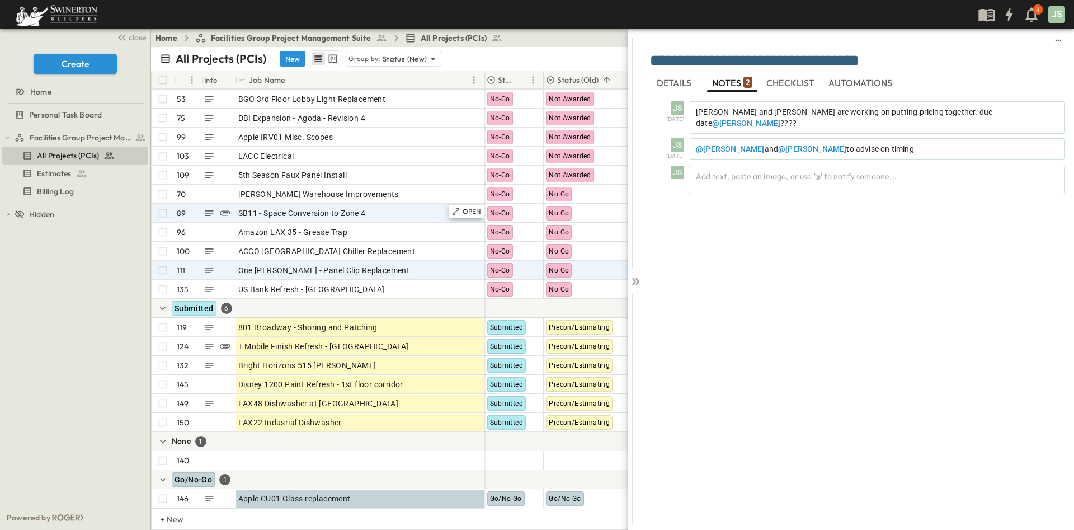
scroll to position [2618, 0]
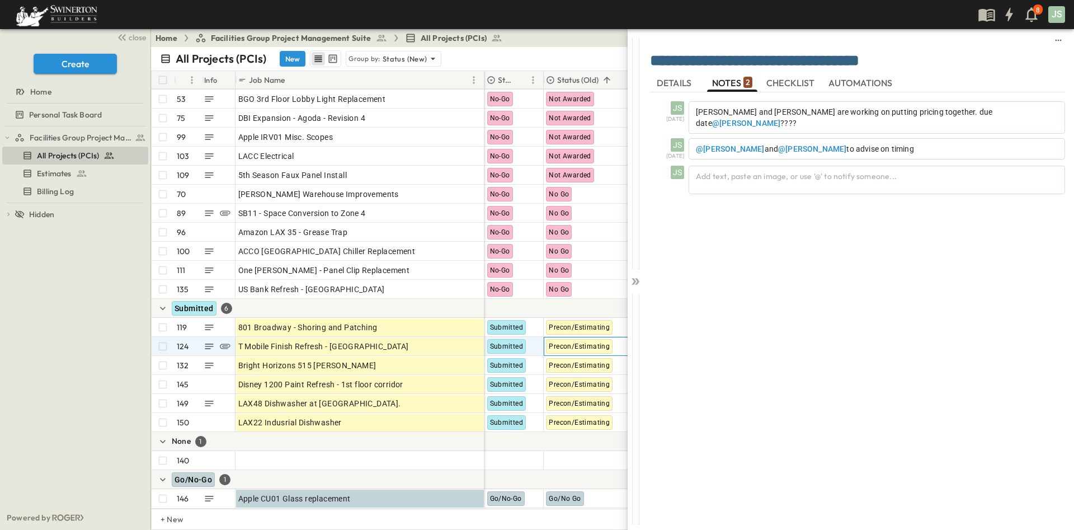
click at [565, 342] on span "Precon/Estimating" at bounding box center [579, 346] width 61 height 8
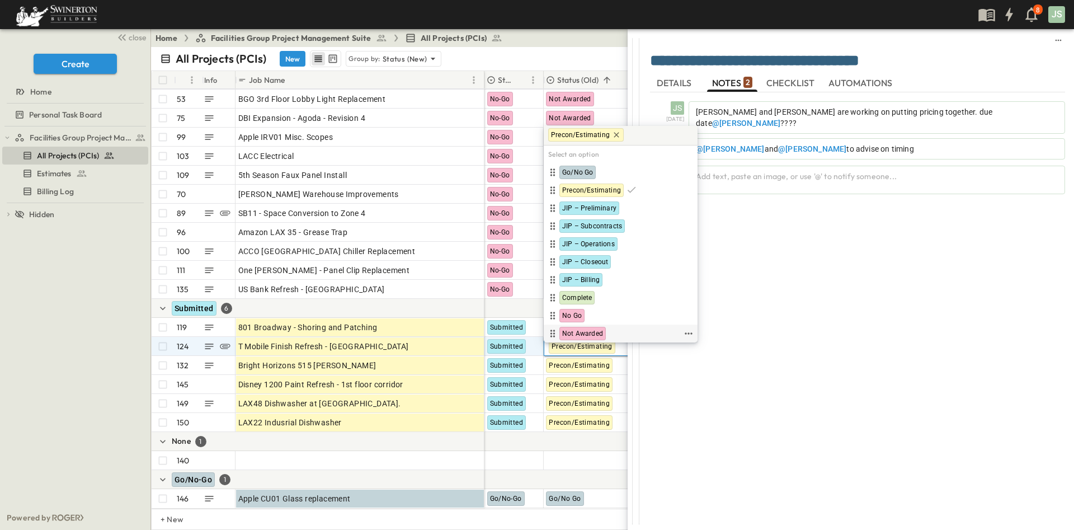
click at [572, 332] on span "Not Awarded" at bounding box center [582, 333] width 41 height 9
